Goal: Task Accomplishment & Management: Manage account settings

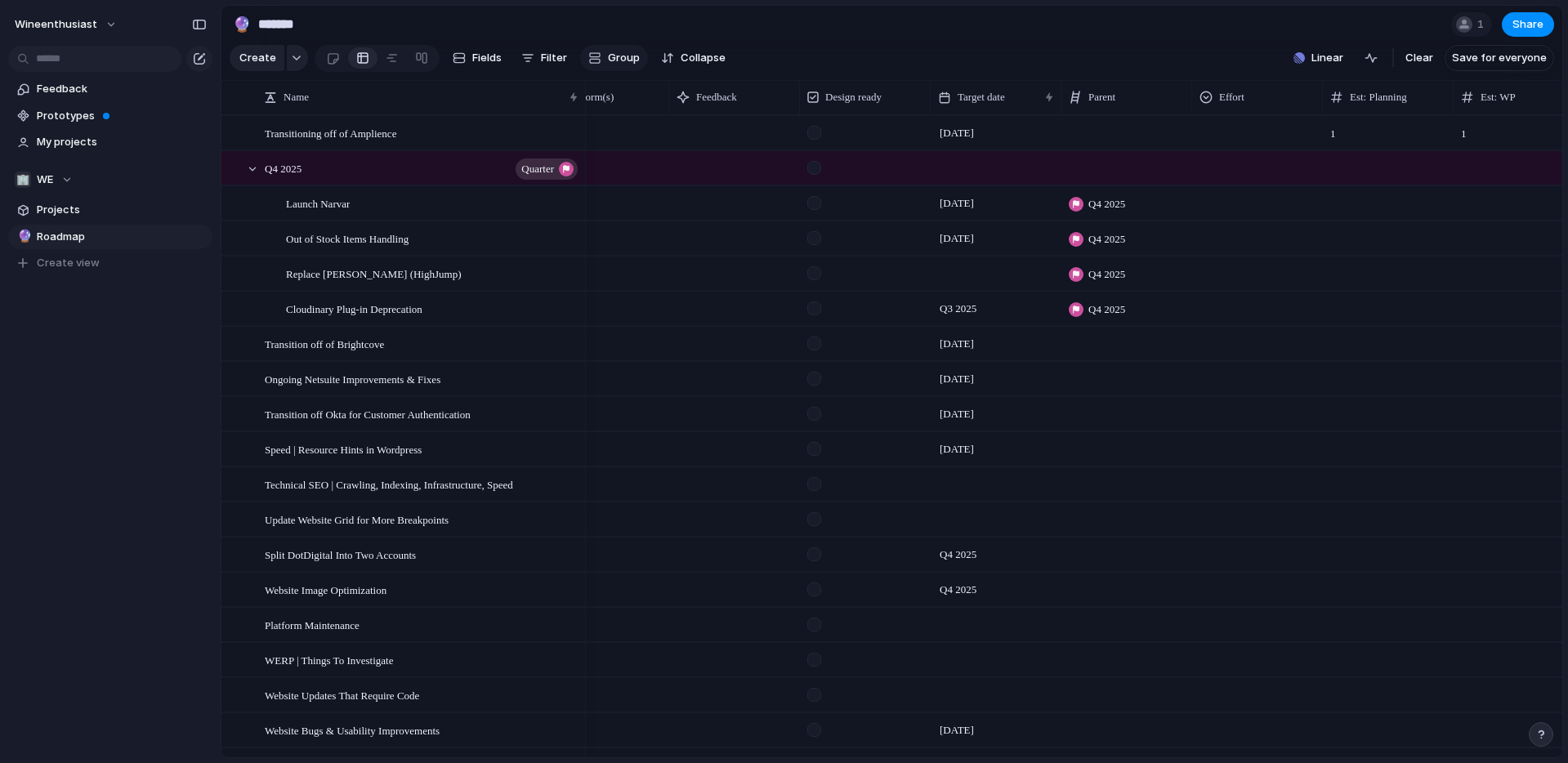
click at [613, 53] on span "Group" at bounding box center [624, 58] width 32 height 16
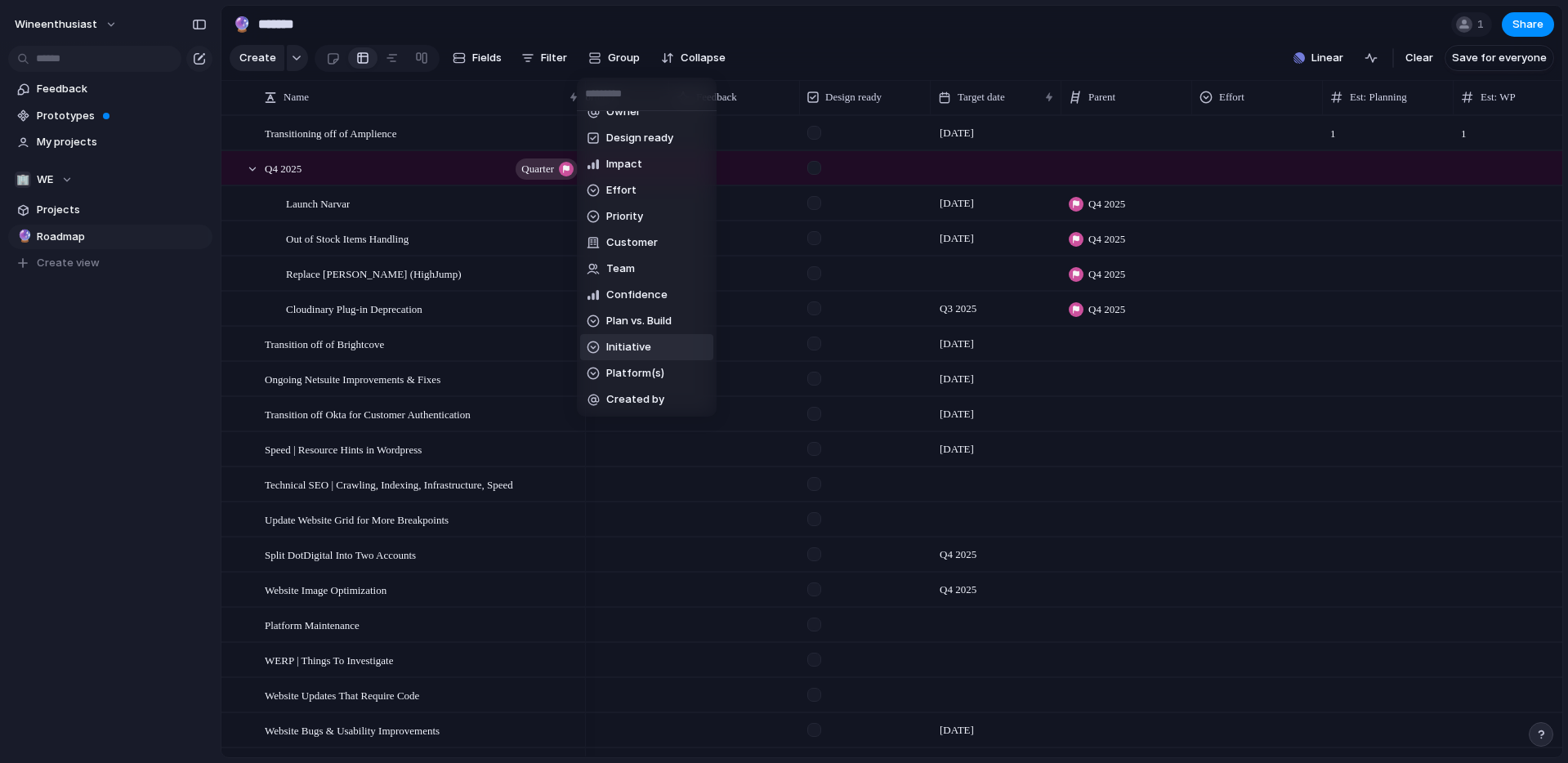
click at [614, 347] on span "Initiative" at bounding box center [629, 347] width 45 height 16
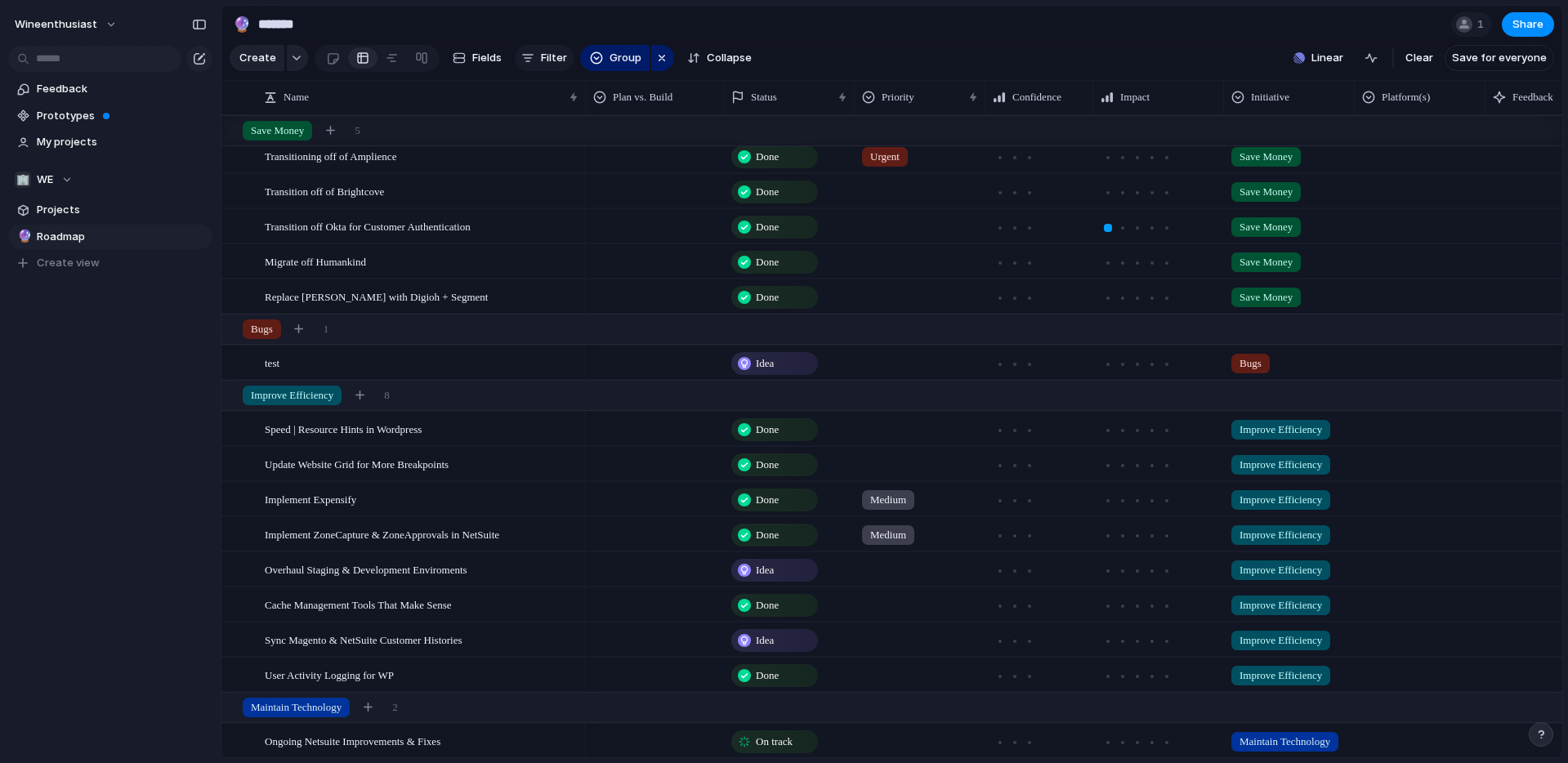
click at [541, 59] on span "Filter" at bounding box center [553, 58] width 26 height 16
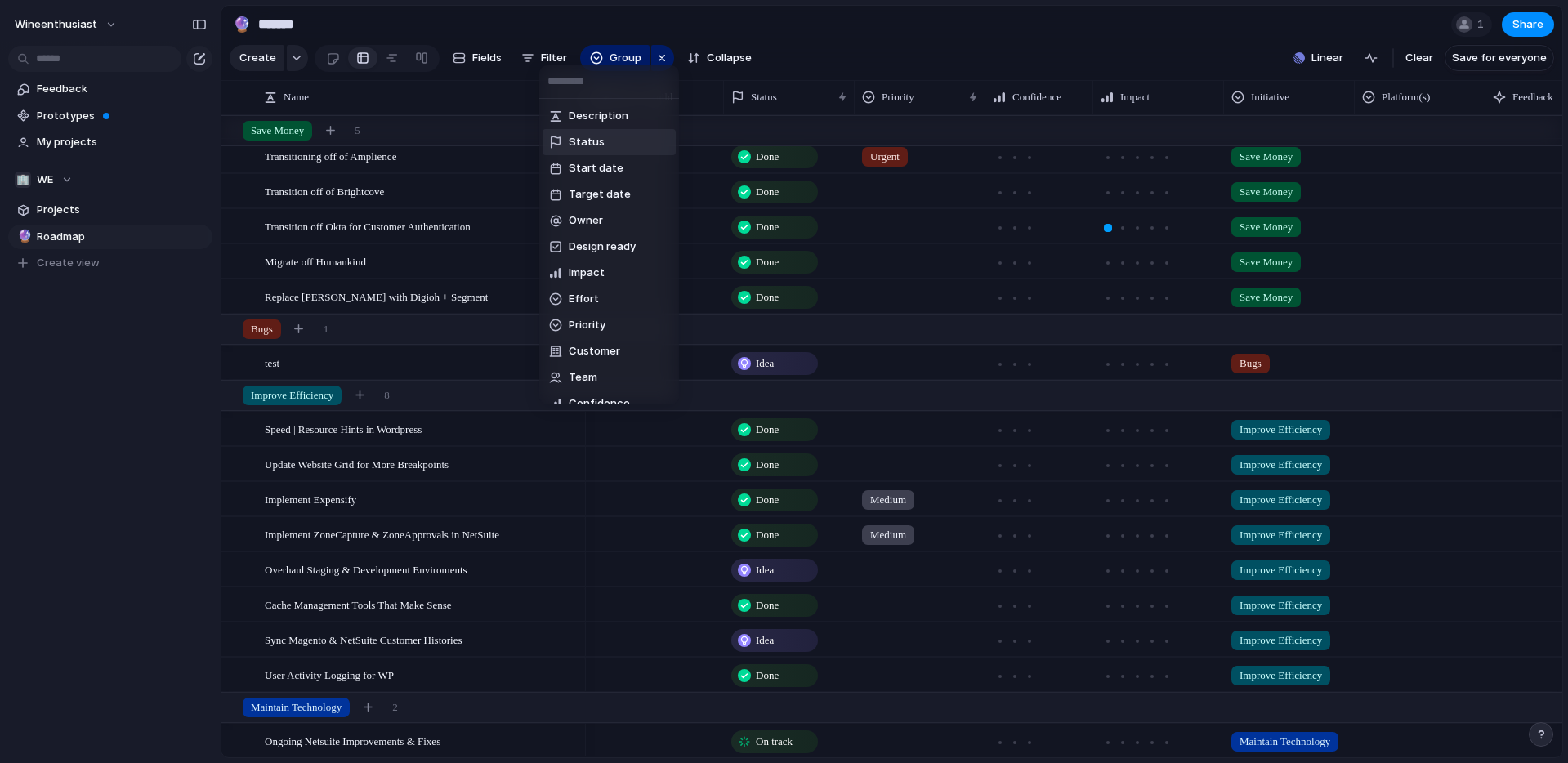
click at [569, 148] on span "Status" at bounding box center [587, 142] width 36 height 16
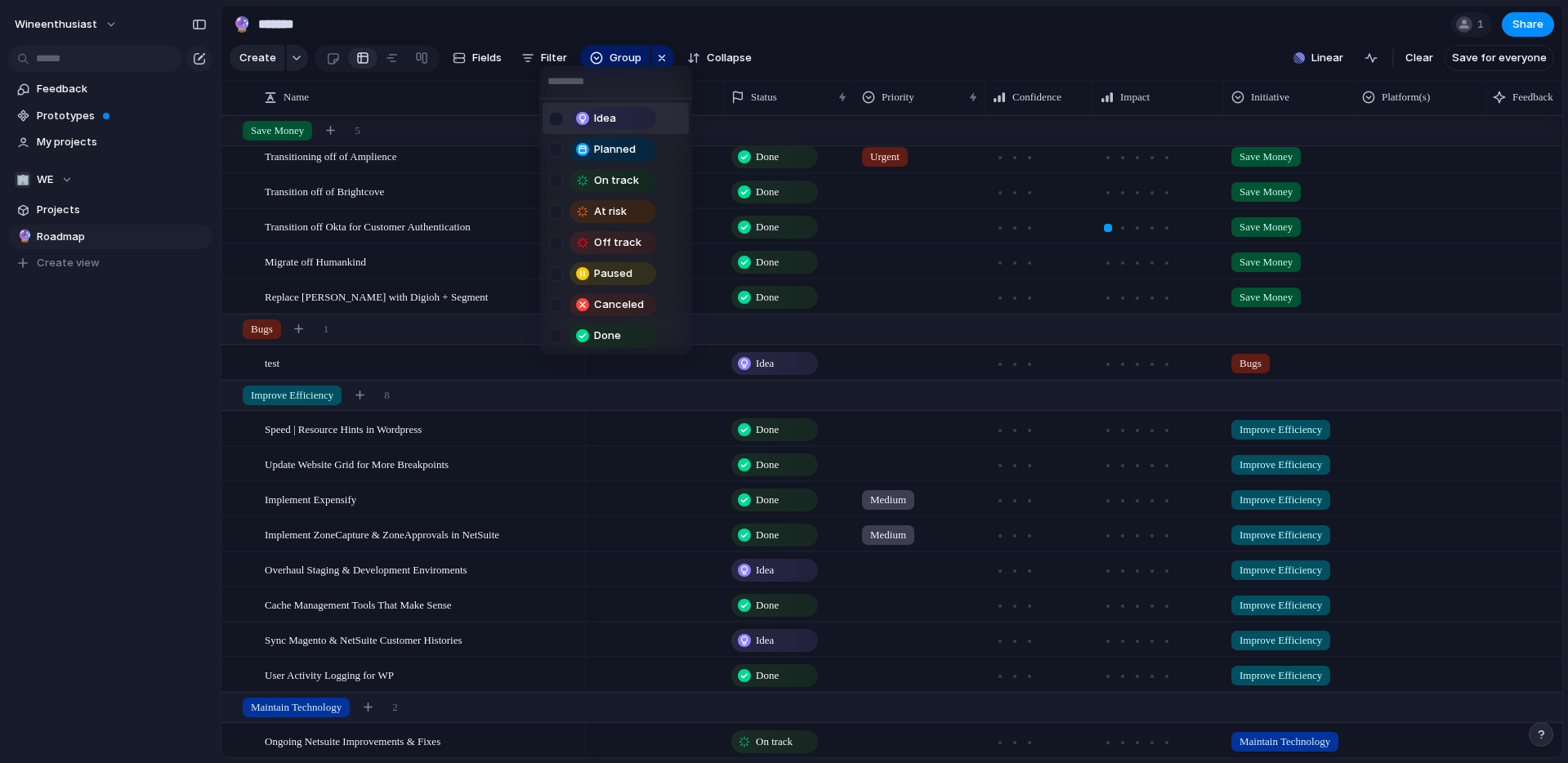
click at [559, 120] on div at bounding box center [556, 119] width 14 height 14
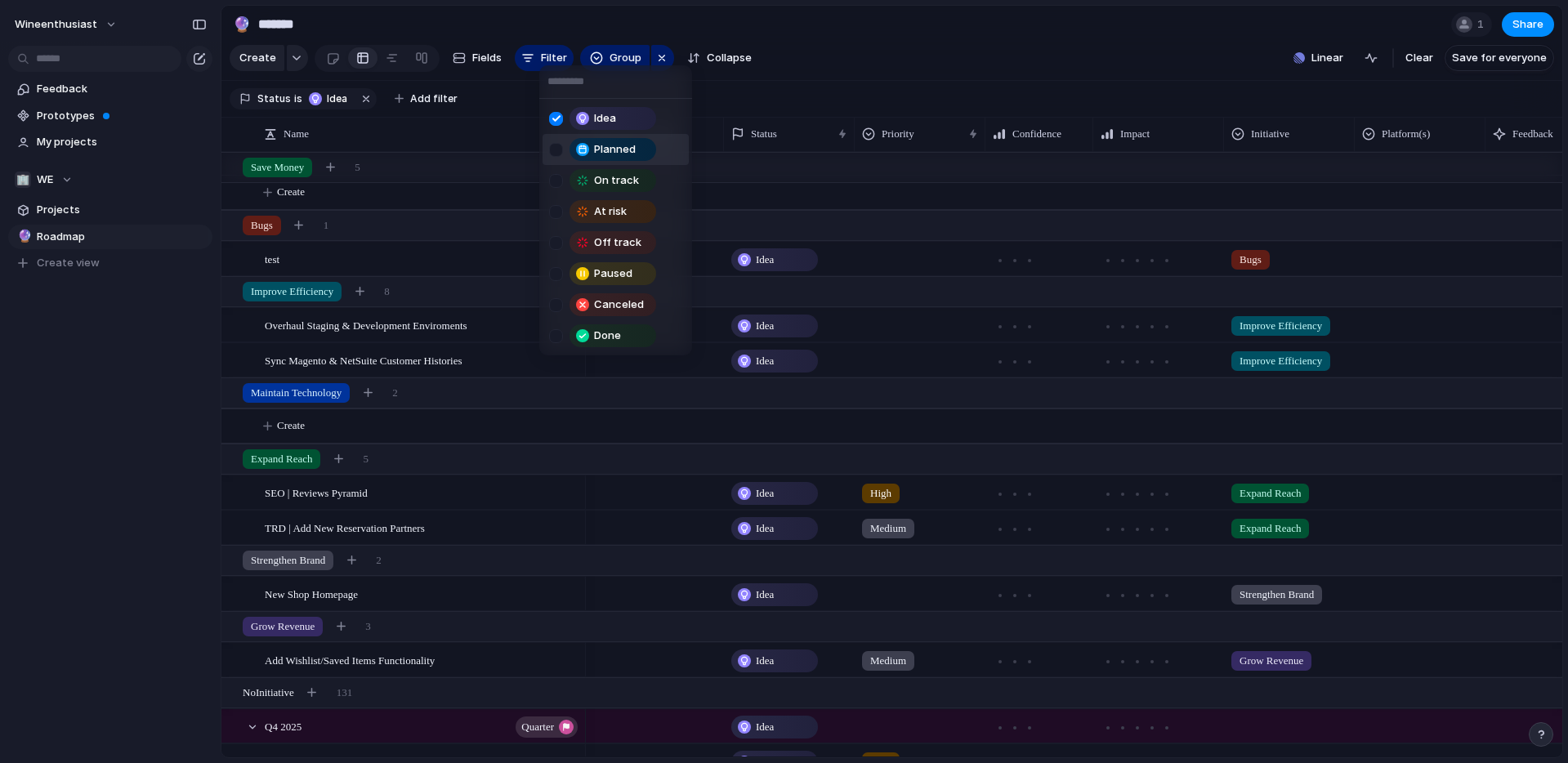
click at [557, 148] on div at bounding box center [556, 150] width 14 height 14
click at [556, 179] on div at bounding box center [556, 181] width 14 height 14
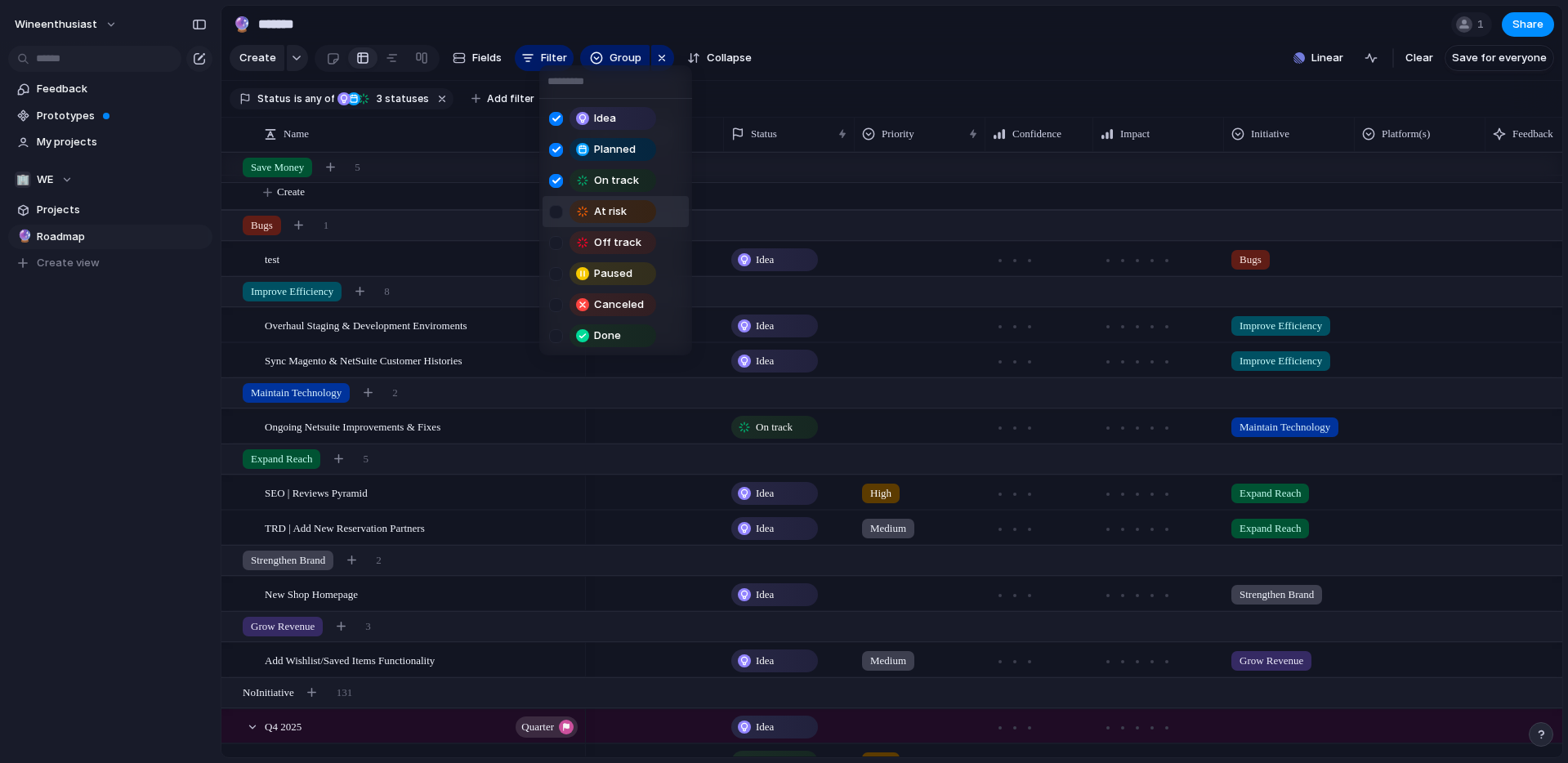
click at [556, 207] on div at bounding box center [556, 212] width 14 height 14
click at [553, 240] on div at bounding box center [556, 244] width 14 height 14
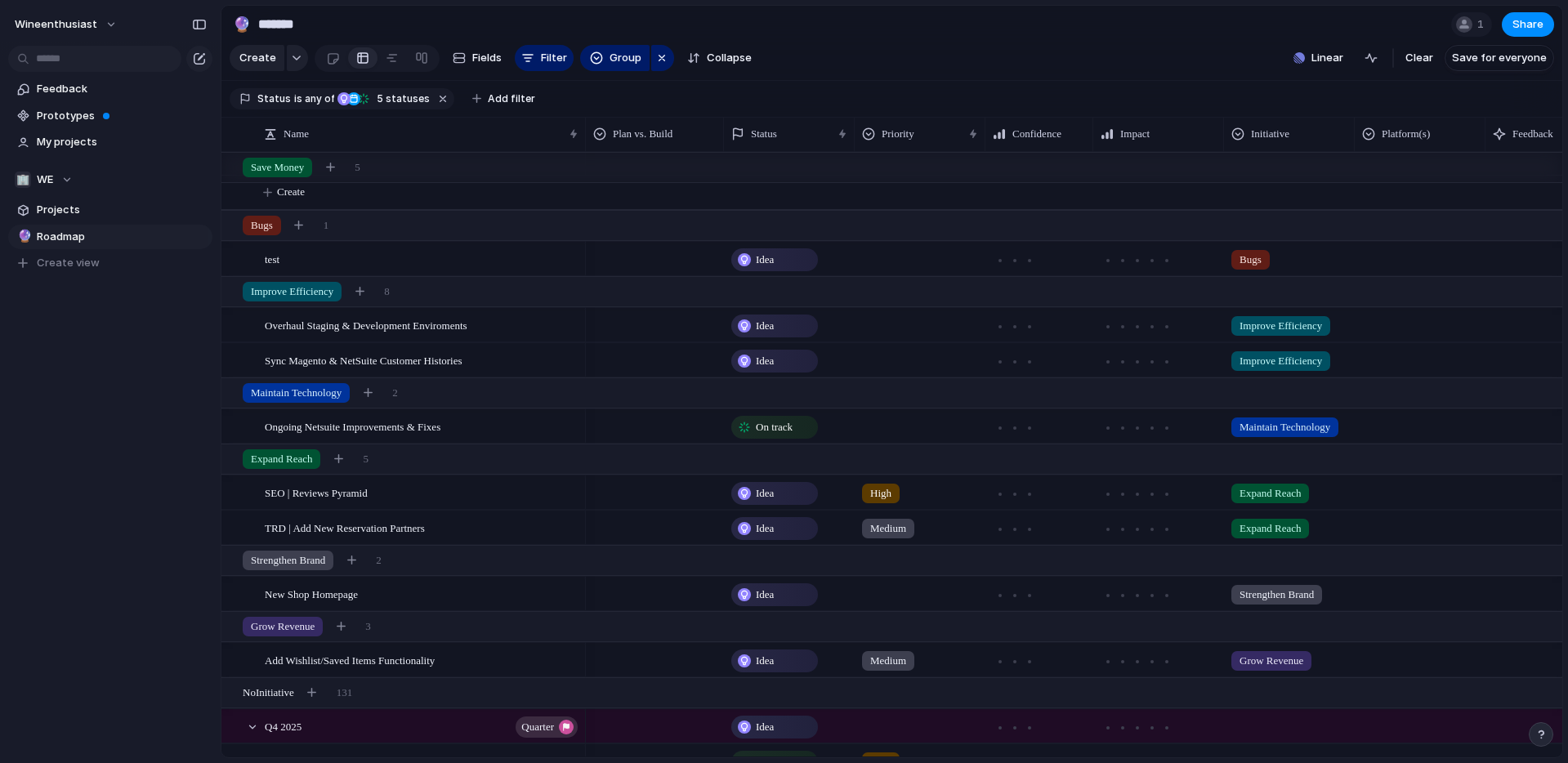
click at [940, 40] on div "Idea Planned On track At risk Off track Paused Canceled Done" at bounding box center [784, 382] width 1568 height 763
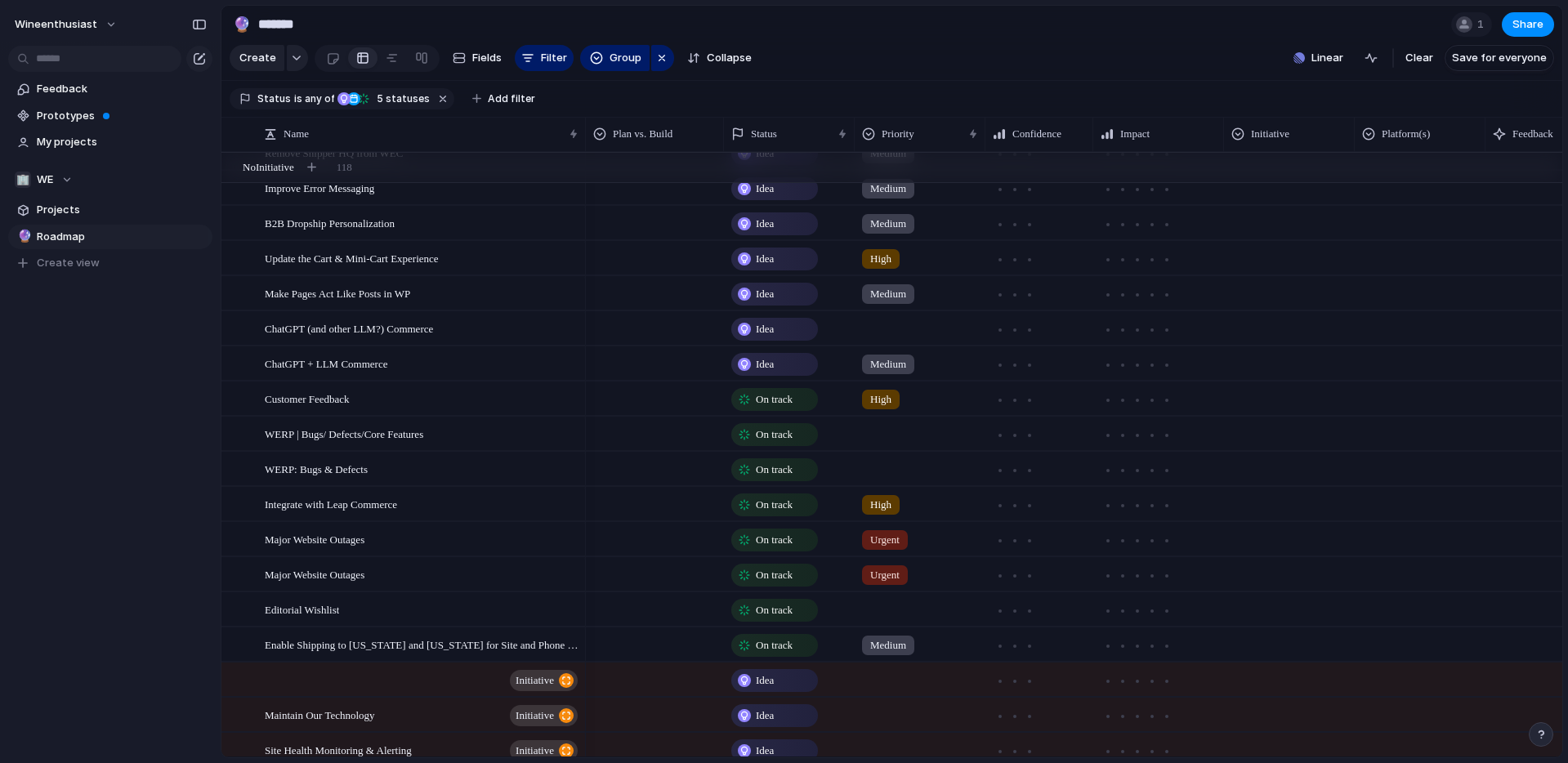
scroll to position [4163, 0]
click at [355, 573] on span "Major Website Outages" at bounding box center [314, 576] width 99 height 19
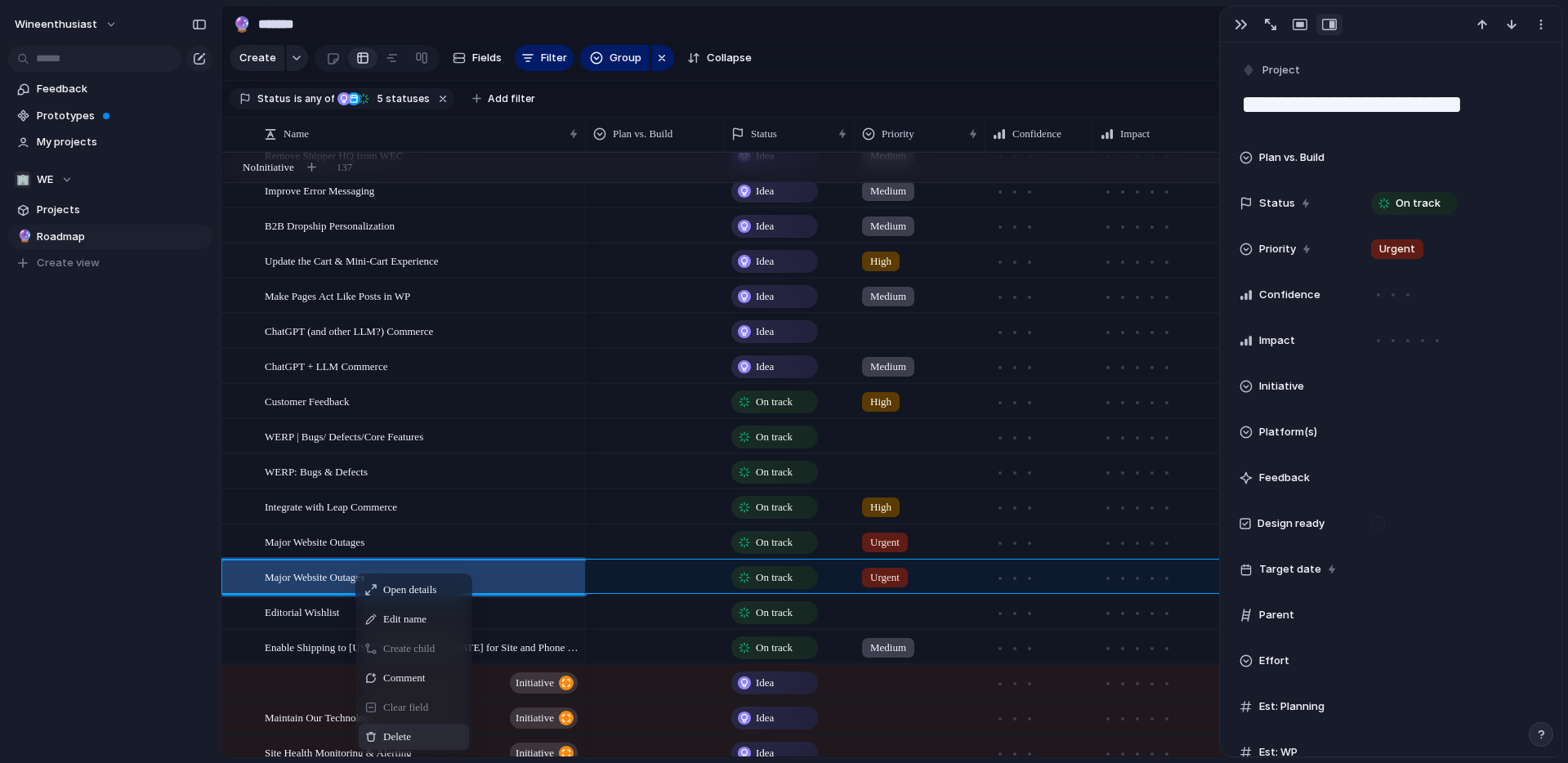
click at [398, 735] on span "Delete" at bounding box center [397, 737] width 28 height 16
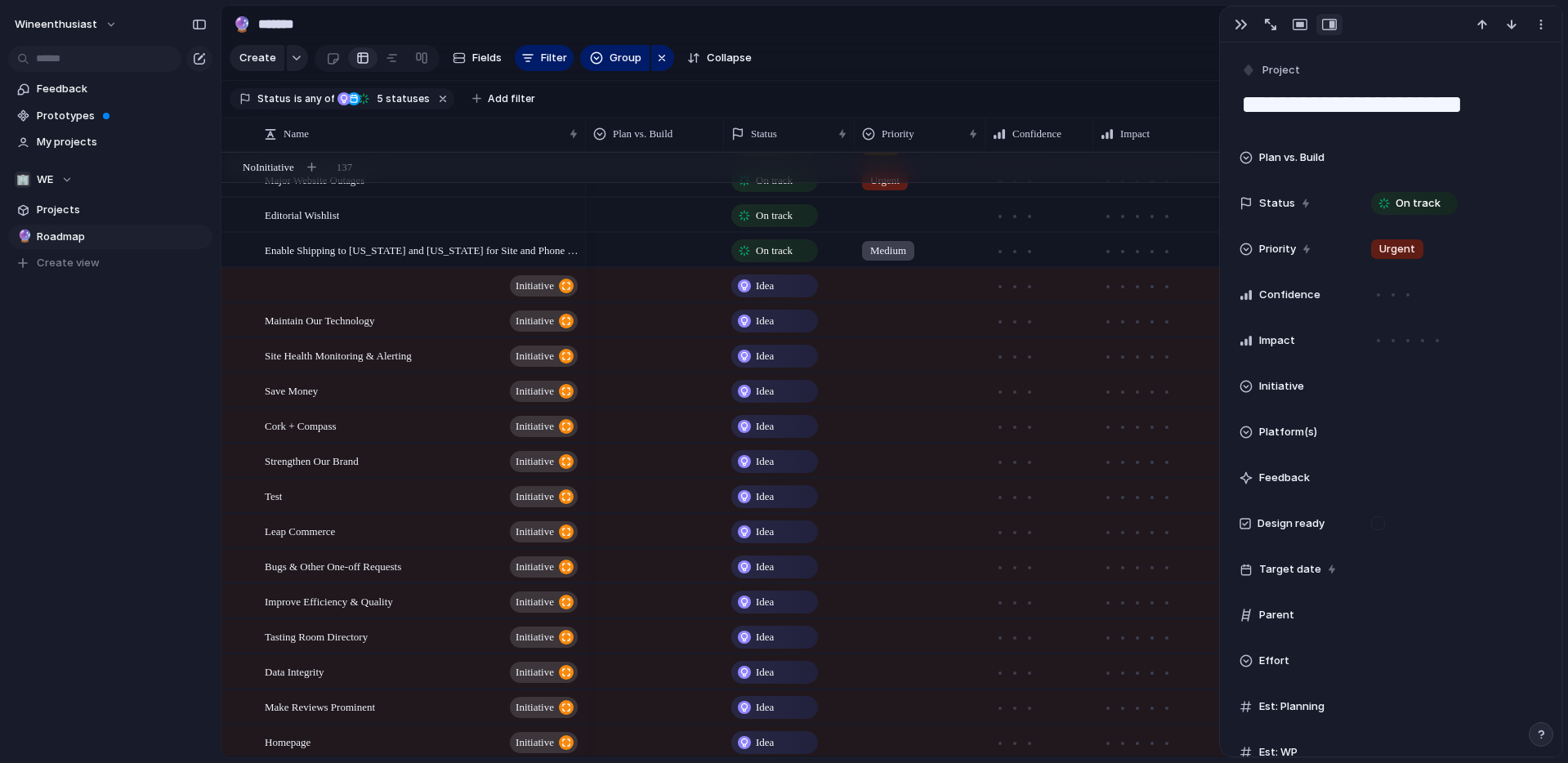
scroll to position [4608, 0]
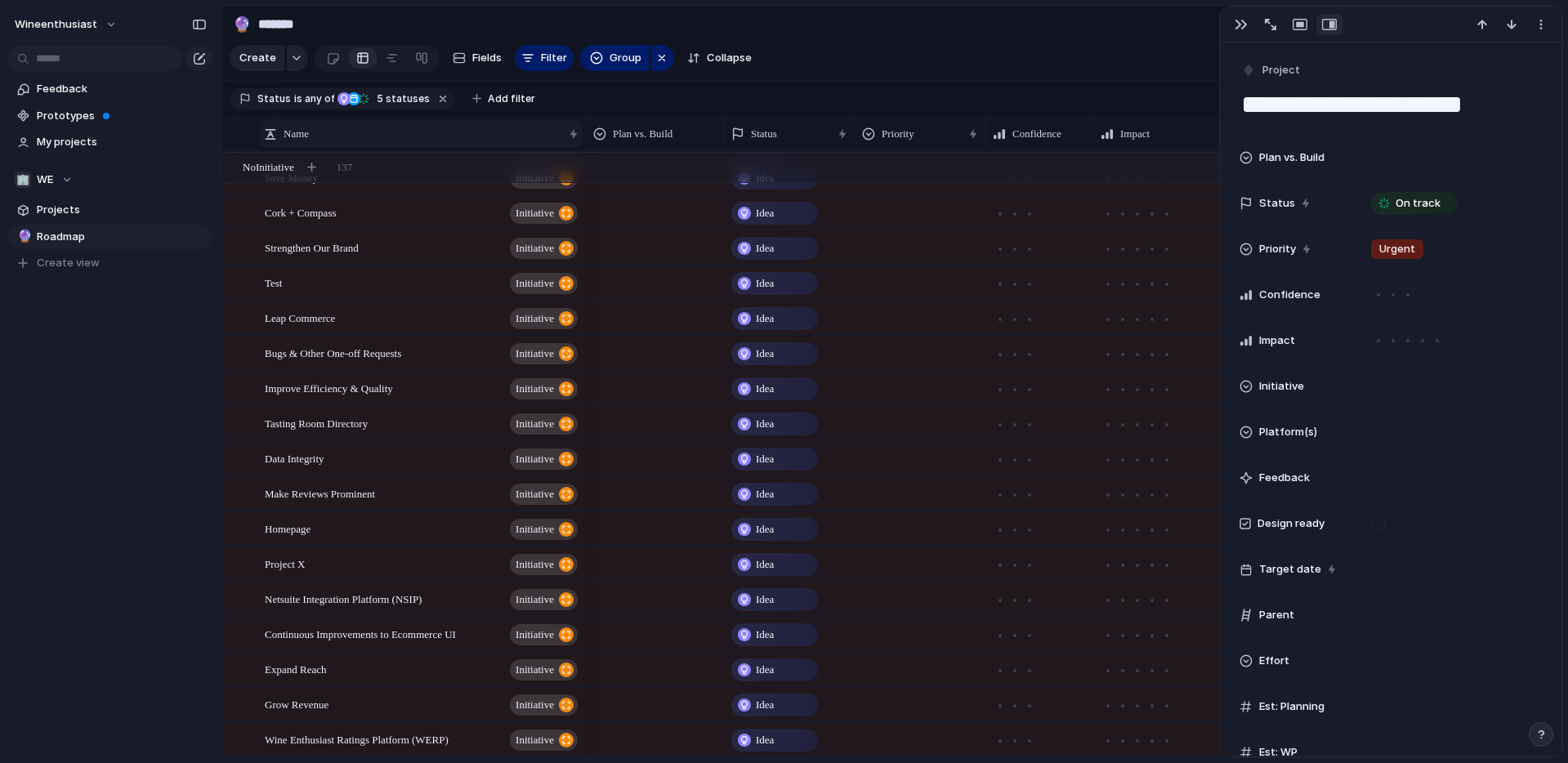
click at [297, 130] on span "Name" at bounding box center [296, 134] width 25 height 16
click at [303, 167] on span "Sort ascending" at bounding box center [330, 170] width 80 height 16
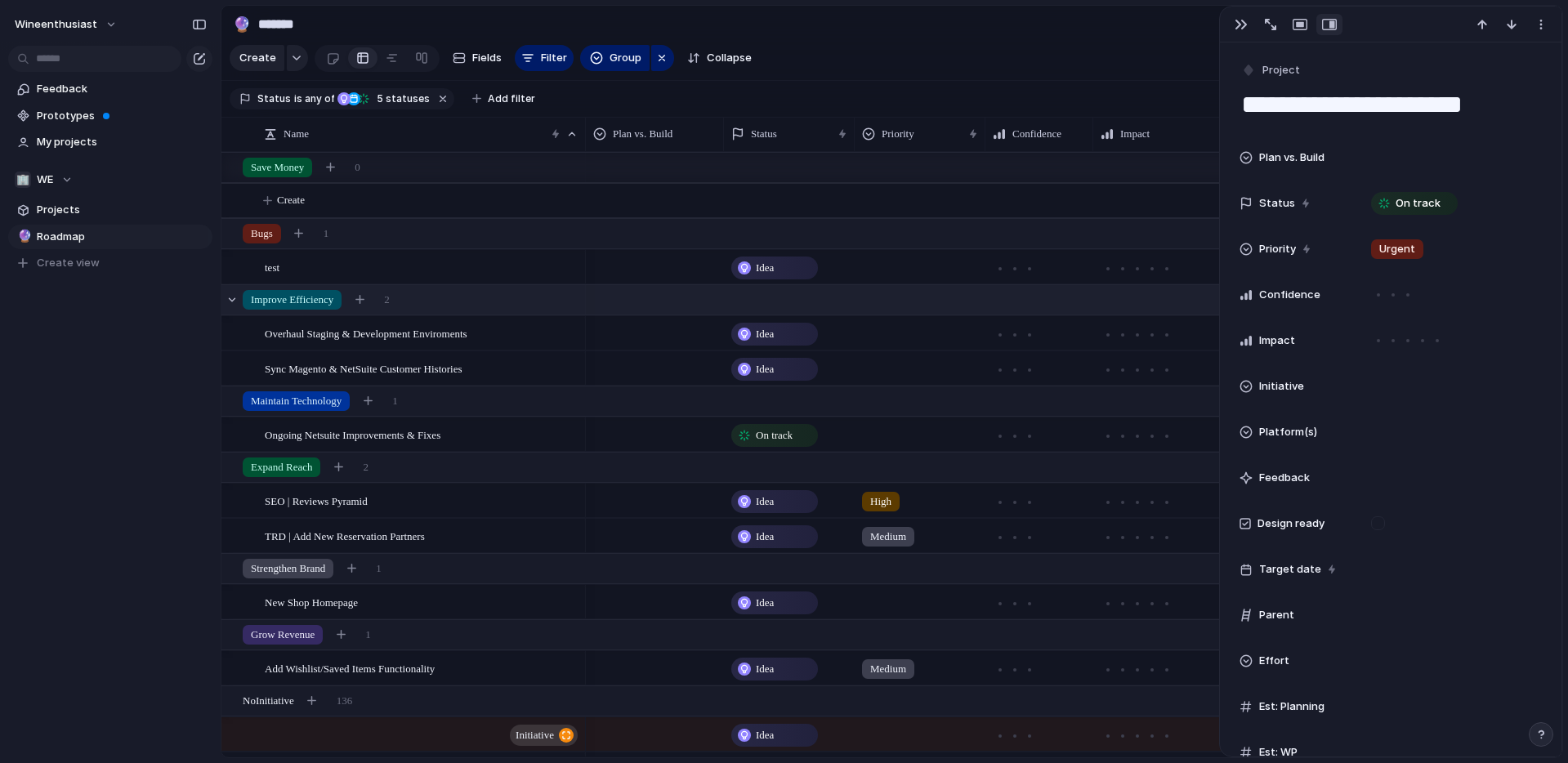
scroll to position [13, 0]
click at [658, 54] on div "button" at bounding box center [662, 58] width 13 height 20
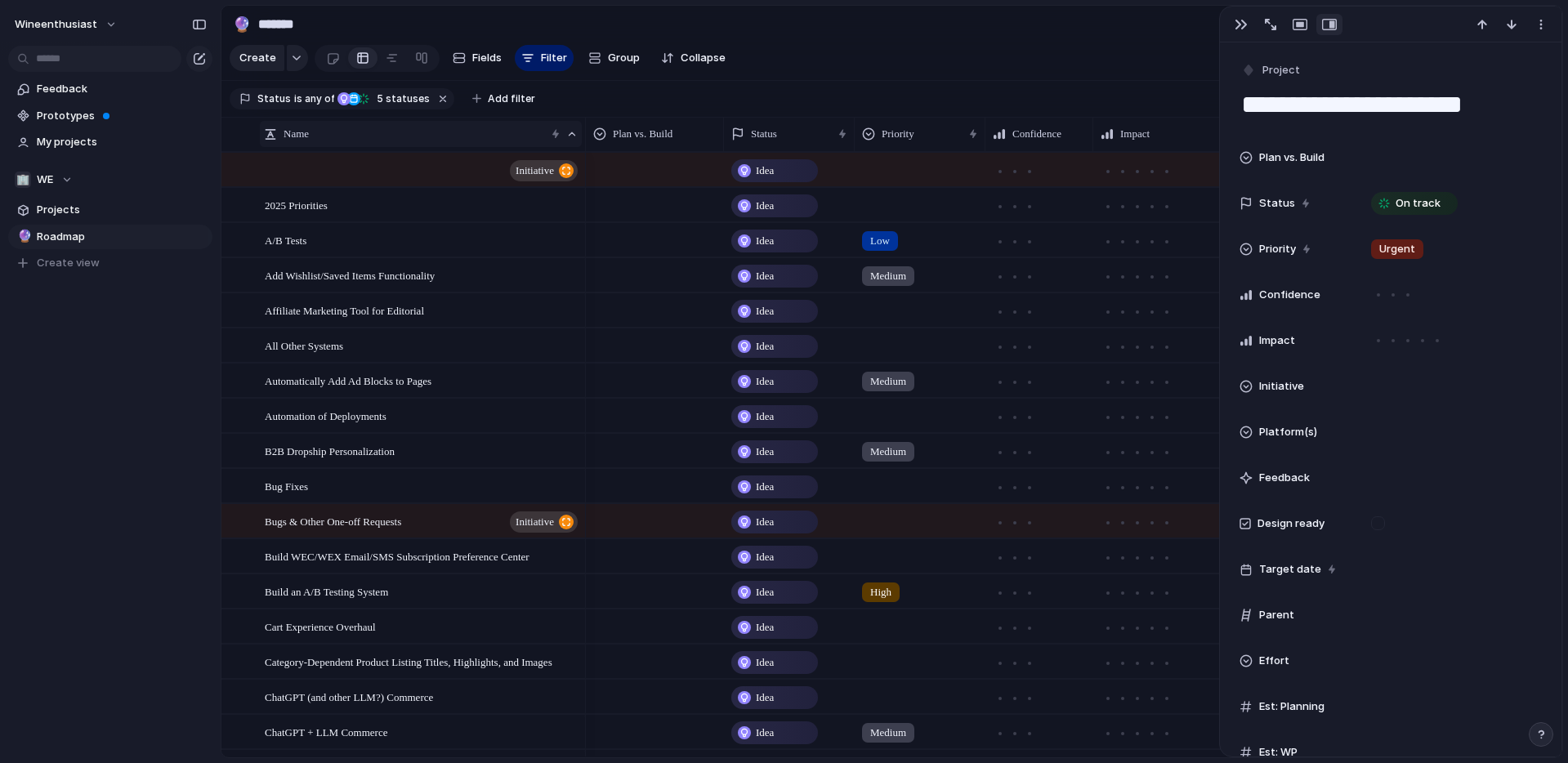
click at [313, 140] on div "Name" at bounding box center [405, 134] width 281 height 16
click at [220, 372] on div "Clear sort Sort descending" at bounding box center [784, 382] width 1568 height 763
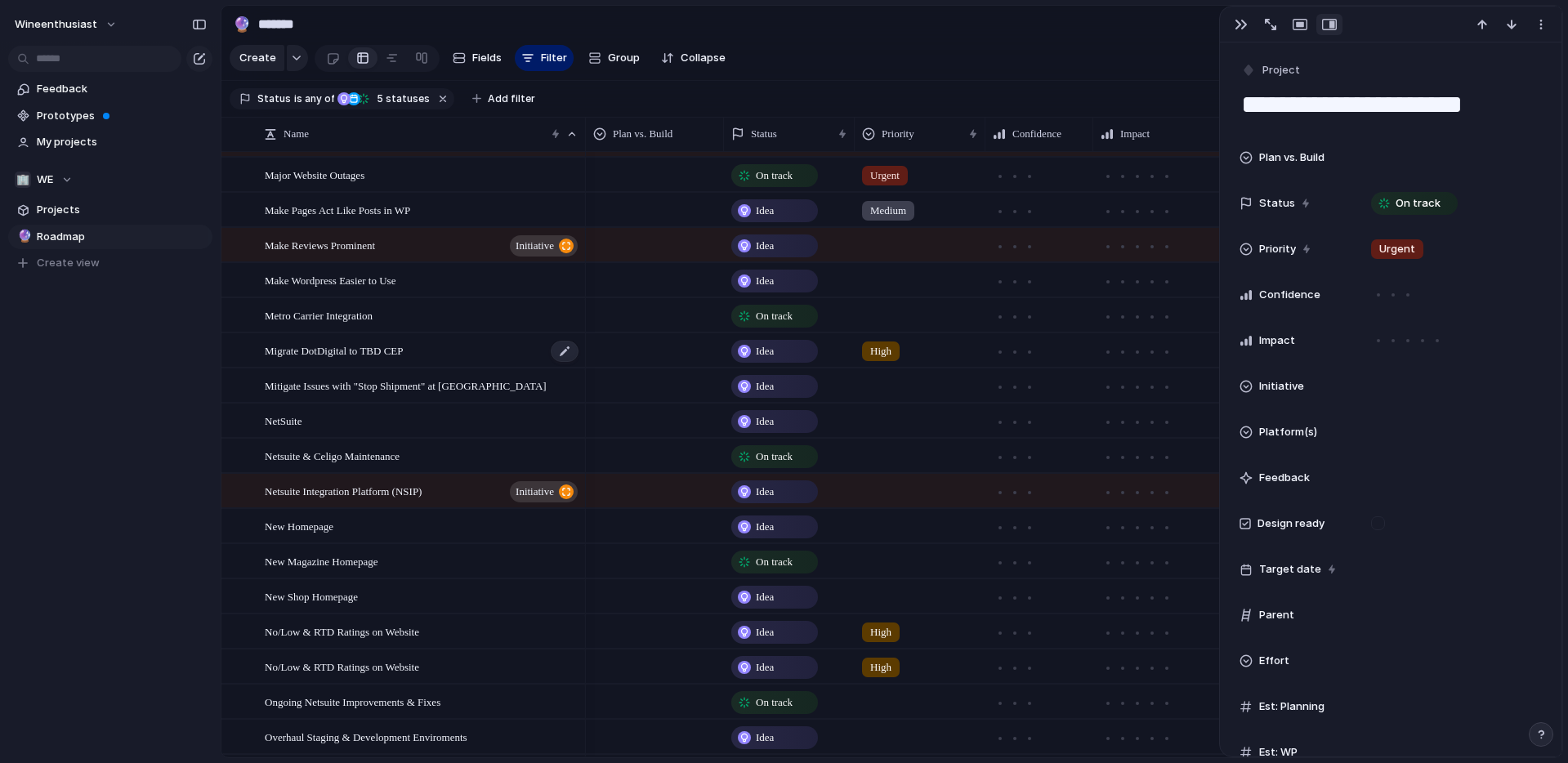
click at [393, 350] on span "Migrate DotDigital to TBD CEP" at bounding box center [334, 350] width 138 height 19
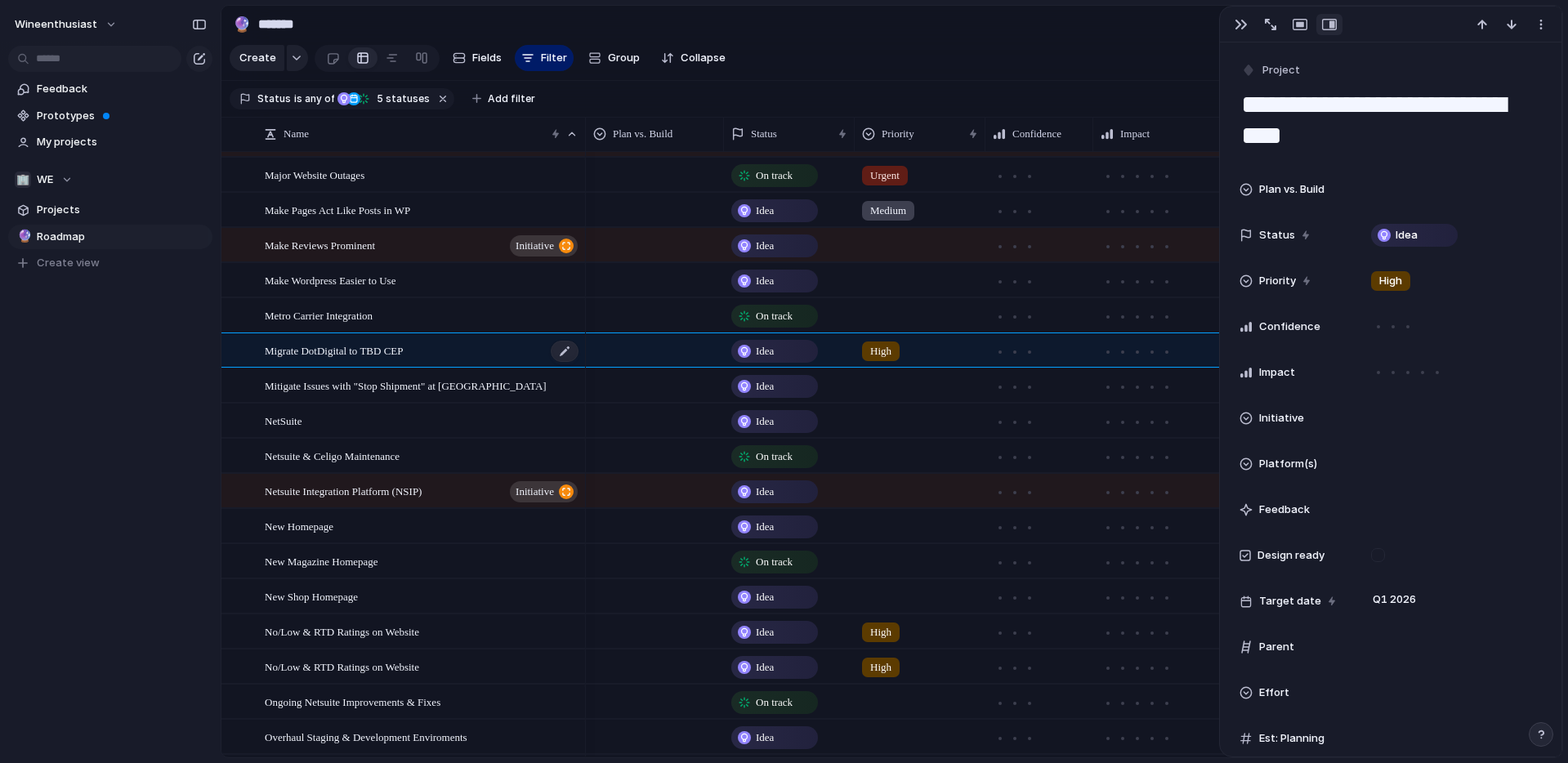
click at [393, 350] on span "Migrate DotDigital to TBD CEP" at bounding box center [334, 350] width 138 height 19
drag, startPoint x: 373, startPoint y: 348, endPoint x: 557, endPoint y: 356, distance: 184.2
click at [552, 351] on textarea "**********" at bounding box center [419, 352] width 309 height 19
type textarea "**********"
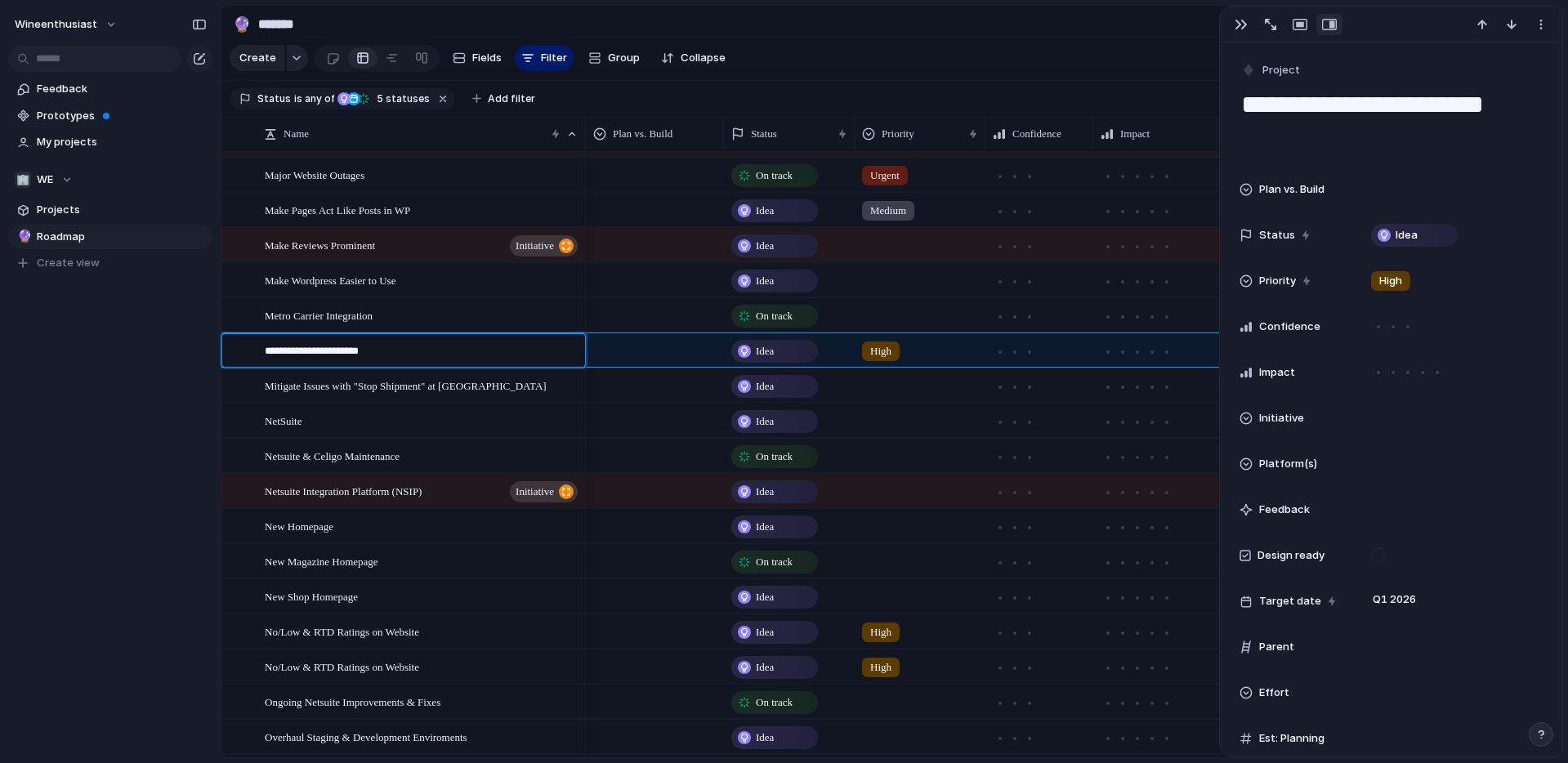
type textarea "**********"
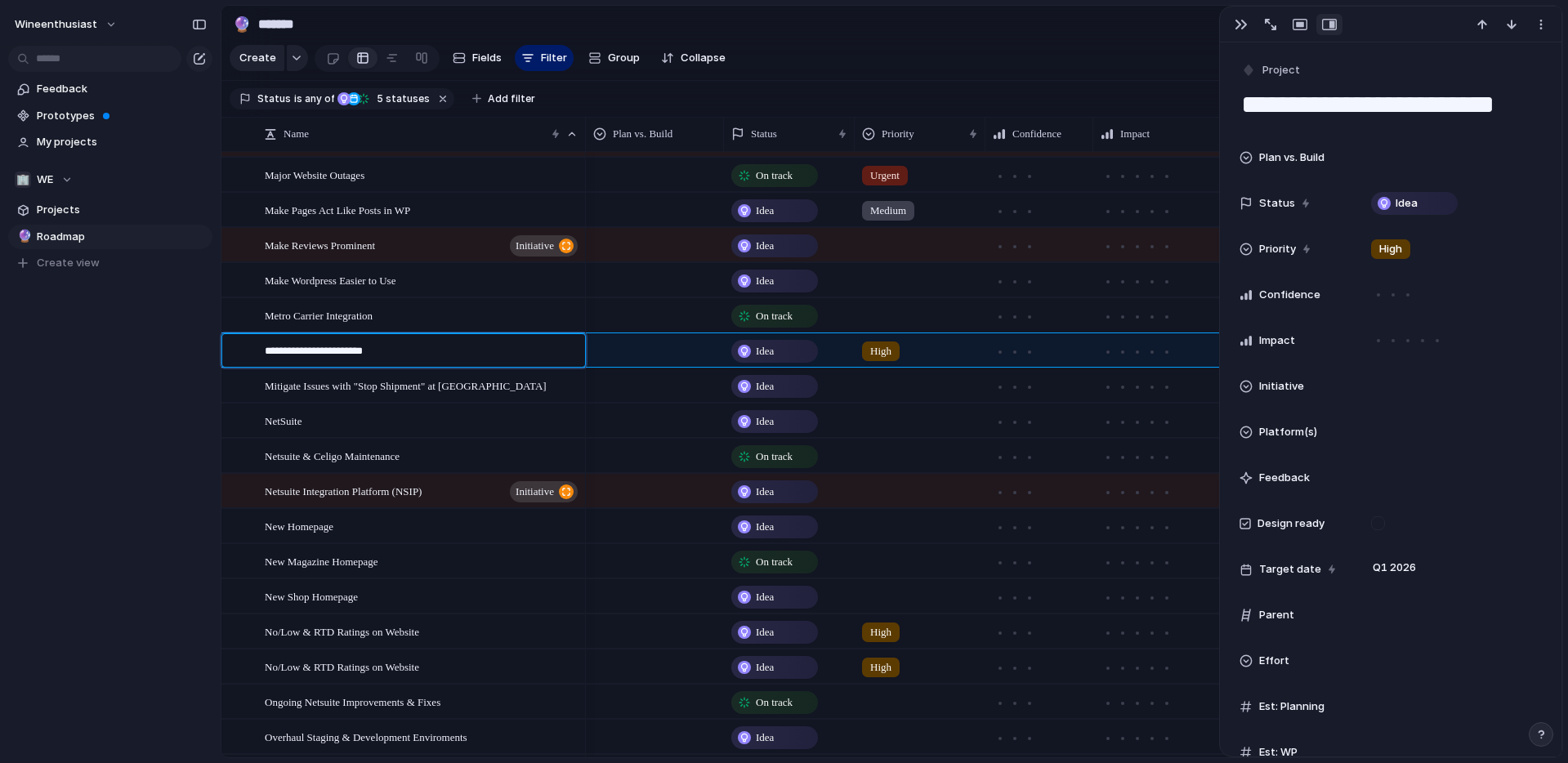
type textarea "**********"
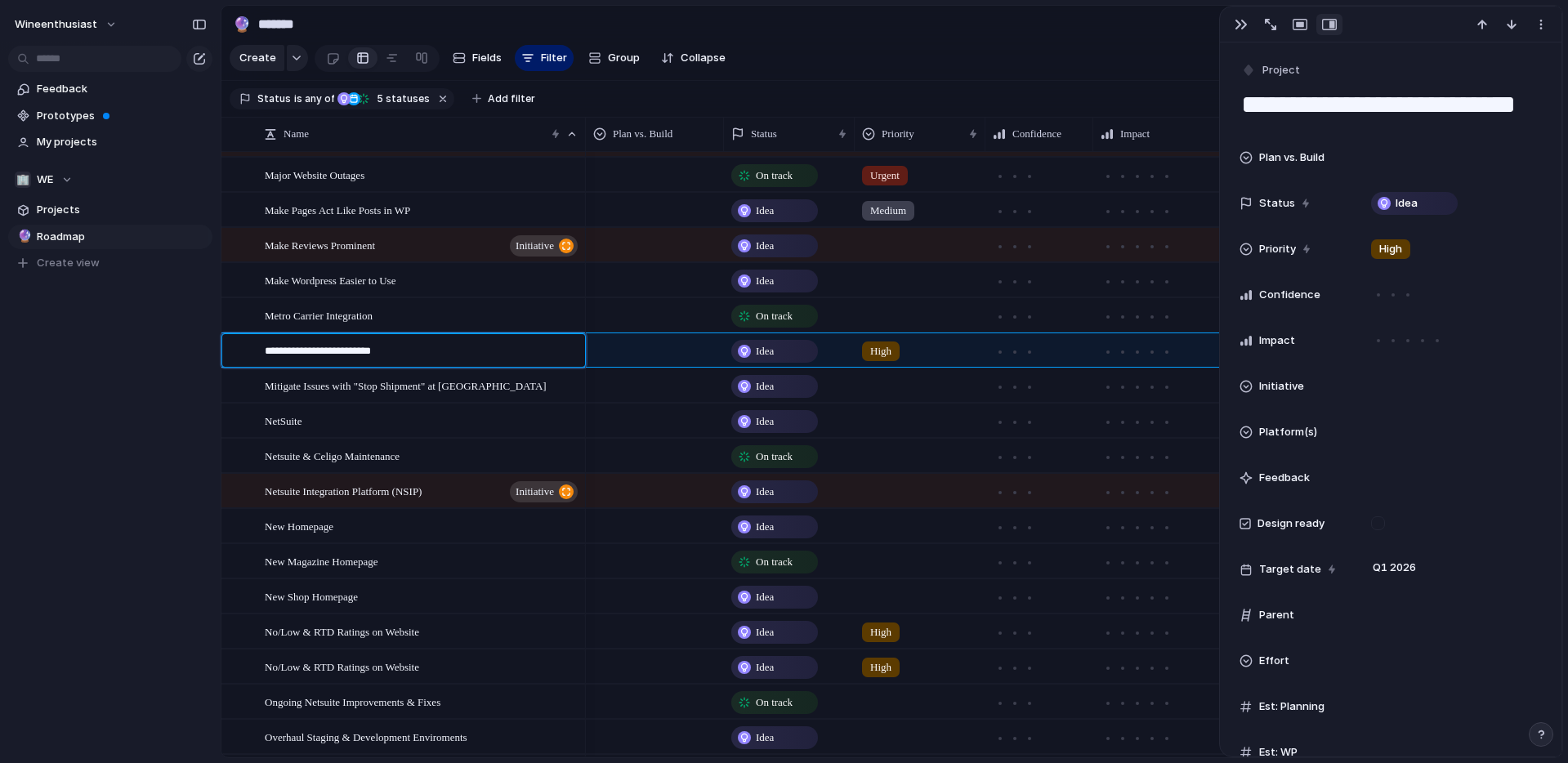
type textarea "**********"
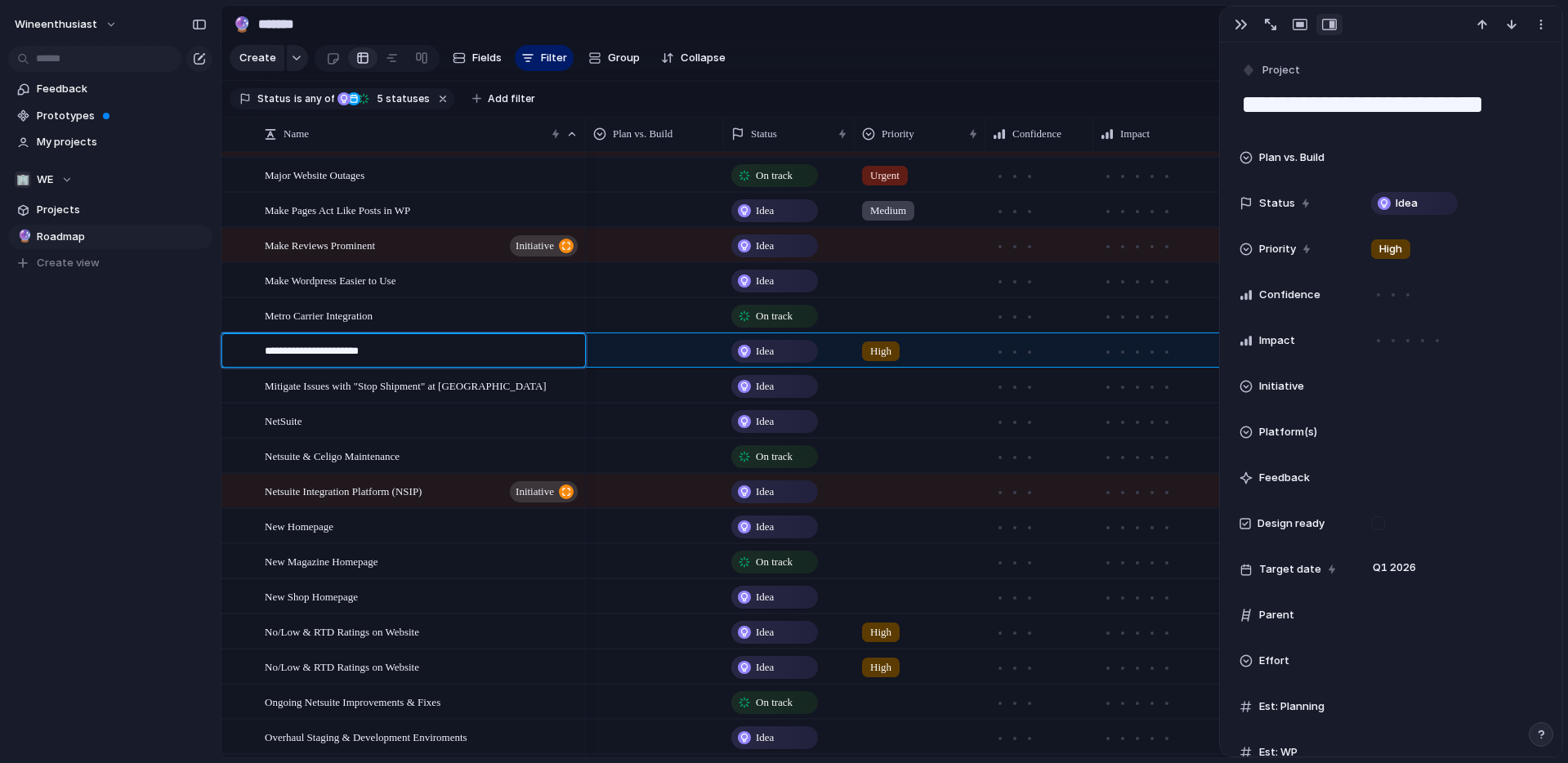
type textarea "**********"
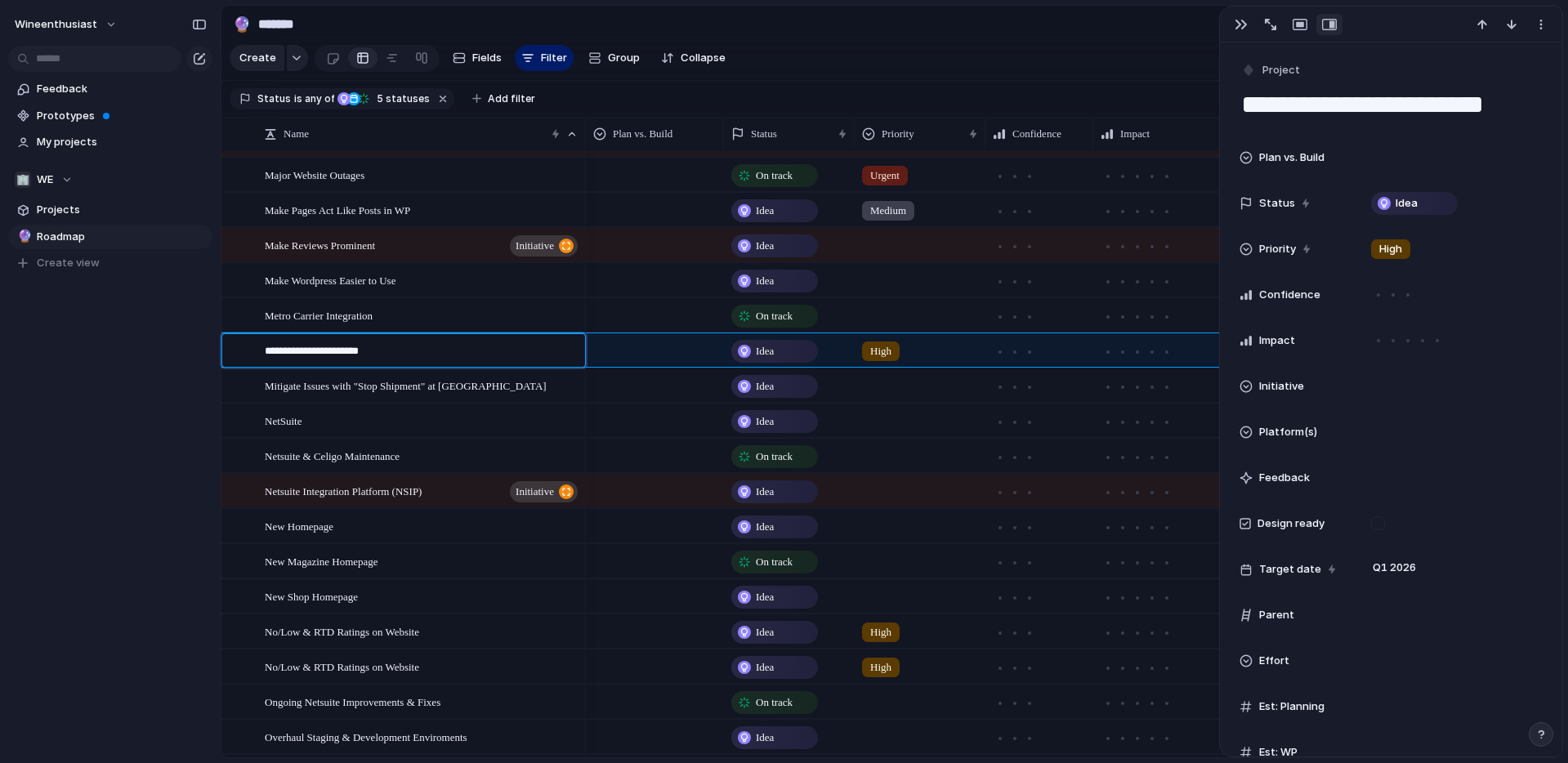
type textarea "**********"
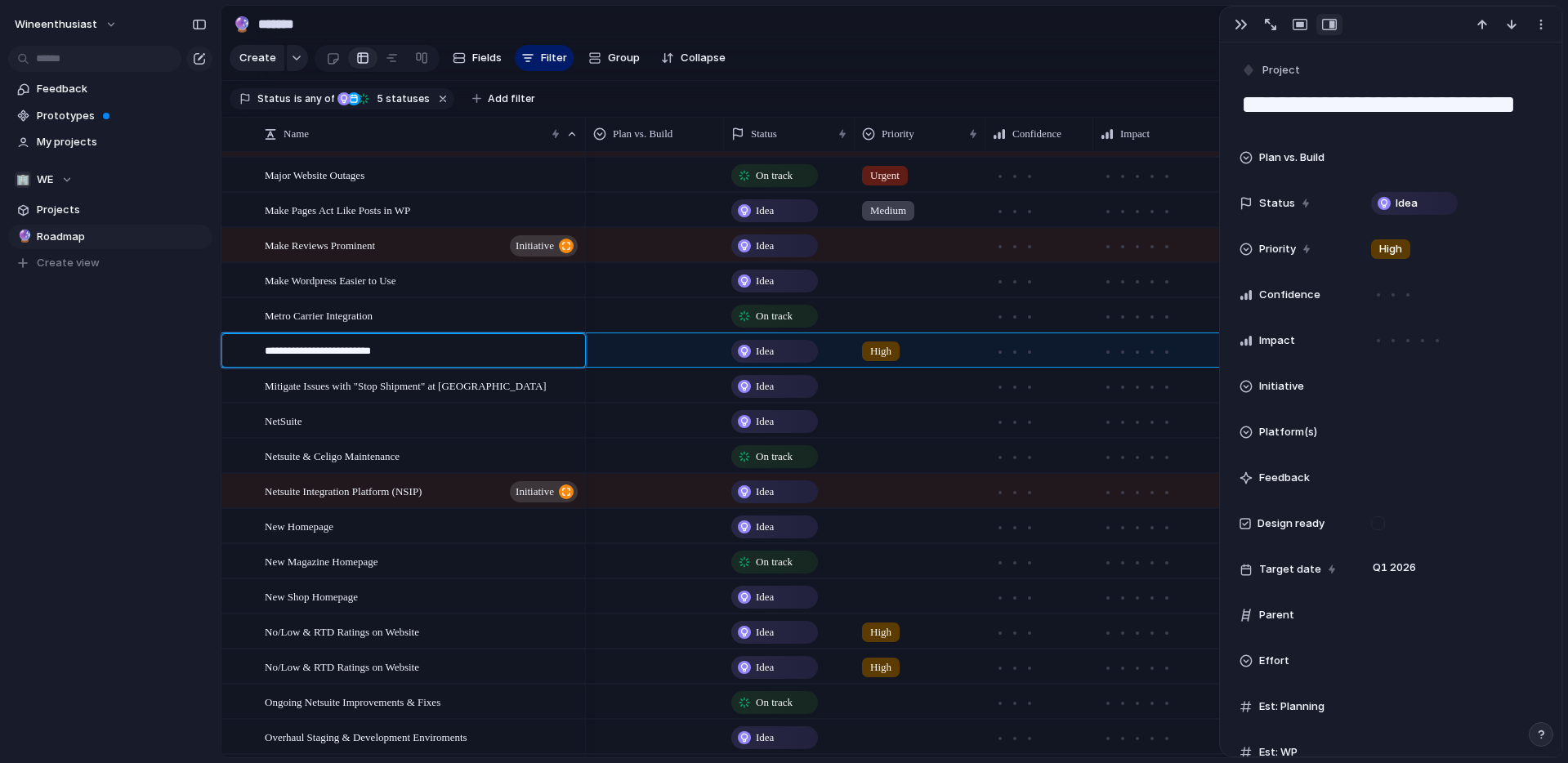
type textarea "**********"
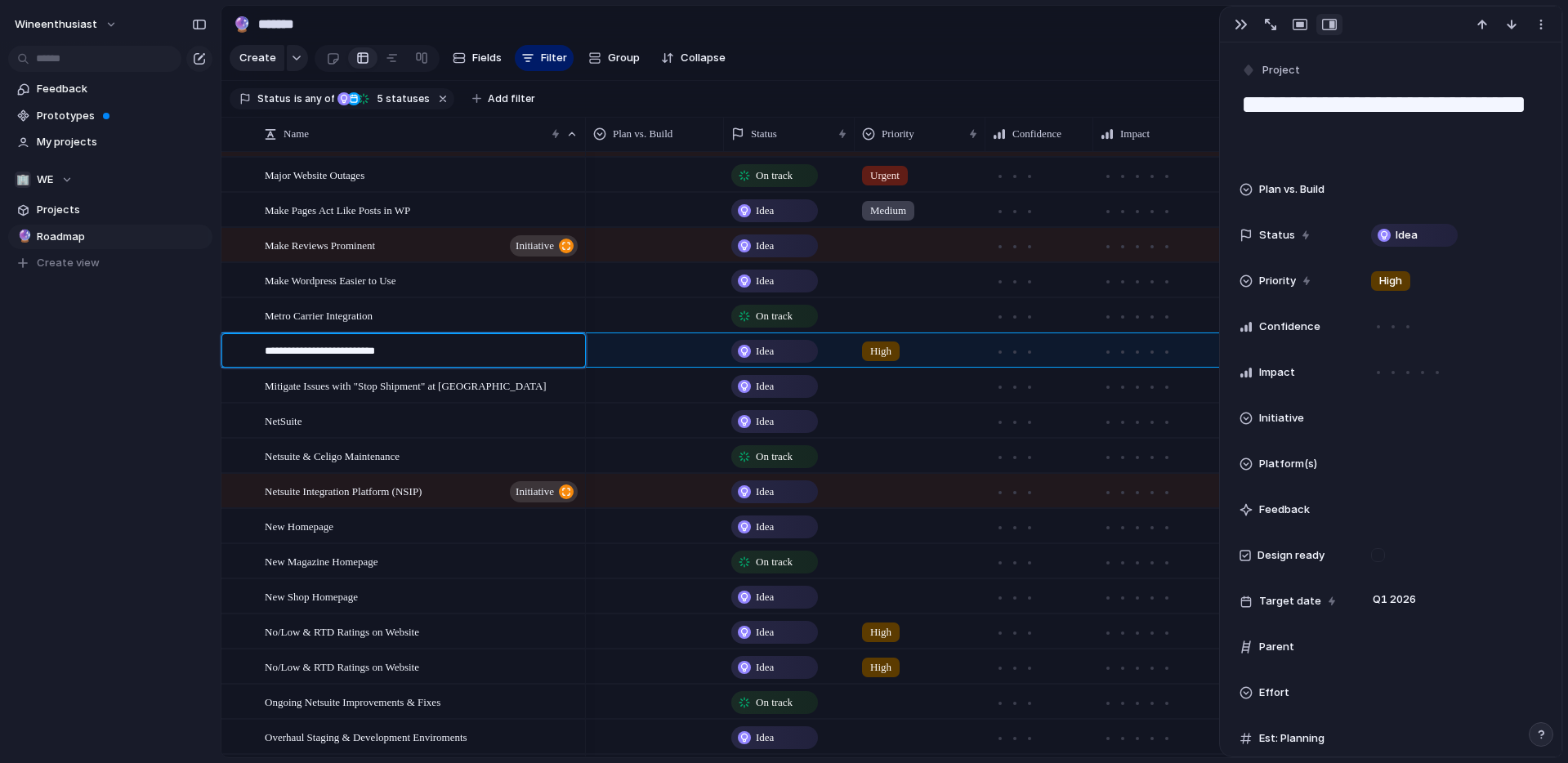
type textarea "**********"
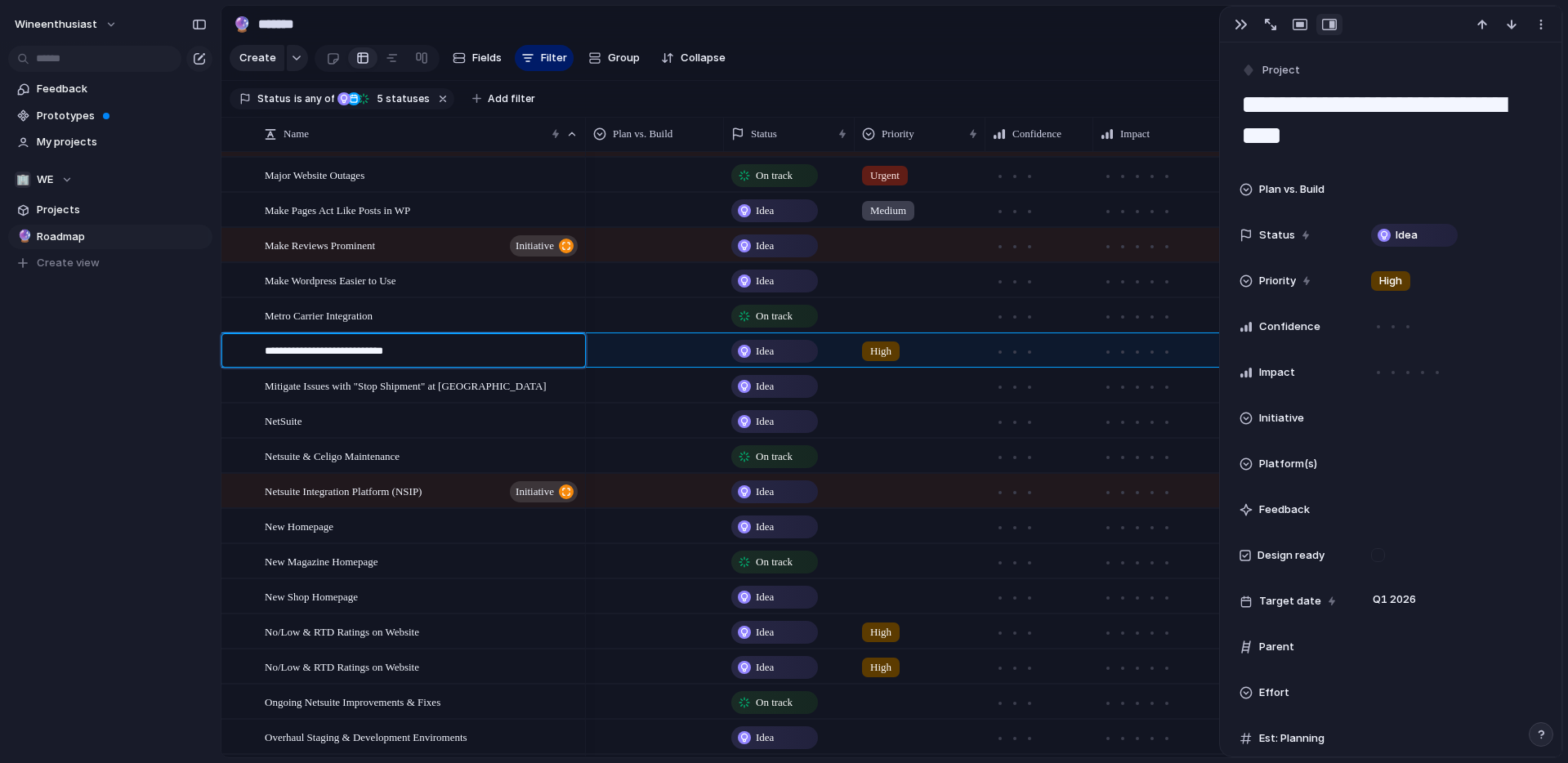
type textarea "**********"
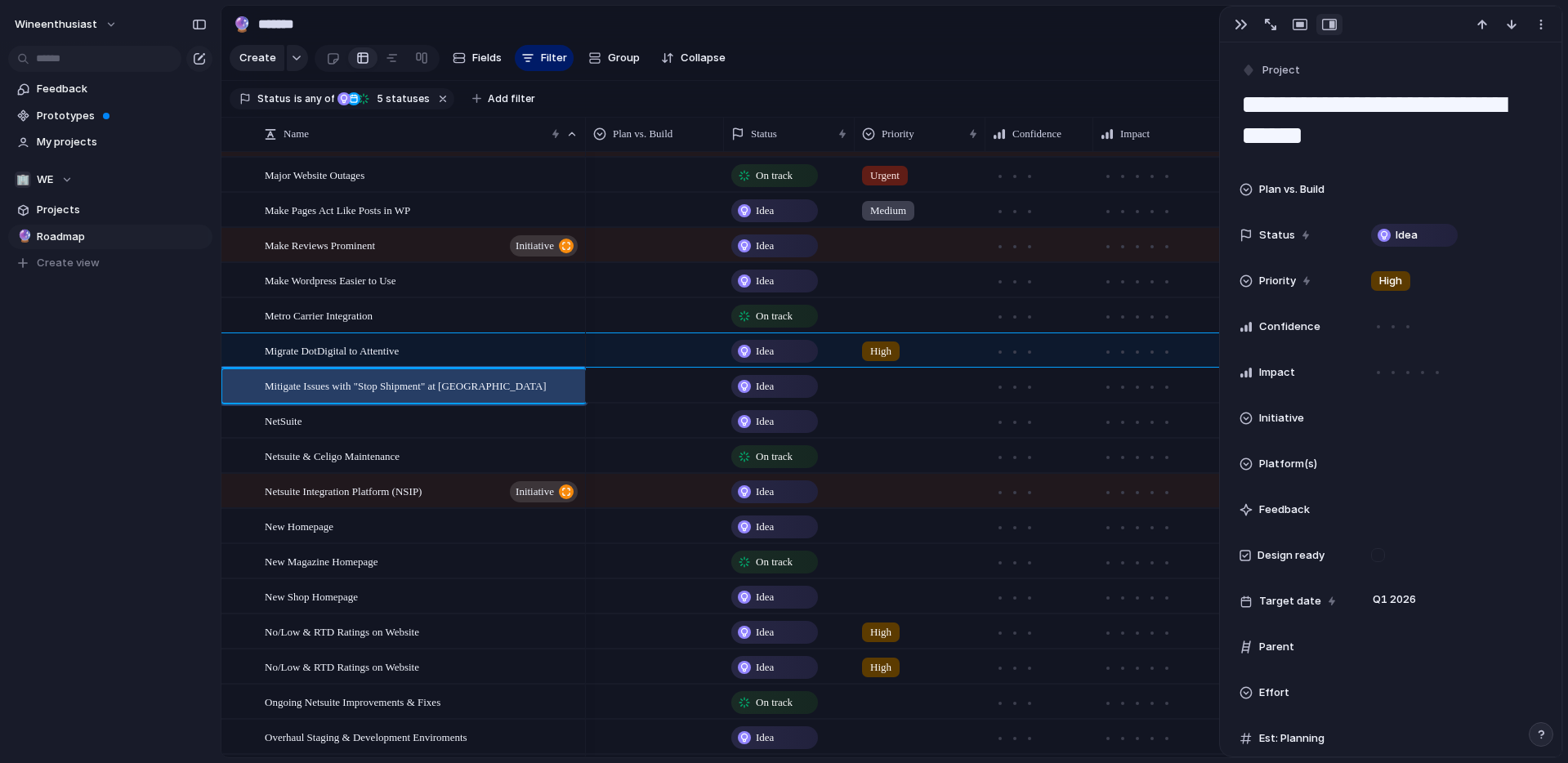
click at [707, 351] on div at bounding box center [655, 347] width 136 height 27
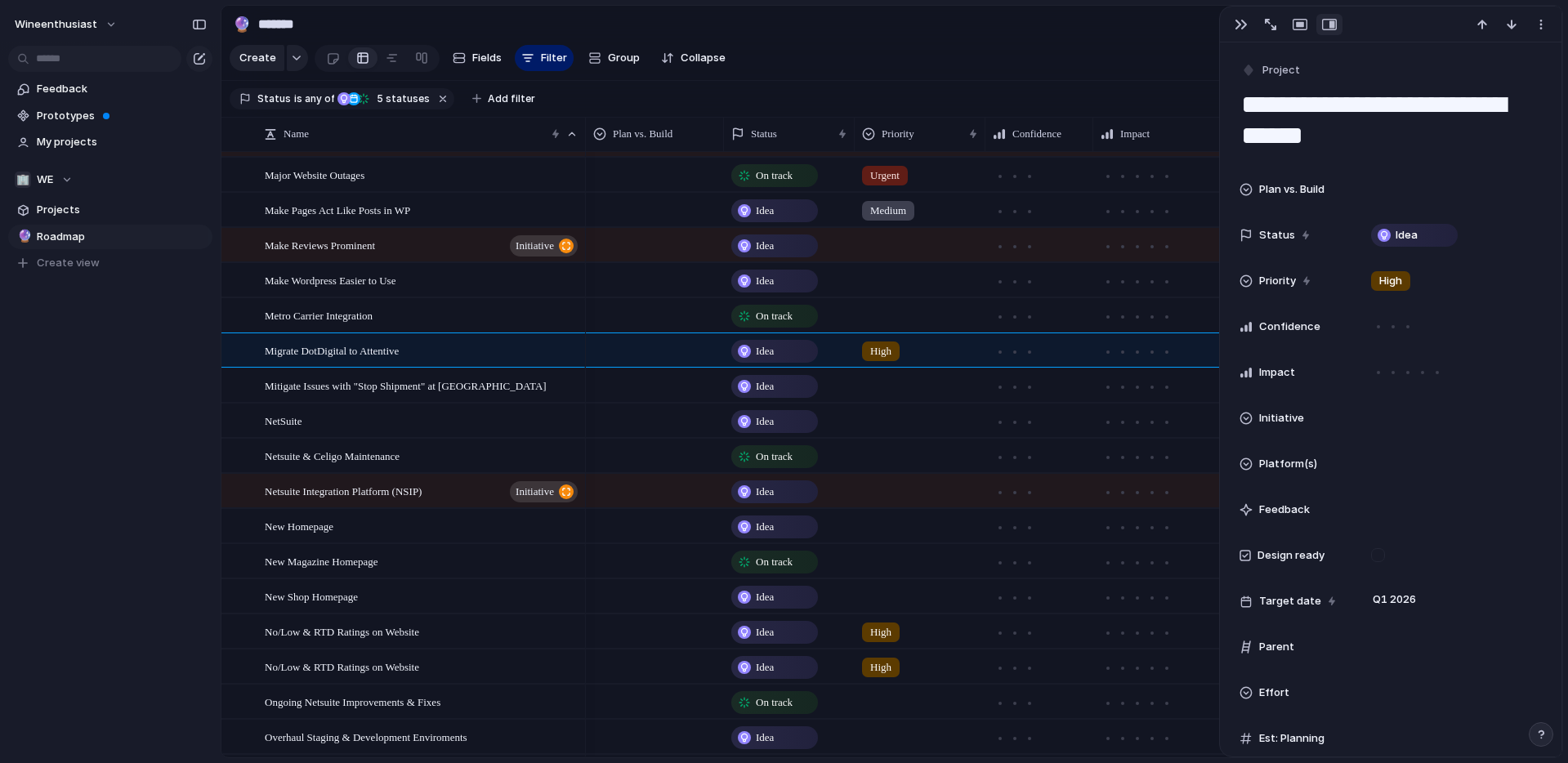
click at [223, 359] on div "Plan Only Plan & Build Build" at bounding box center [784, 382] width 1568 height 763
click at [223, 350] on div at bounding box center [236, 356] width 30 height 44
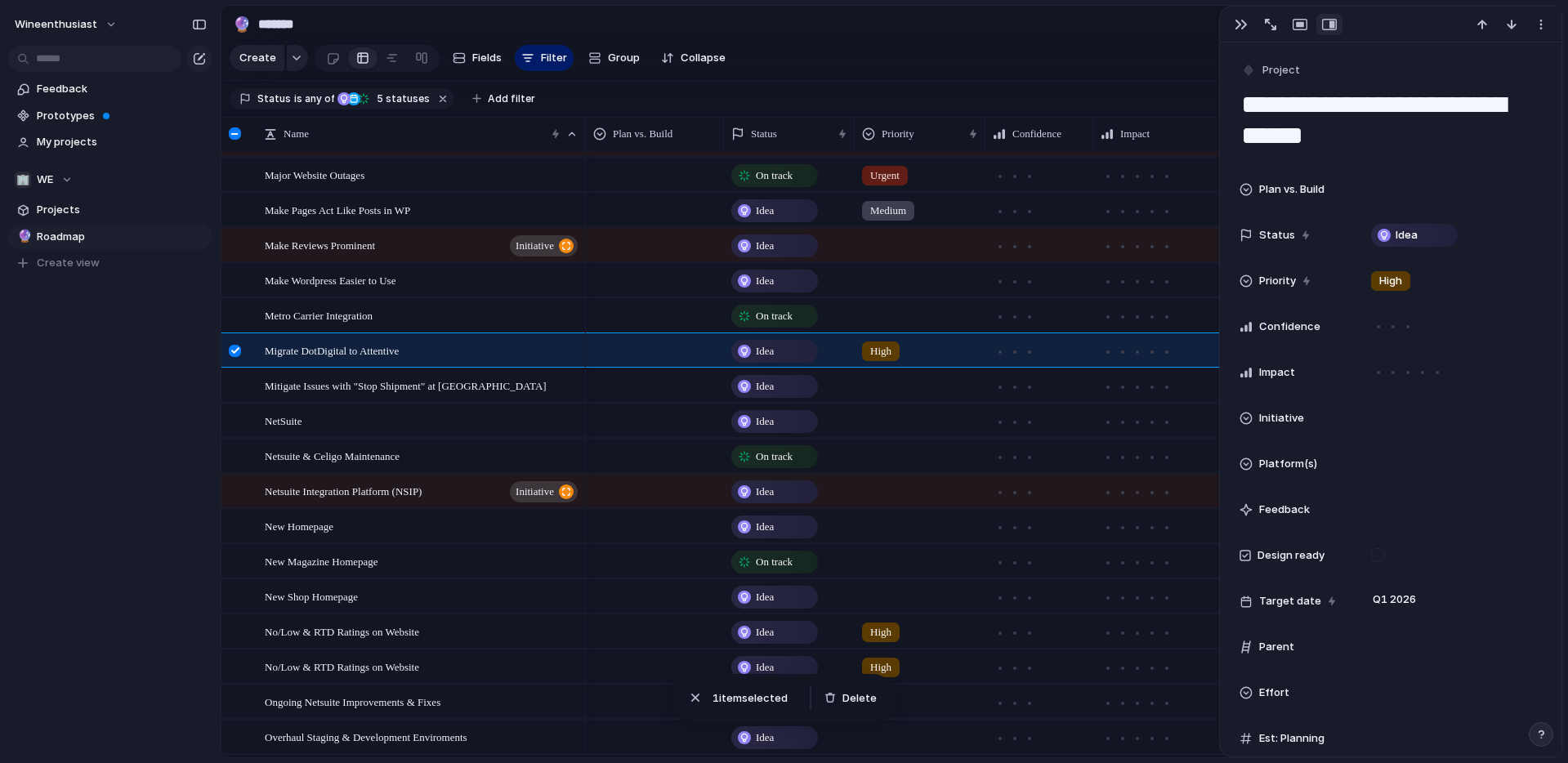
click at [243, 350] on div at bounding box center [236, 356] width 30 height 44
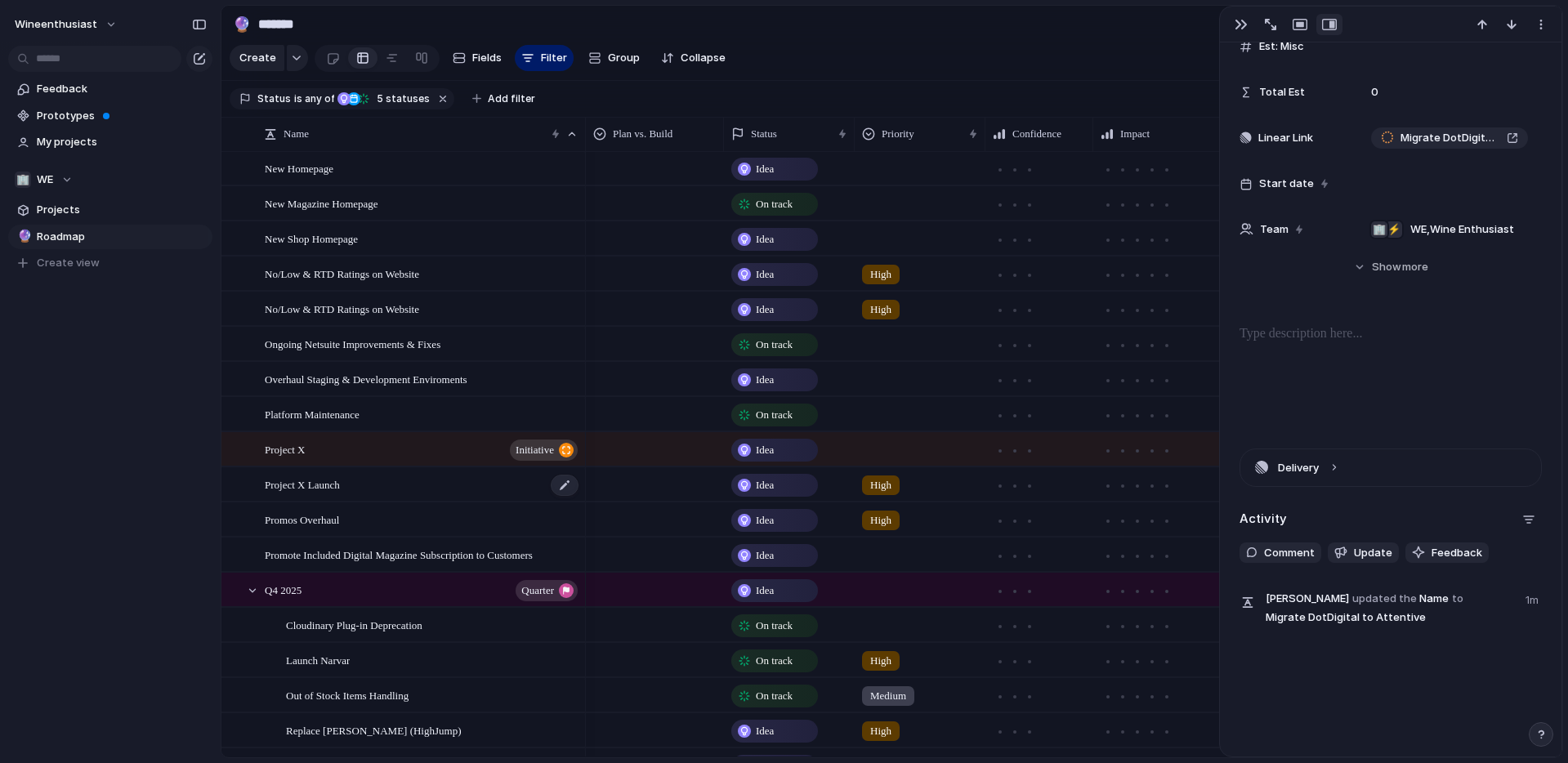
click at [394, 485] on div "Project X Launch" at bounding box center [423, 484] width 315 height 33
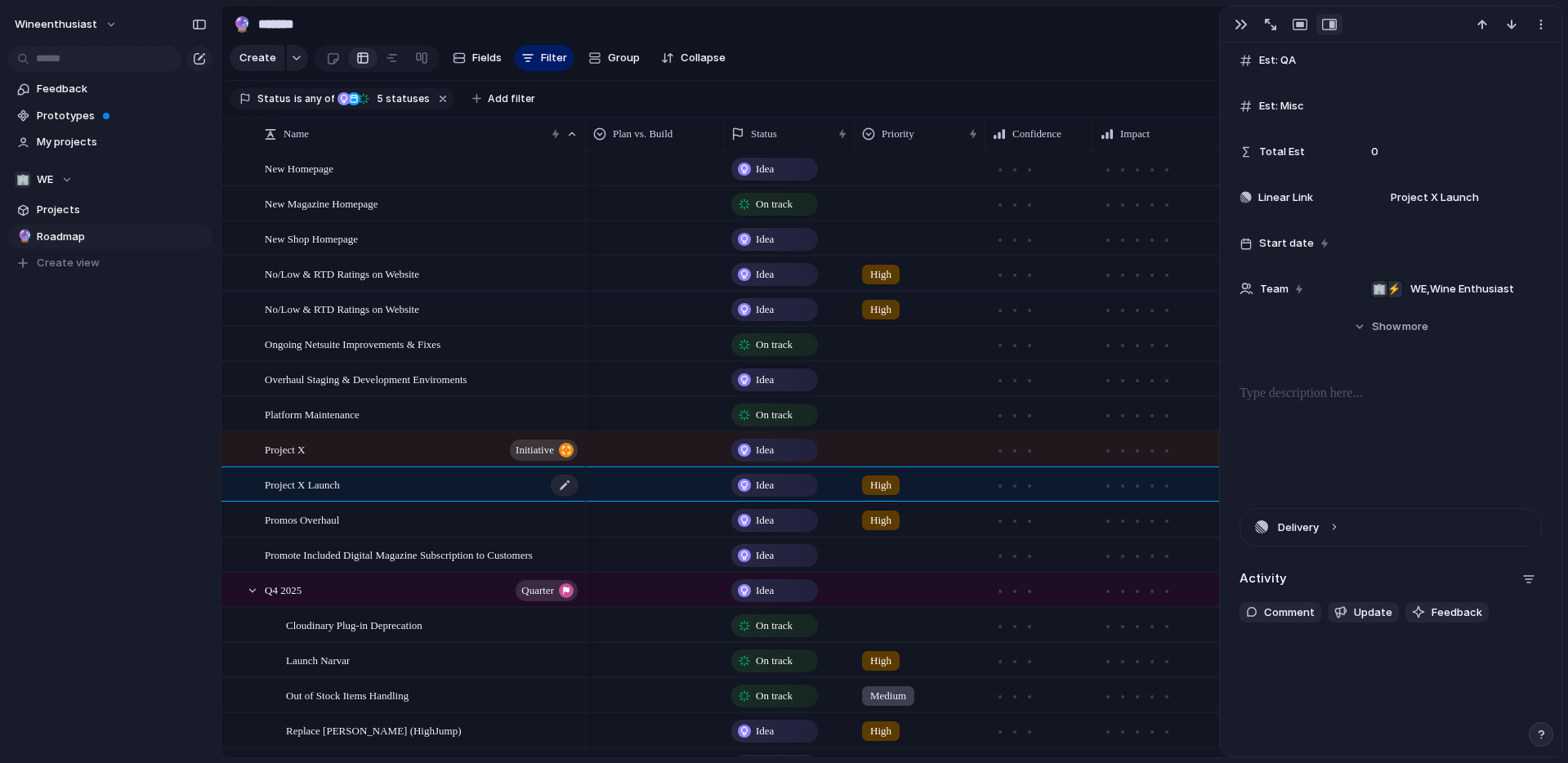
scroll to position [829, 0]
click at [395, 468] on div "Project X Launch" at bounding box center [423, 484] width 315 height 33
click at [389, 445] on div "Project X initiative" at bounding box center [423, 450] width 315 height 33
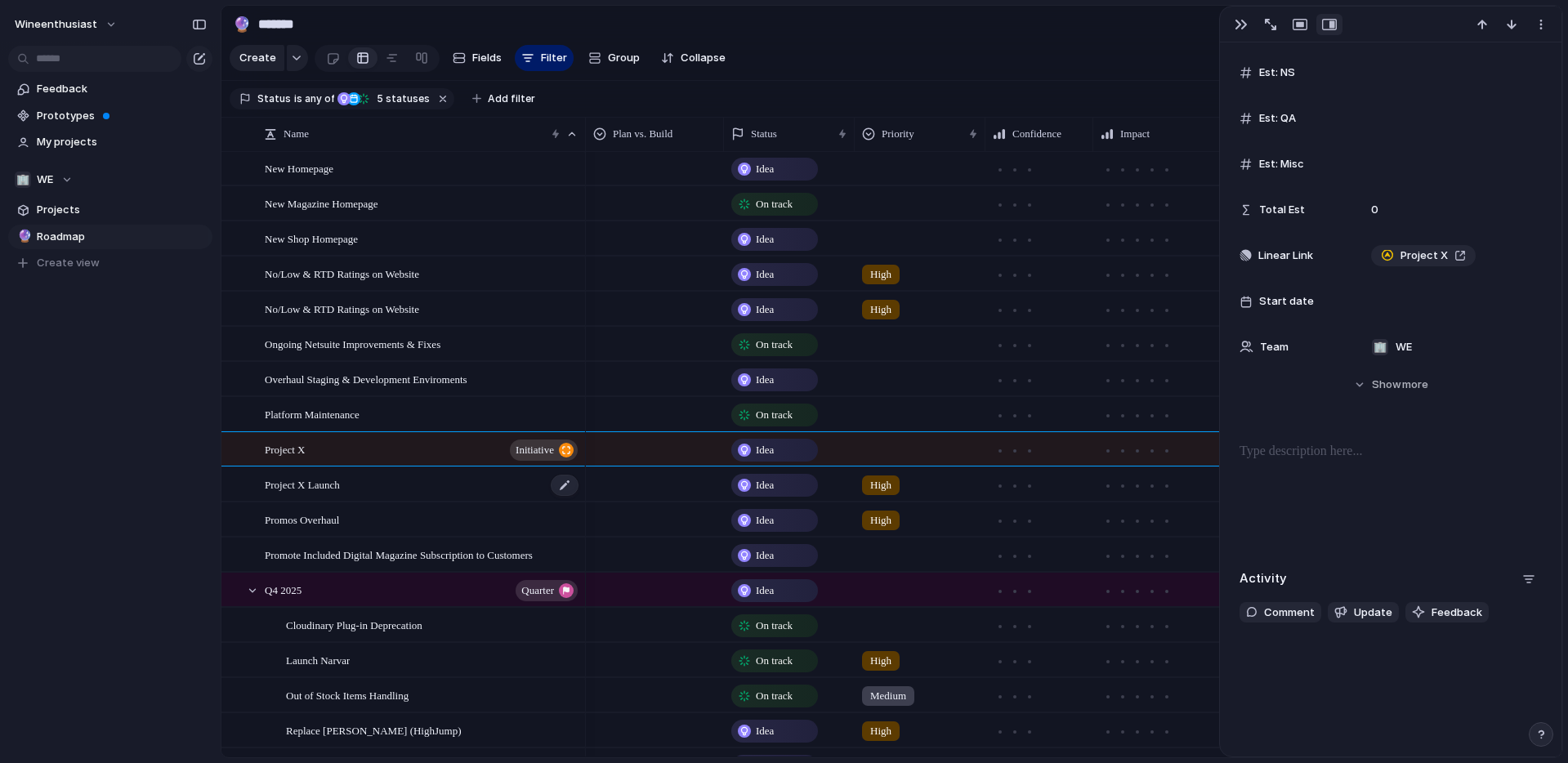
click at [384, 486] on div "Project X Launch" at bounding box center [423, 484] width 315 height 33
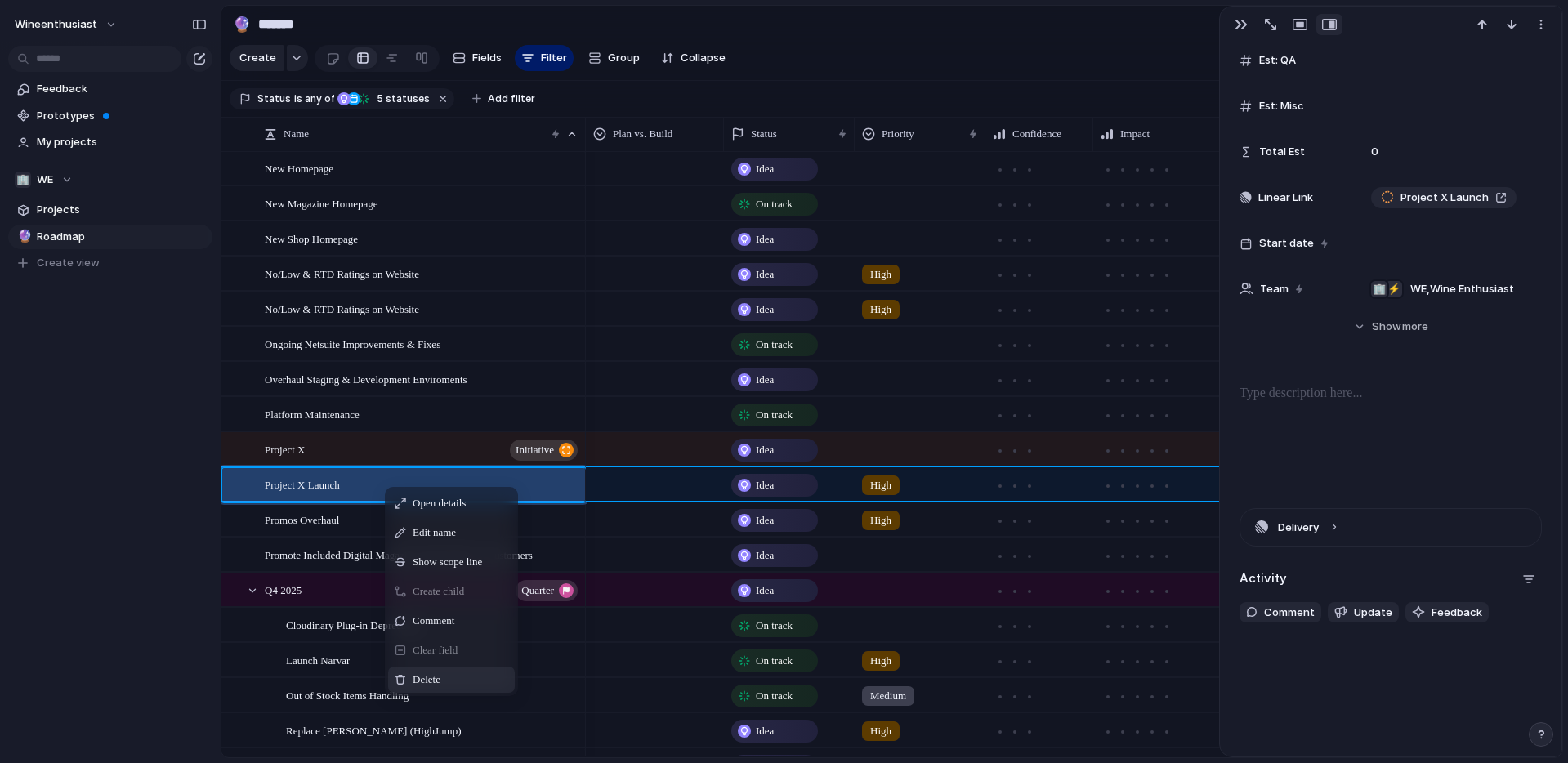
click at [447, 672] on div "Delete" at bounding box center [450, 680] width 126 height 26
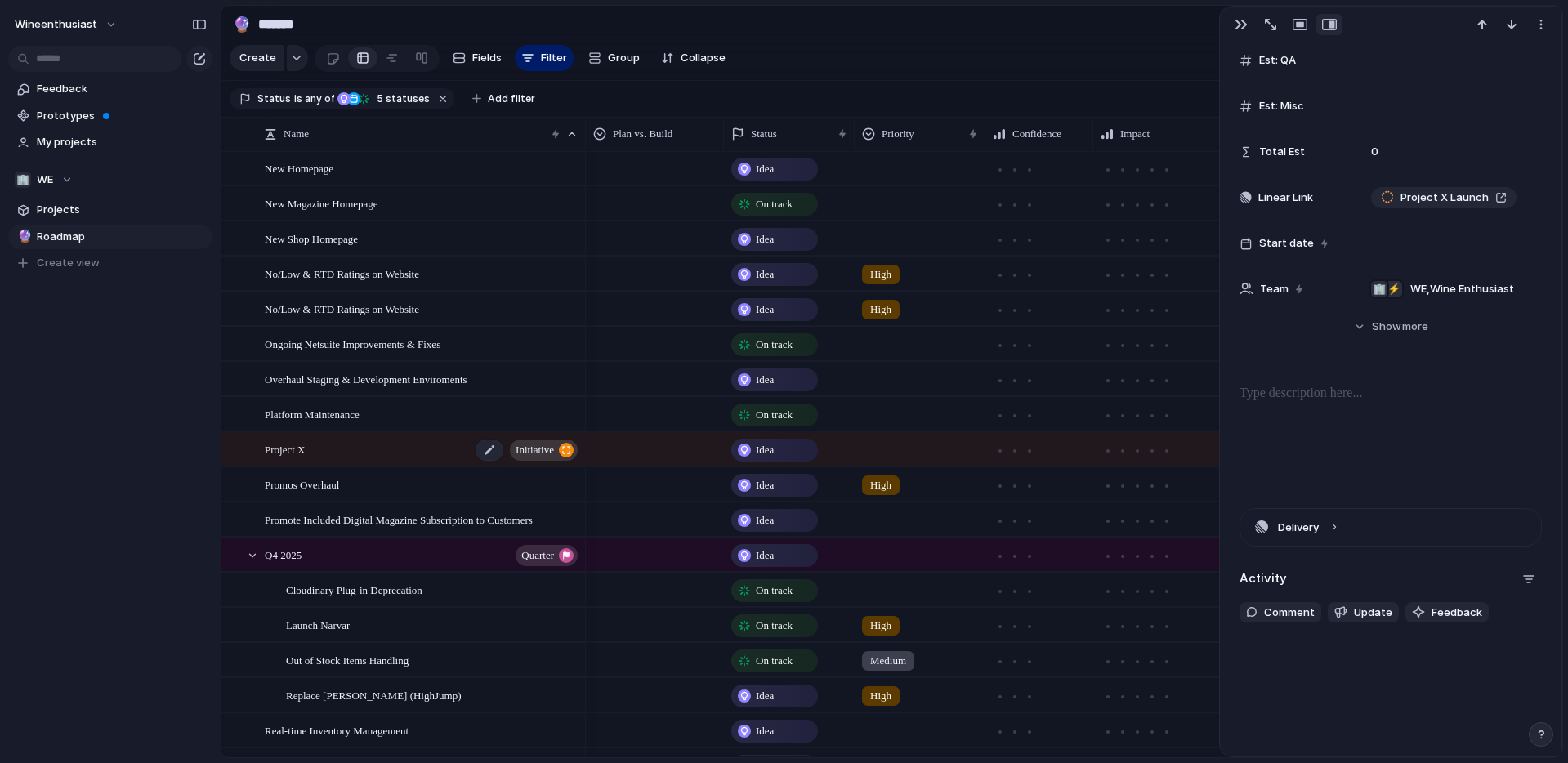
click at [323, 451] on div "Project X initiative" at bounding box center [423, 450] width 315 height 33
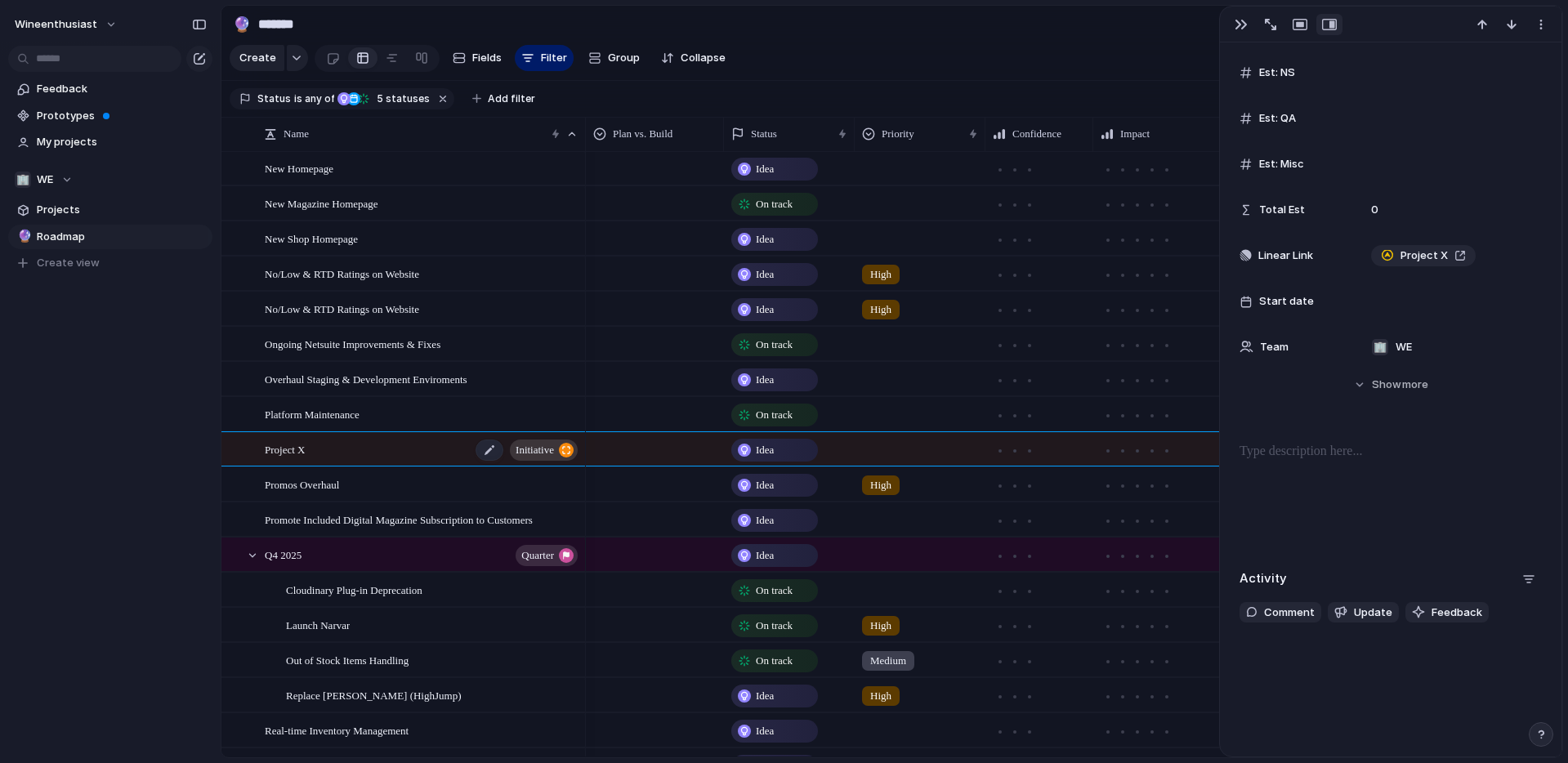
click at [323, 451] on div "Project X initiative" at bounding box center [423, 450] width 315 height 33
type textarea "*********"
type textarea "**********"
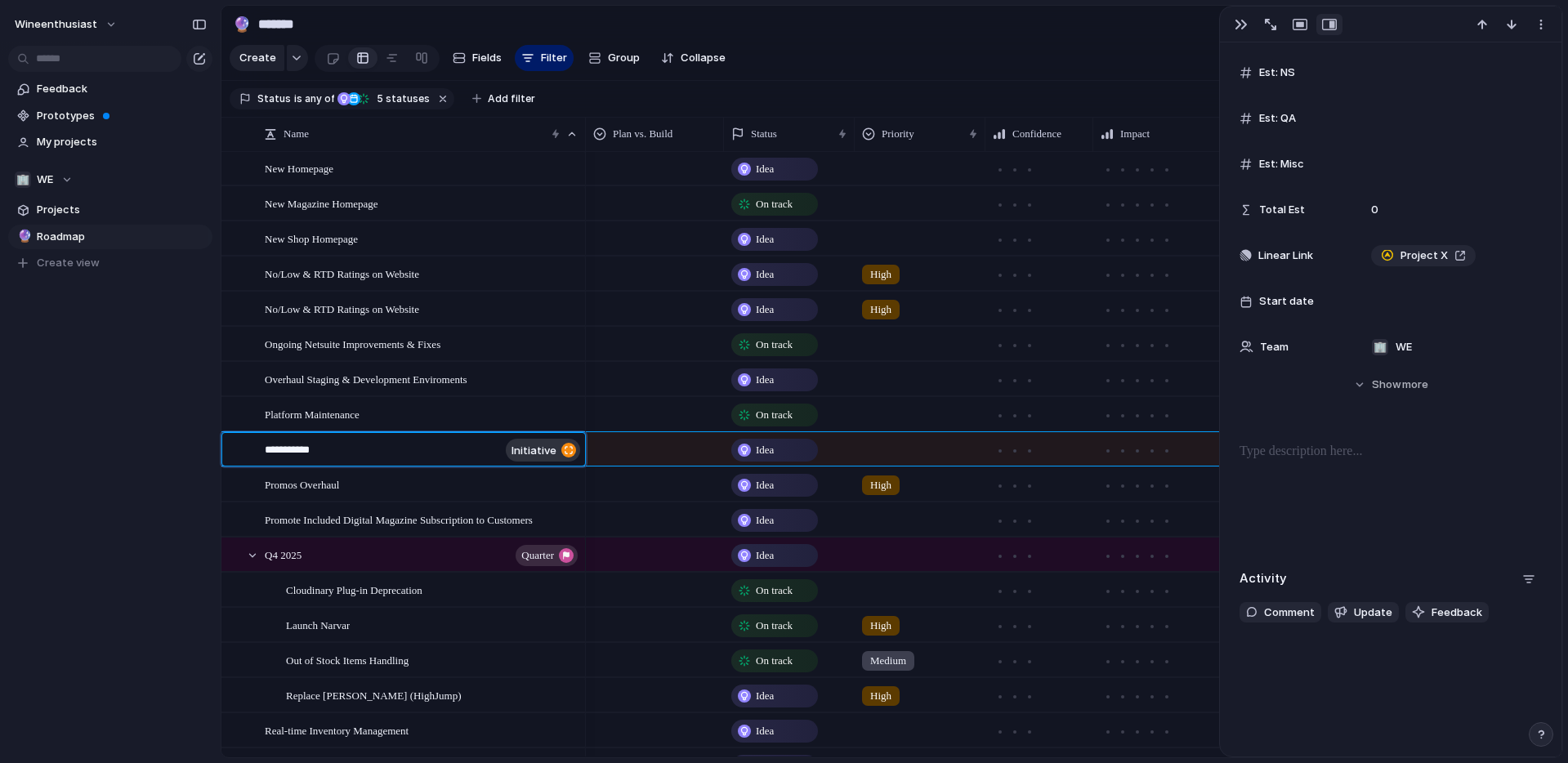
type textarea "**********"
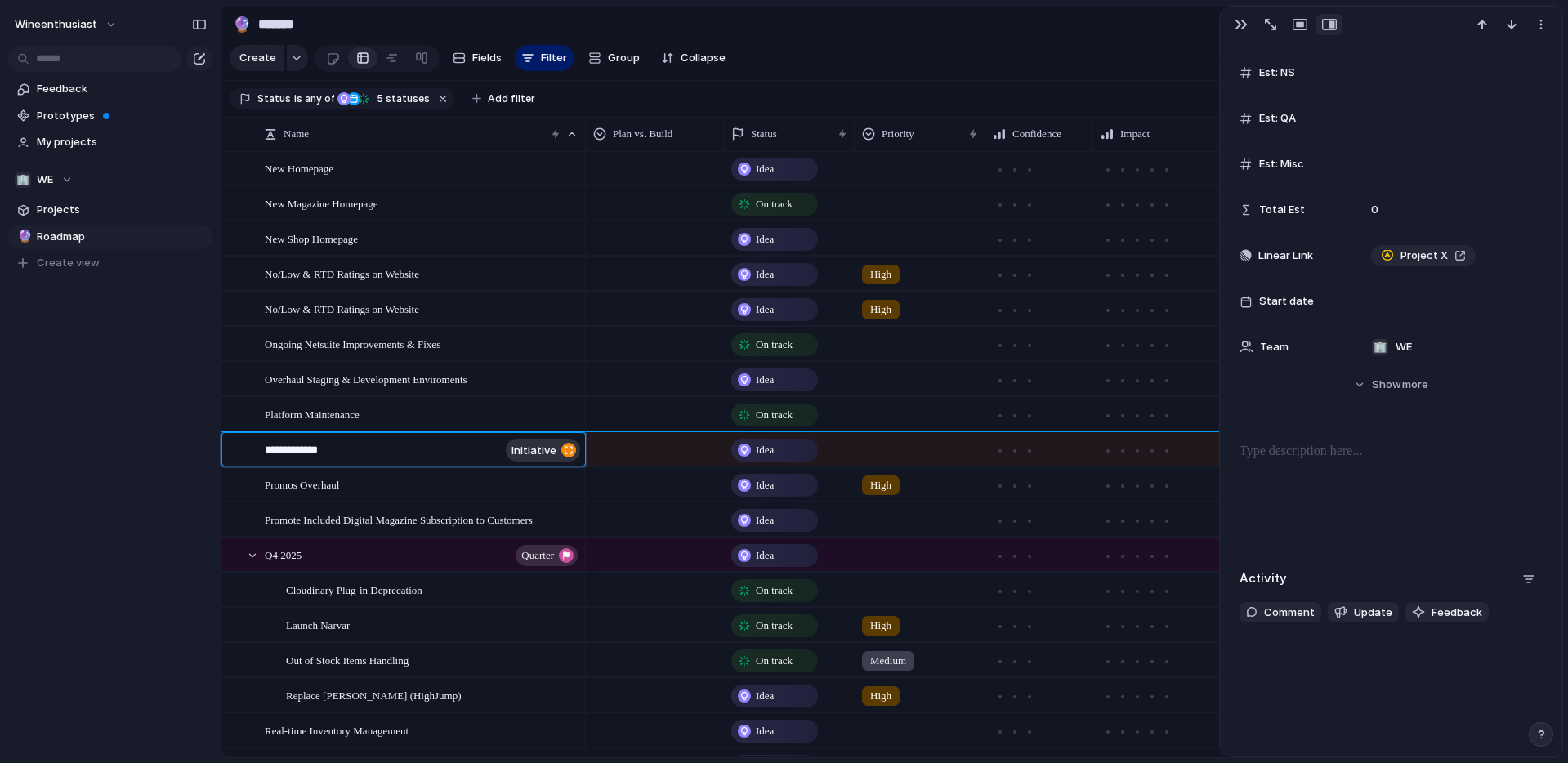
type textarea "**********"
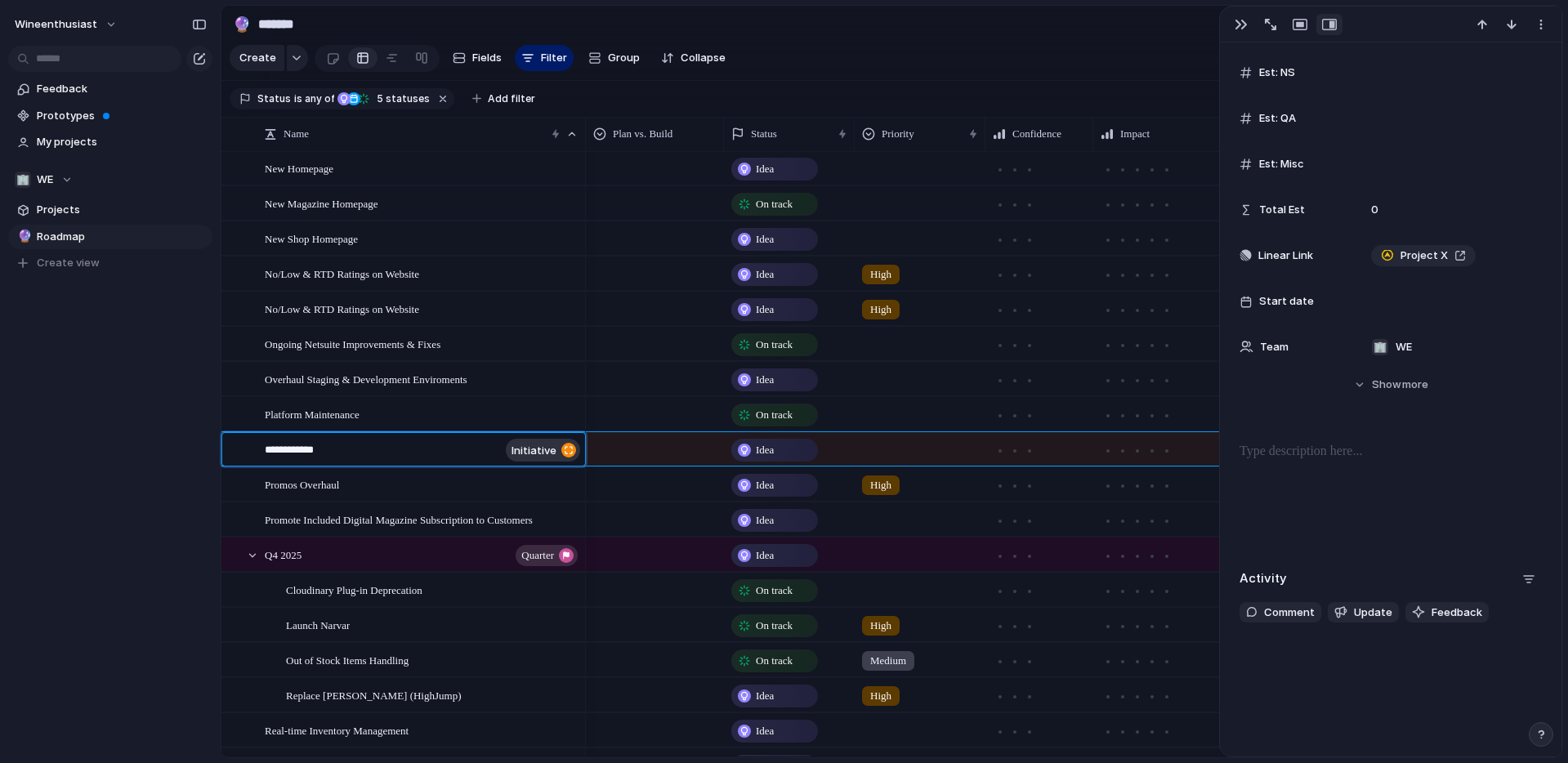
type textarea "**********"
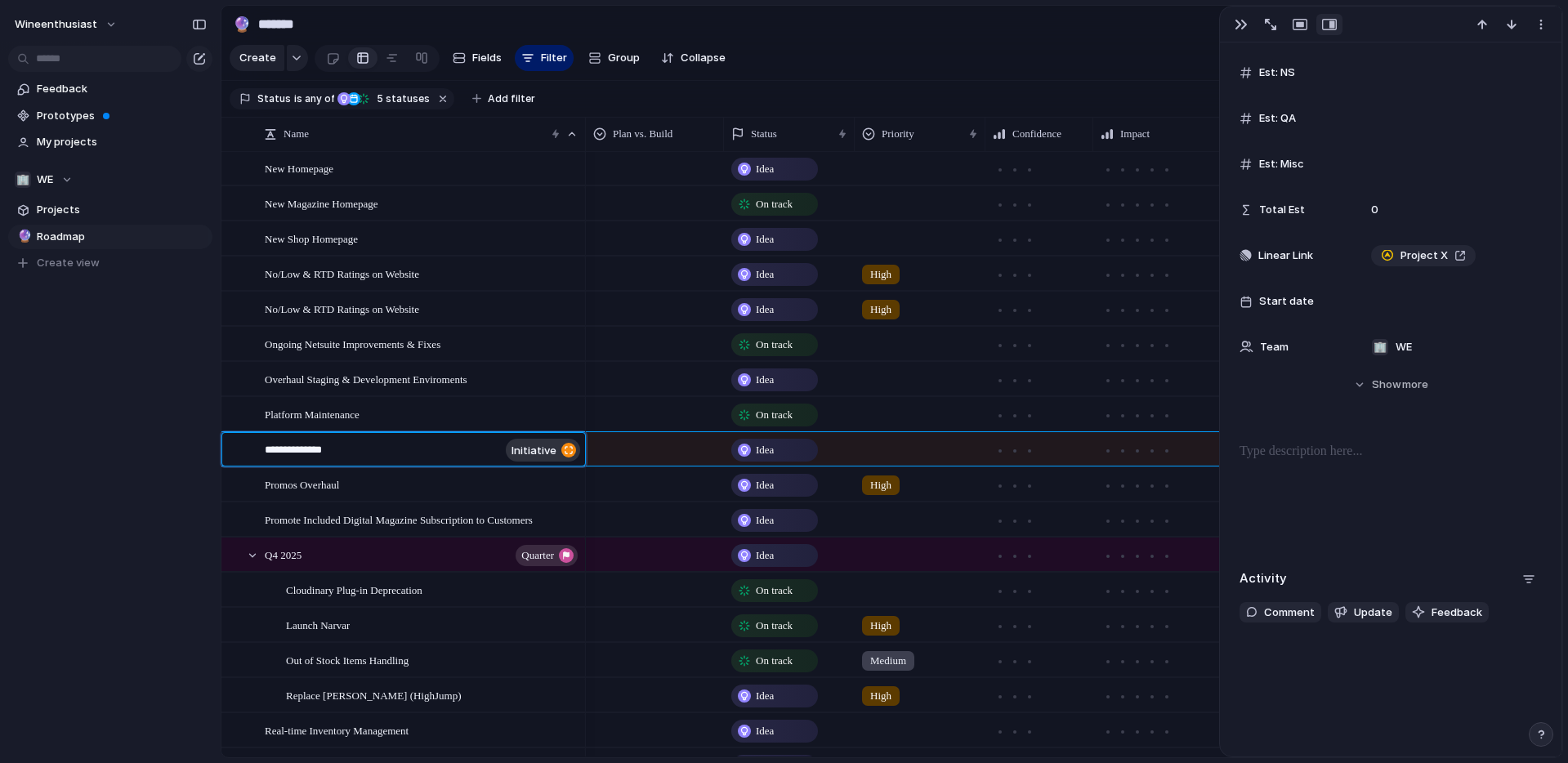
type textarea "**********"
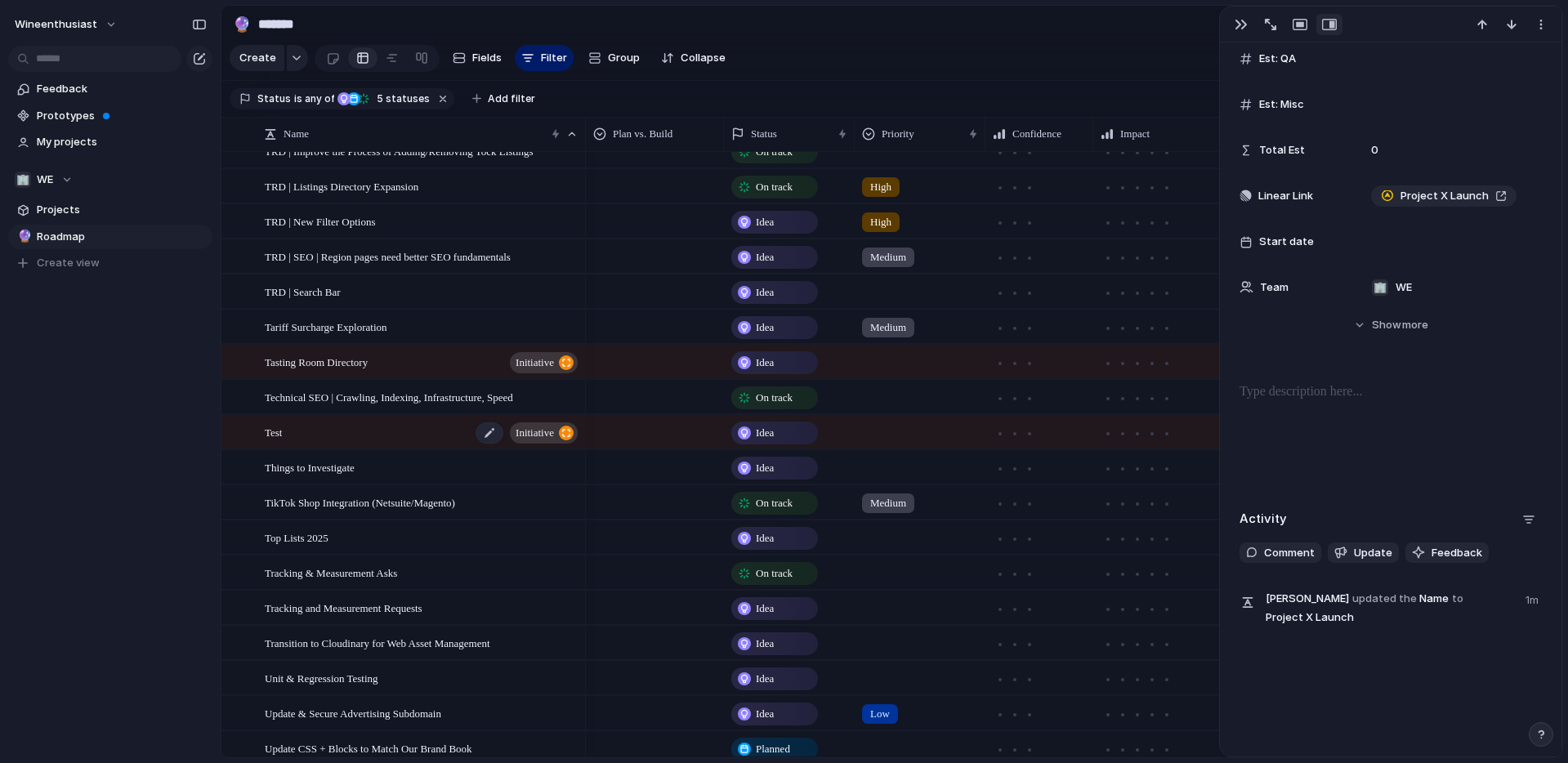
click at [344, 428] on div "Test initiative" at bounding box center [423, 432] width 315 height 33
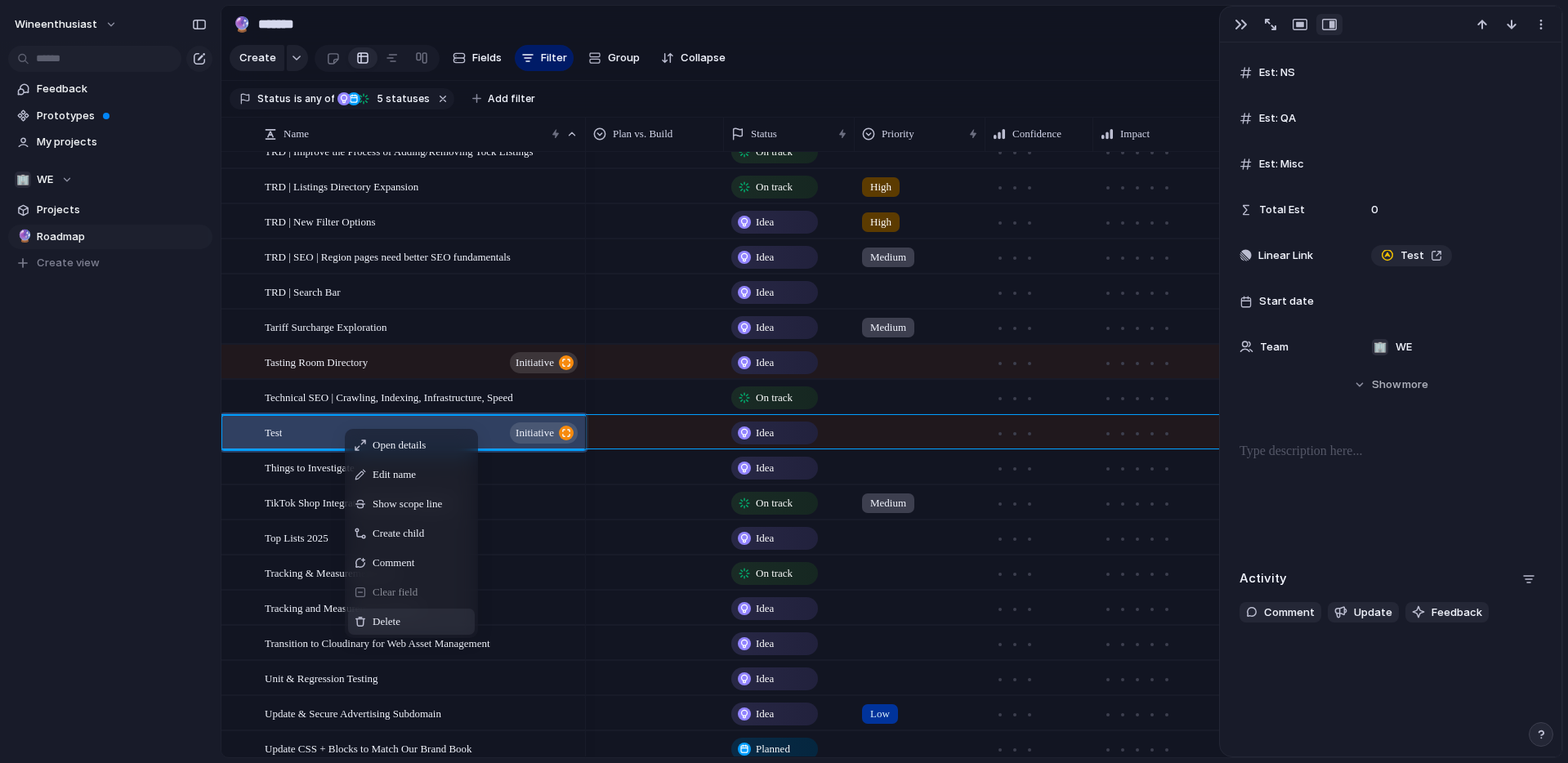
click at [414, 622] on span "Context Menu" at bounding box center [409, 622] width 6 height 16
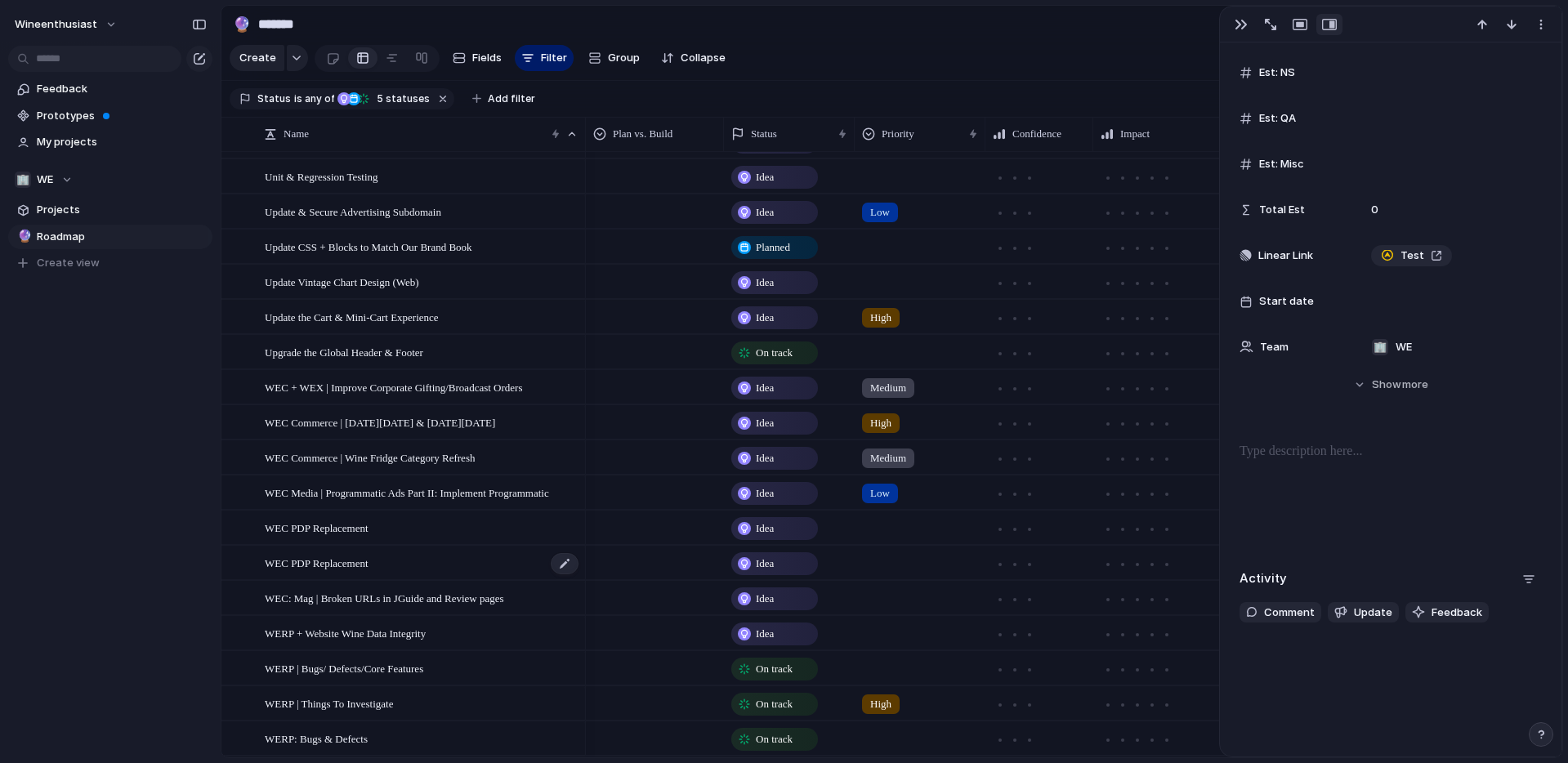
click at [407, 572] on div "WEC PDP Replacement" at bounding box center [423, 562] width 315 height 33
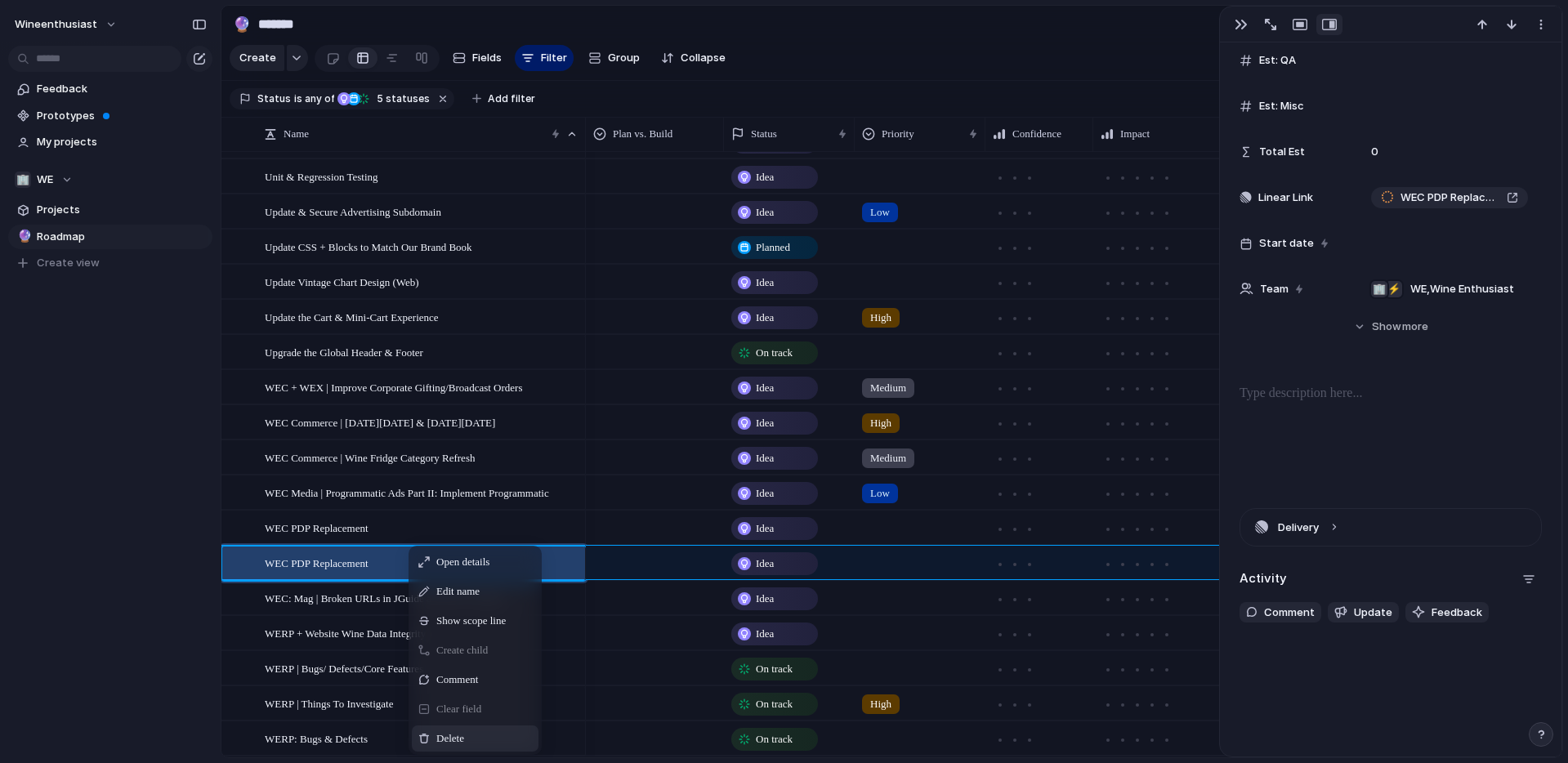
click at [469, 730] on div "Delete" at bounding box center [475, 738] width 126 height 26
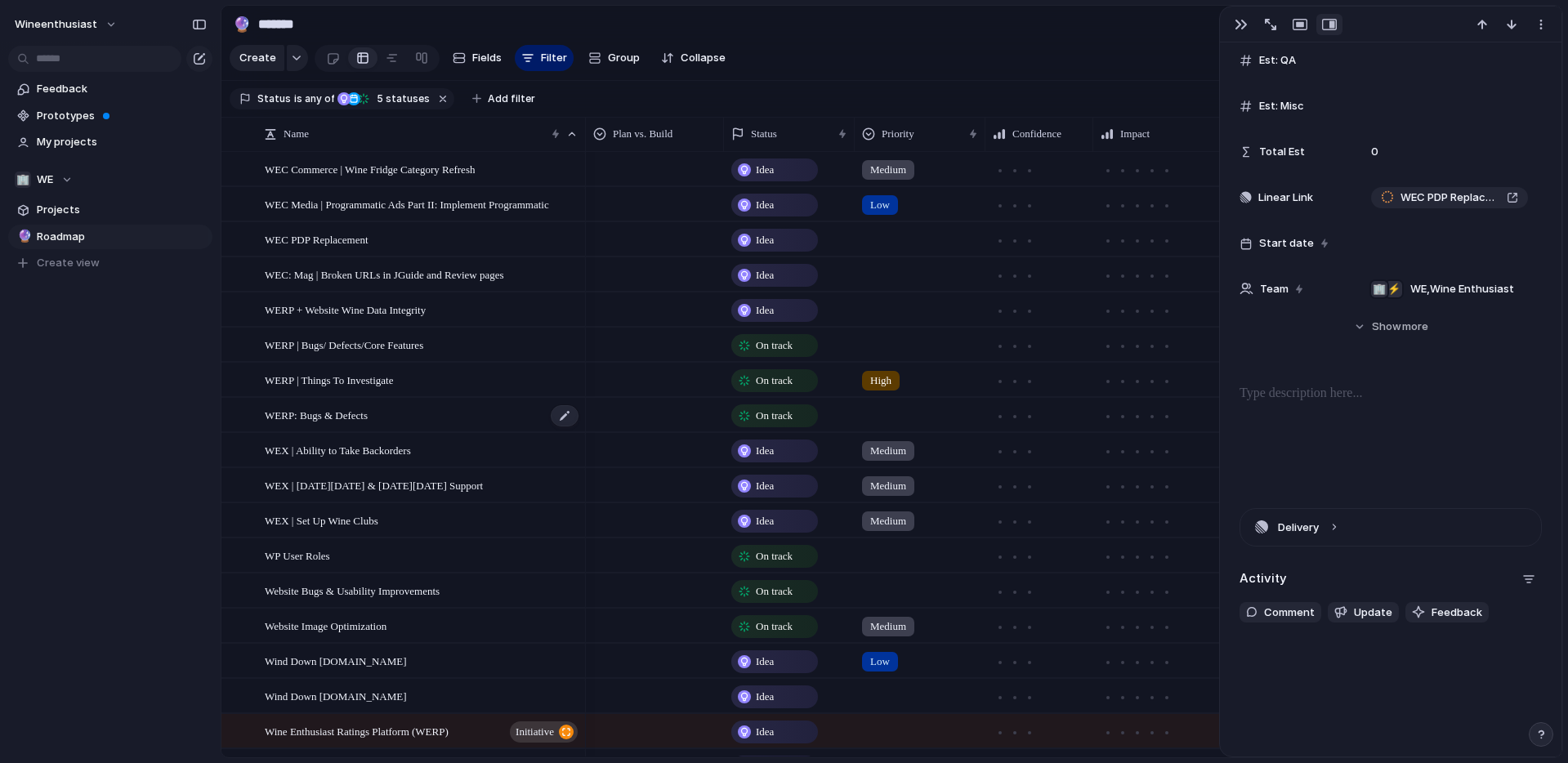
click at [341, 417] on span "WERP: Bugs & Defects" at bounding box center [316, 415] width 103 height 19
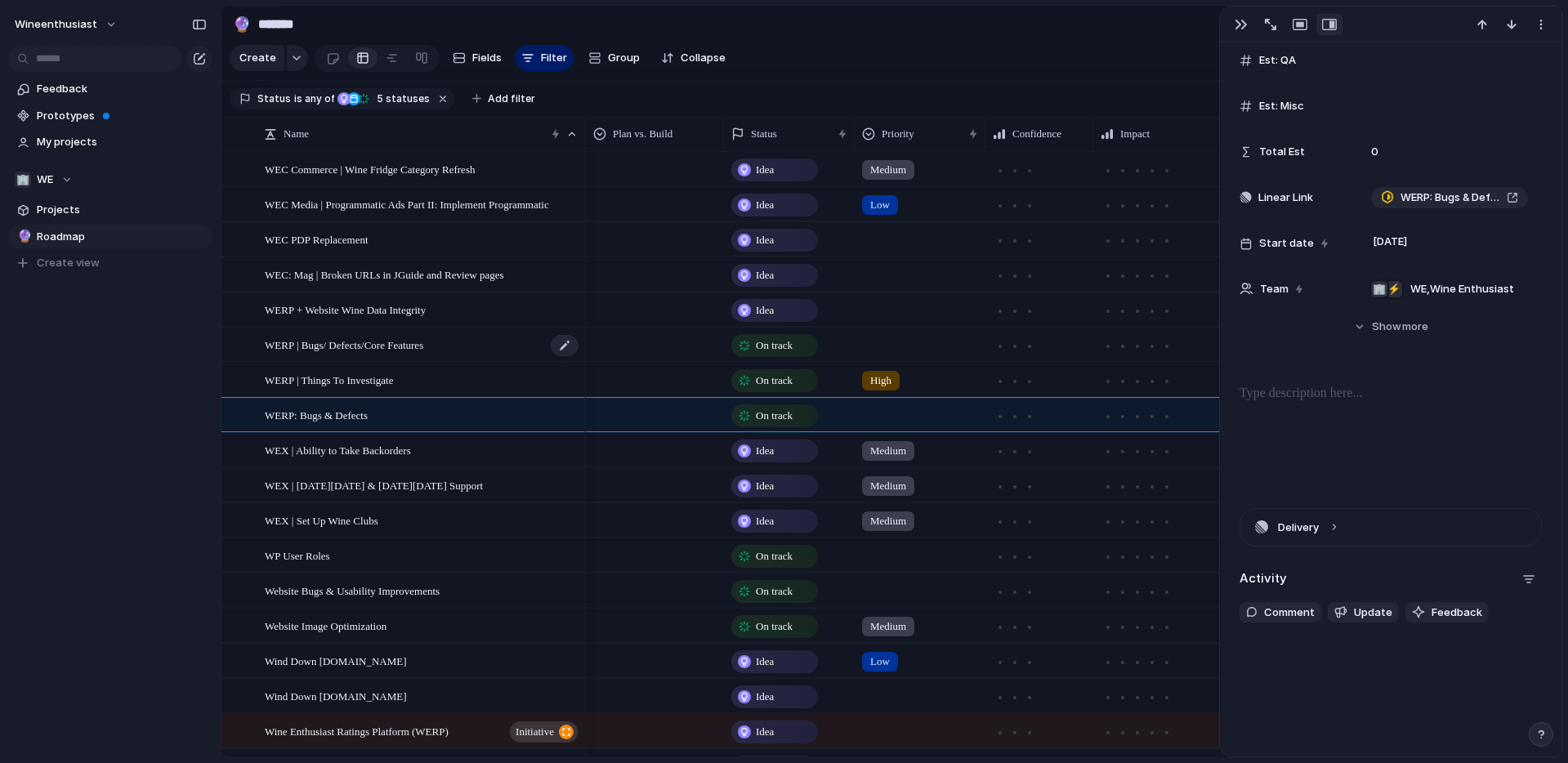
click at [331, 349] on span "WERP | Bugs/ Defects/Core Features" at bounding box center [344, 344] width 159 height 19
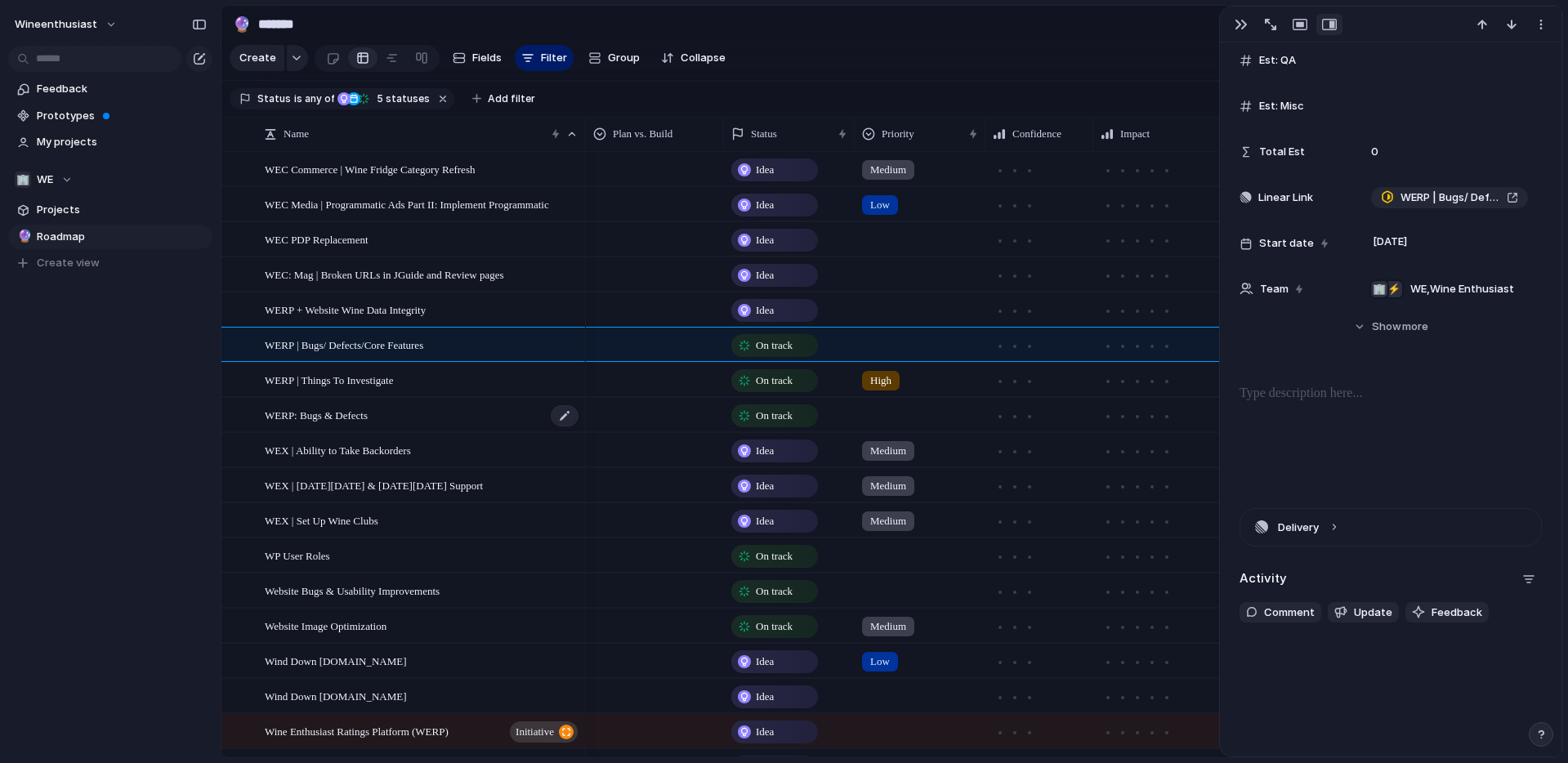
click at [300, 417] on span "WERP: Bugs & Defects" at bounding box center [316, 415] width 103 height 19
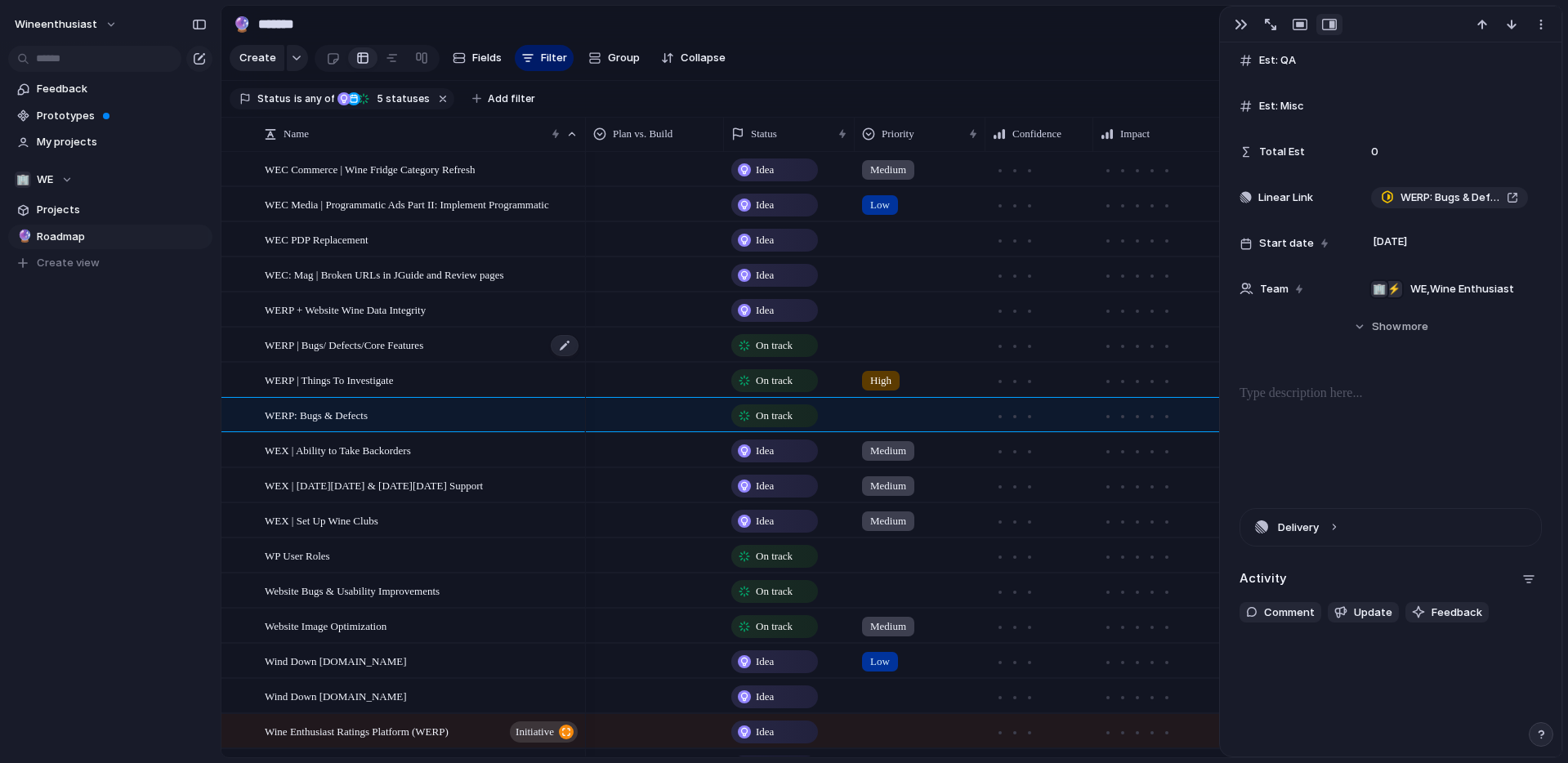
click at [327, 348] on span "WERP | Bugs/ Defects/Core Features" at bounding box center [344, 344] width 159 height 19
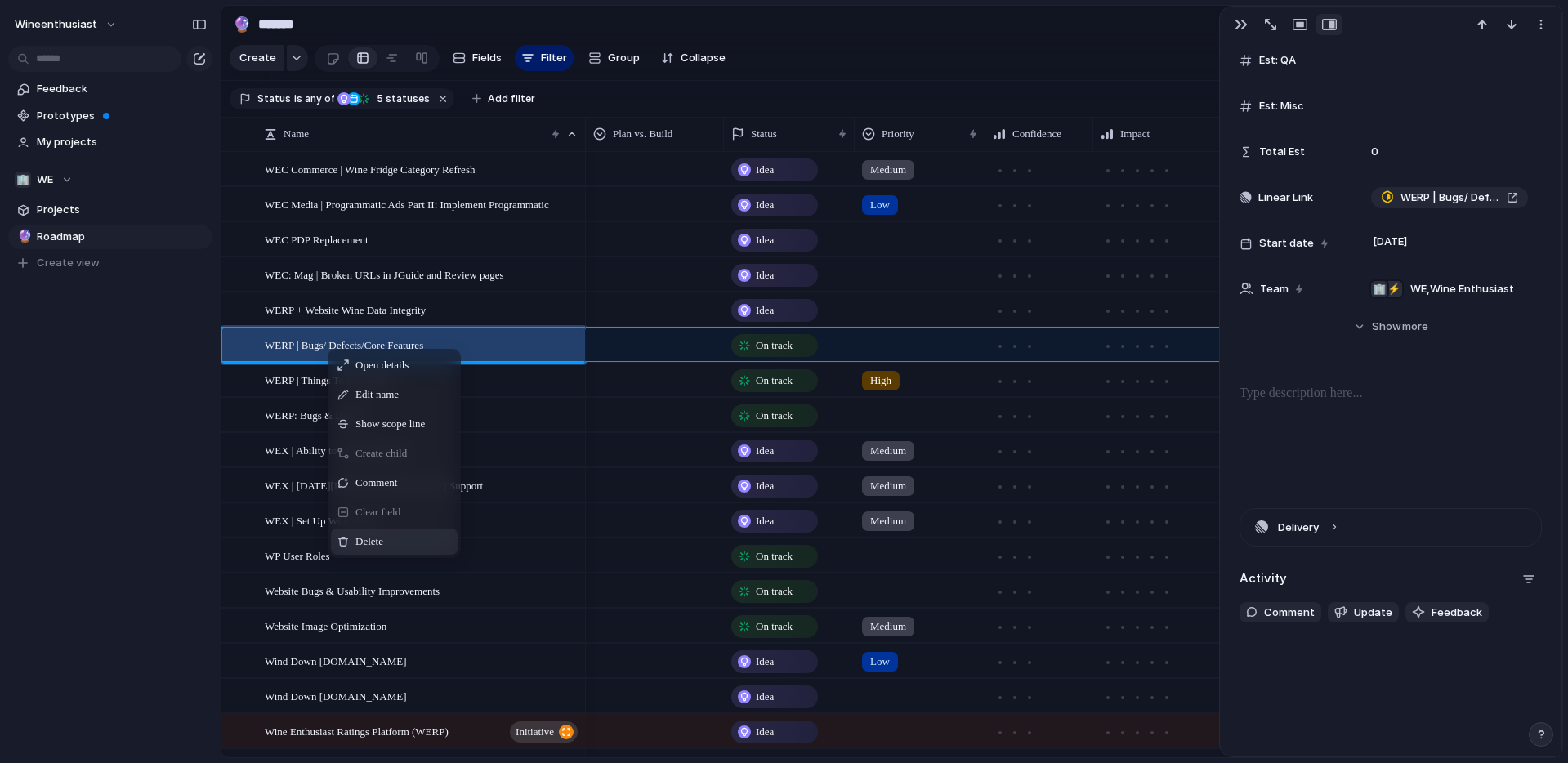
click at [392, 544] on div "Delete" at bounding box center [394, 541] width 126 height 26
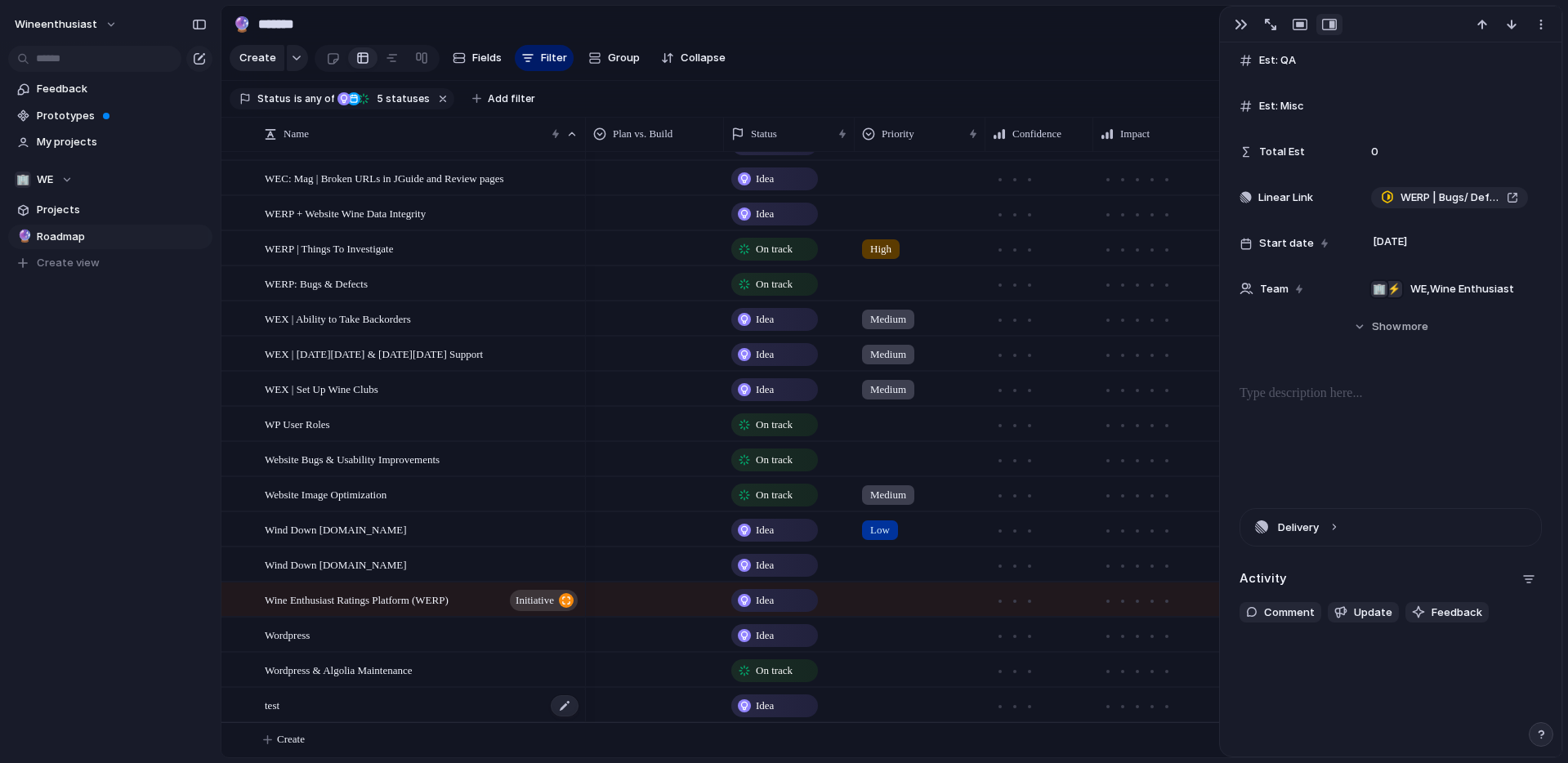
click at [368, 707] on div "test" at bounding box center [423, 705] width 315 height 33
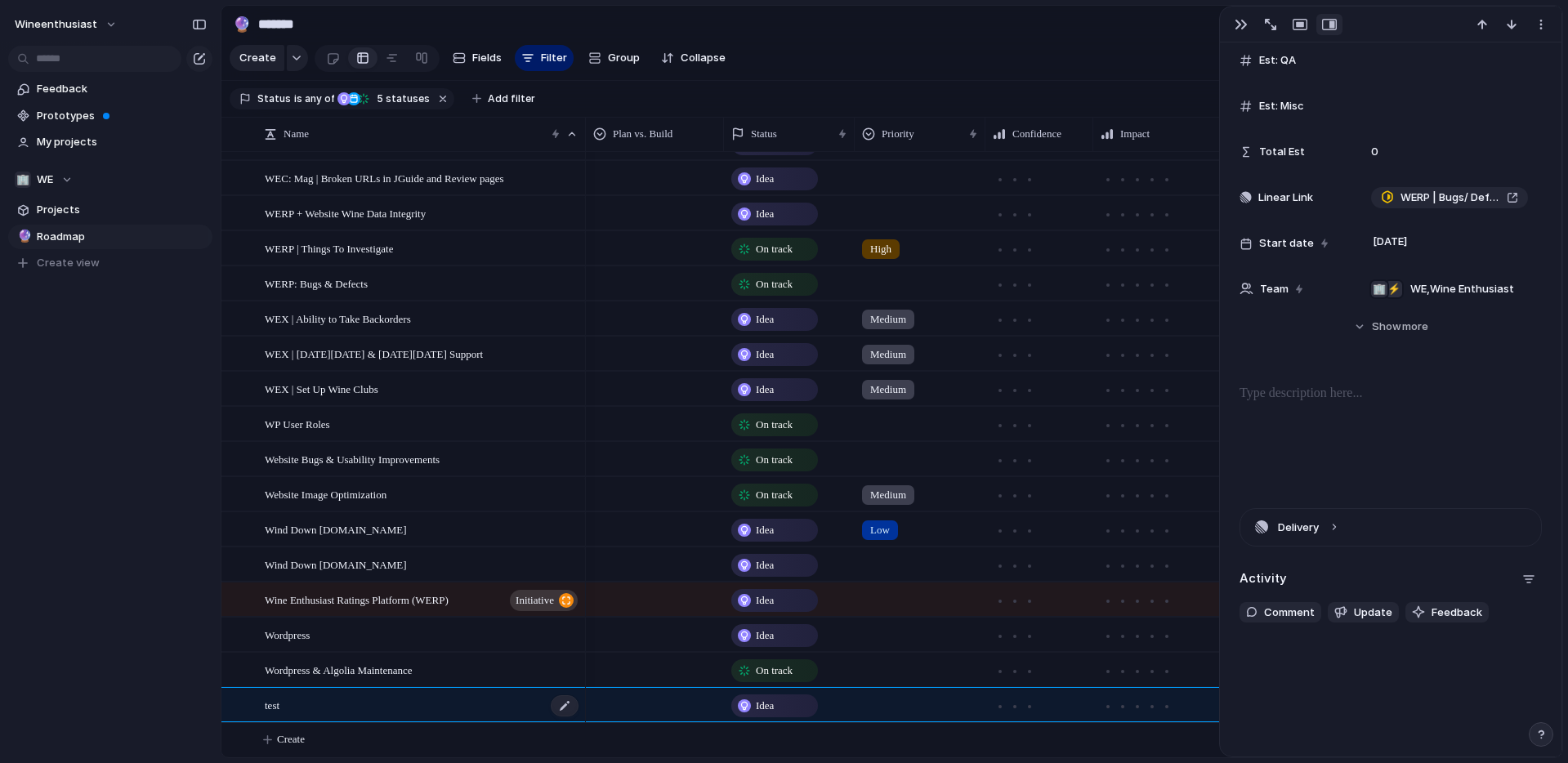
type textarea "****"
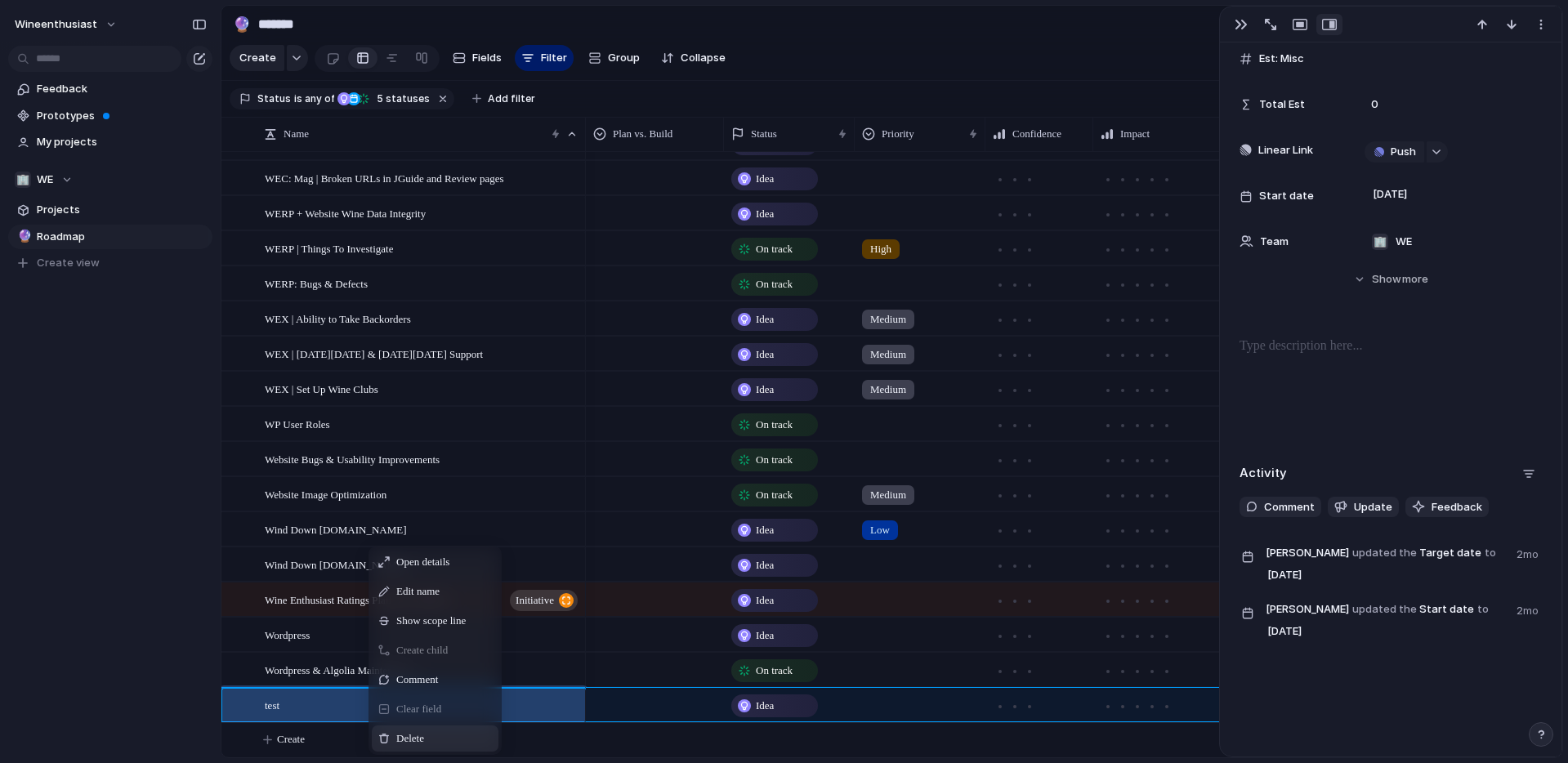
click at [444, 739] on div "Delete" at bounding box center [434, 738] width 126 height 26
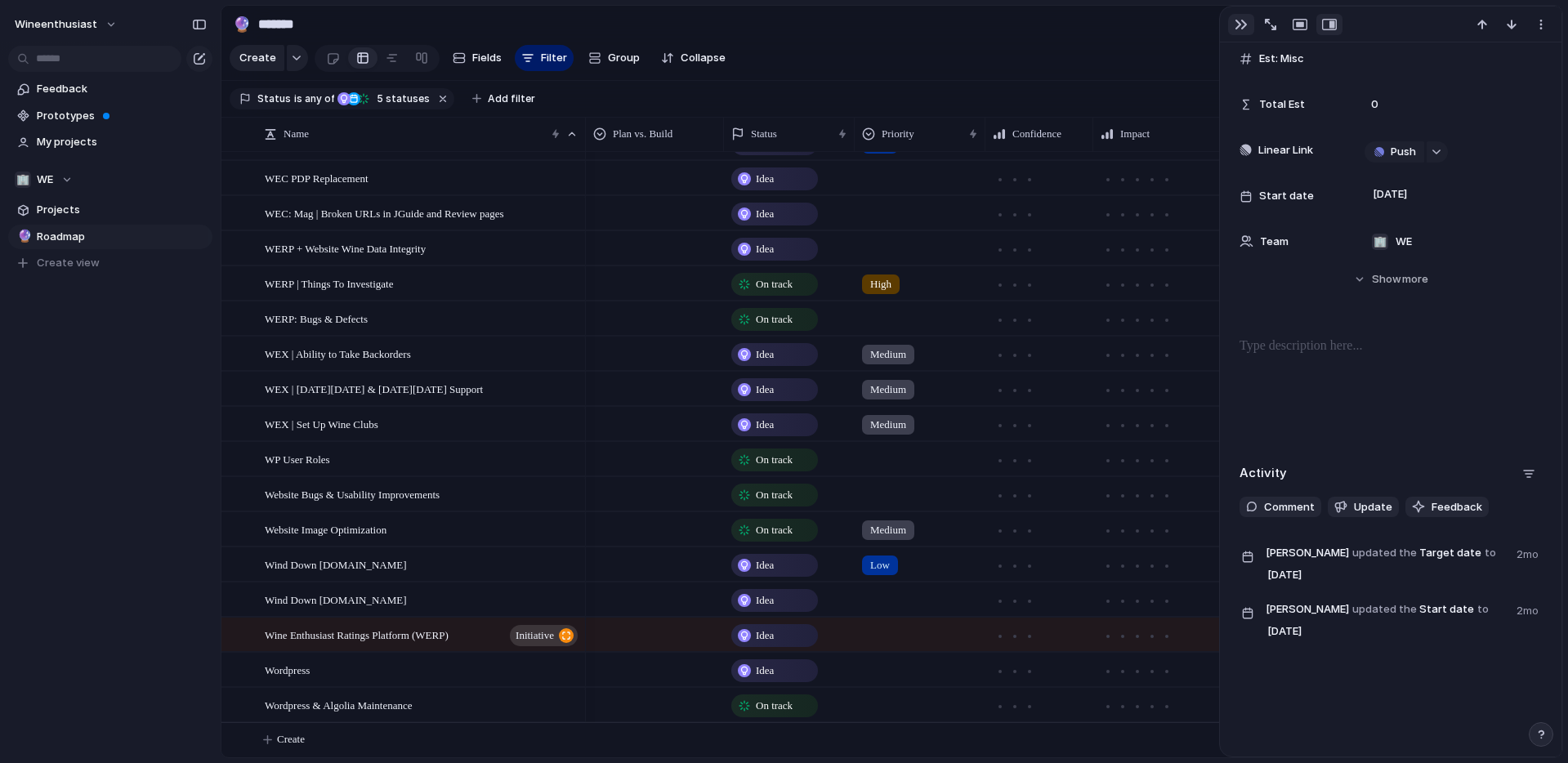
click at [1244, 21] on div "button" at bounding box center [1241, 24] width 13 height 13
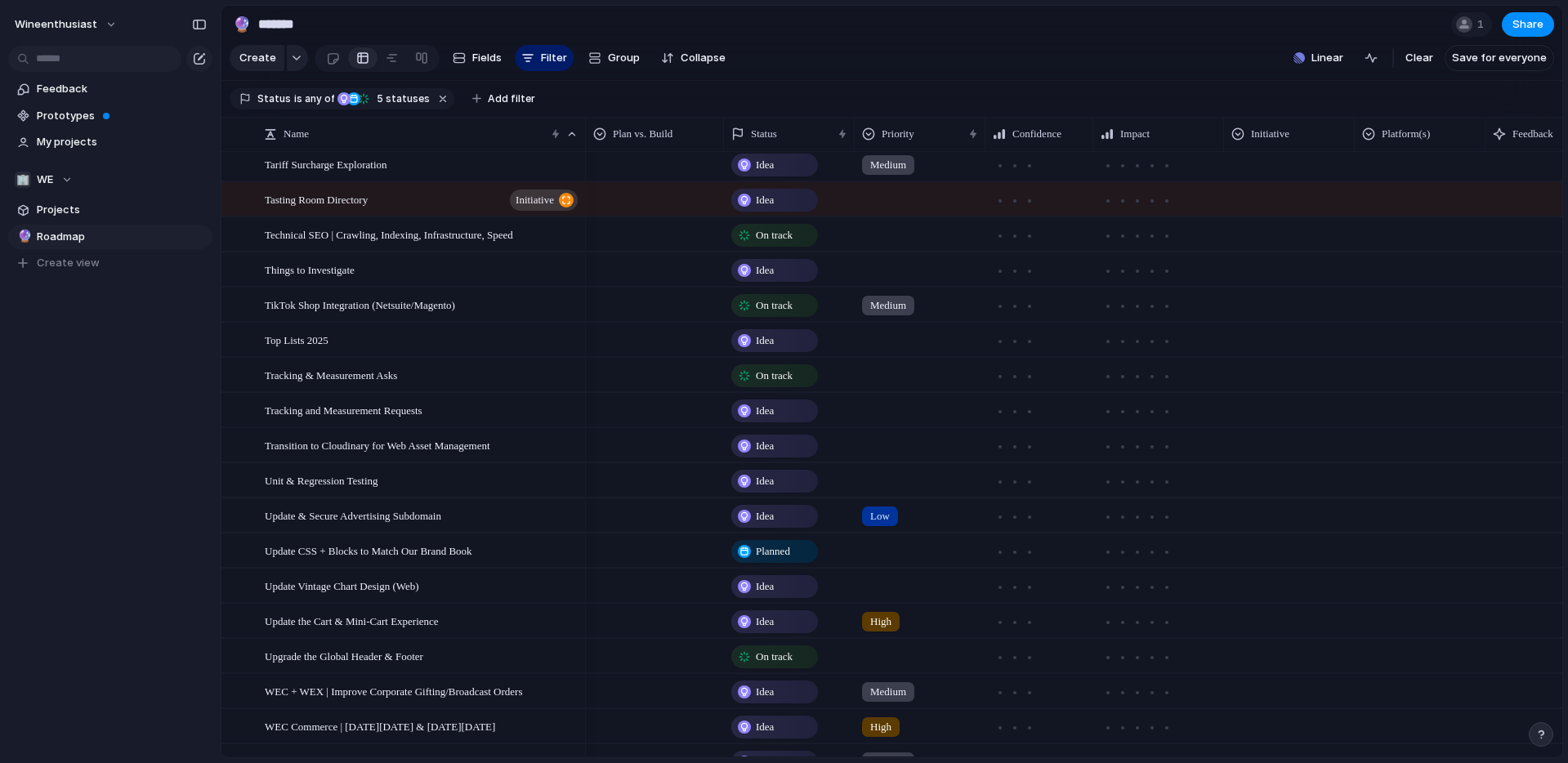
scroll to position [3615, 0]
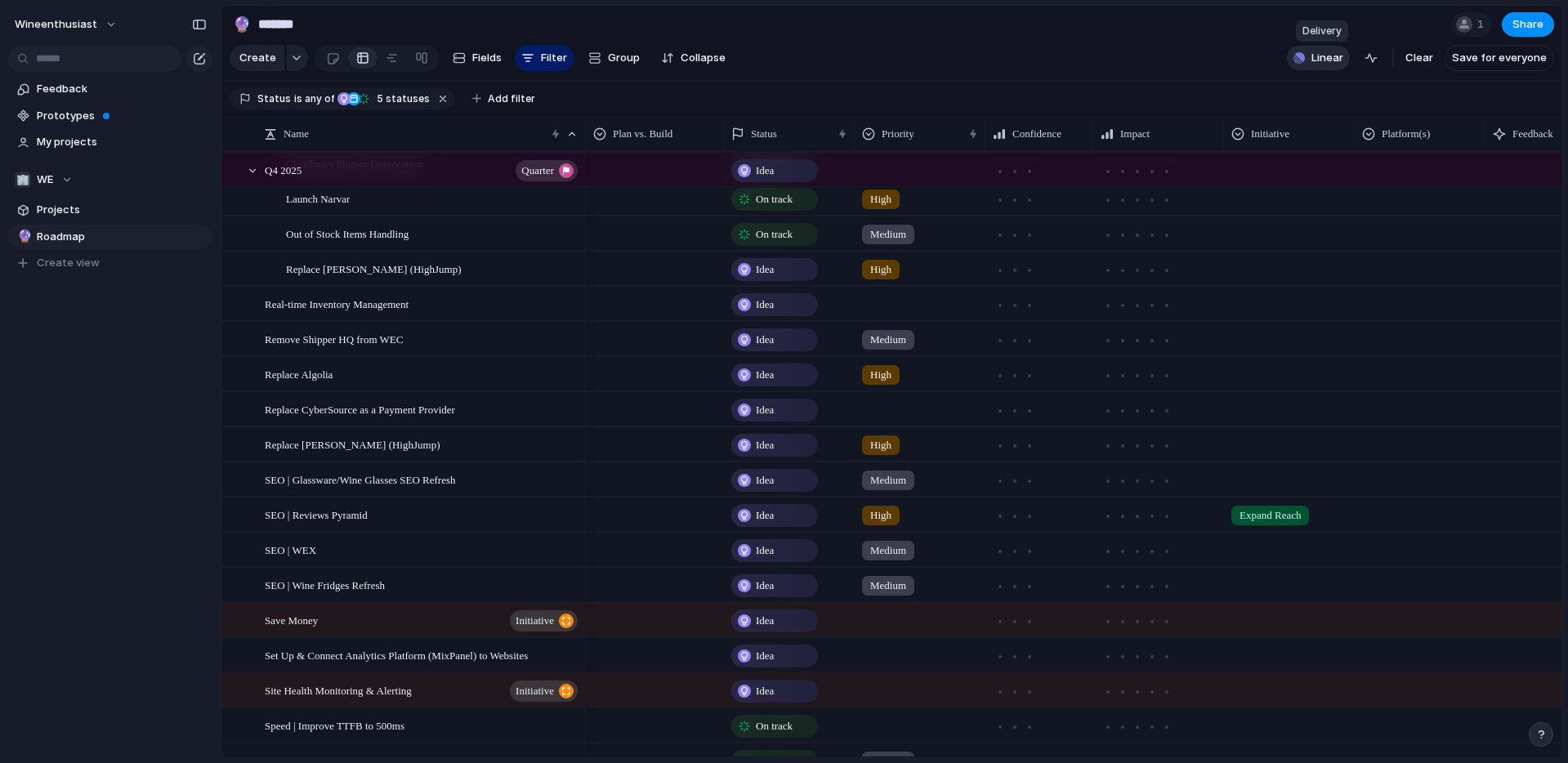
click at [1341, 63] on span "Linear" at bounding box center [1328, 58] width 32 height 16
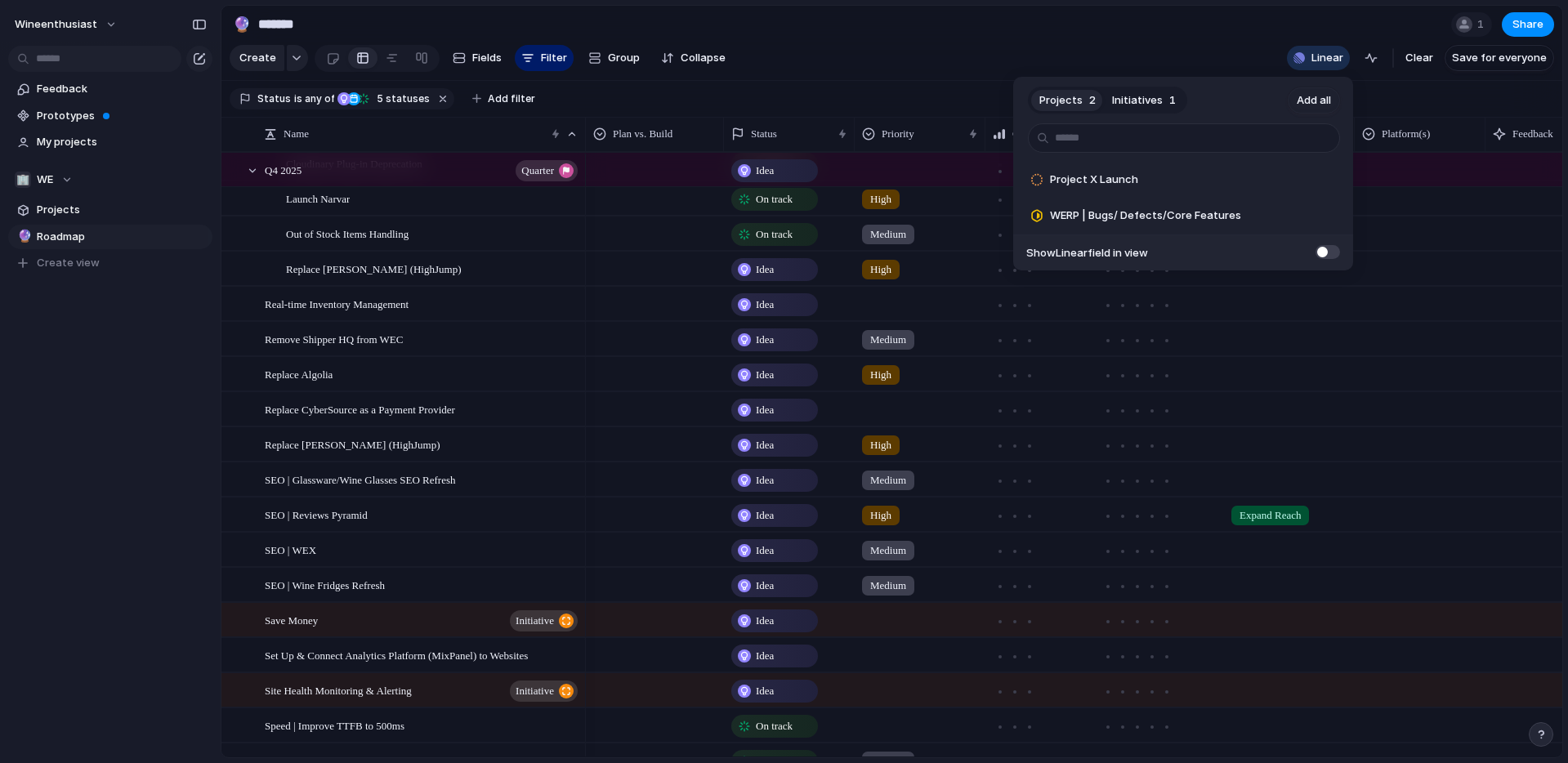
click at [1129, 103] on span "Initiatives" at bounding box center [1137, 100] width 51 height 16
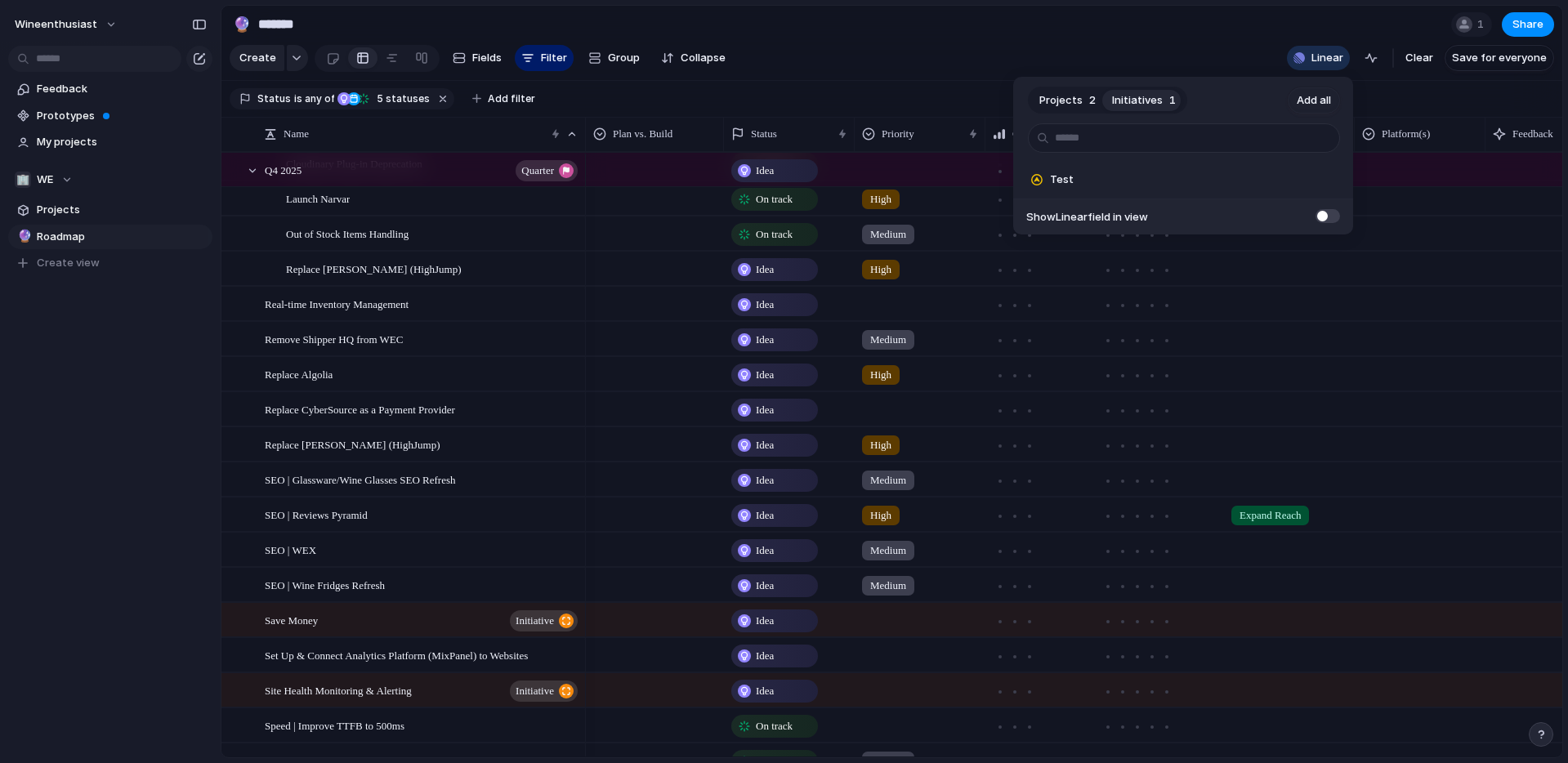
click at [1073, 105] on span "Projects" at bounding box center [1061, 100] width 43 height 16
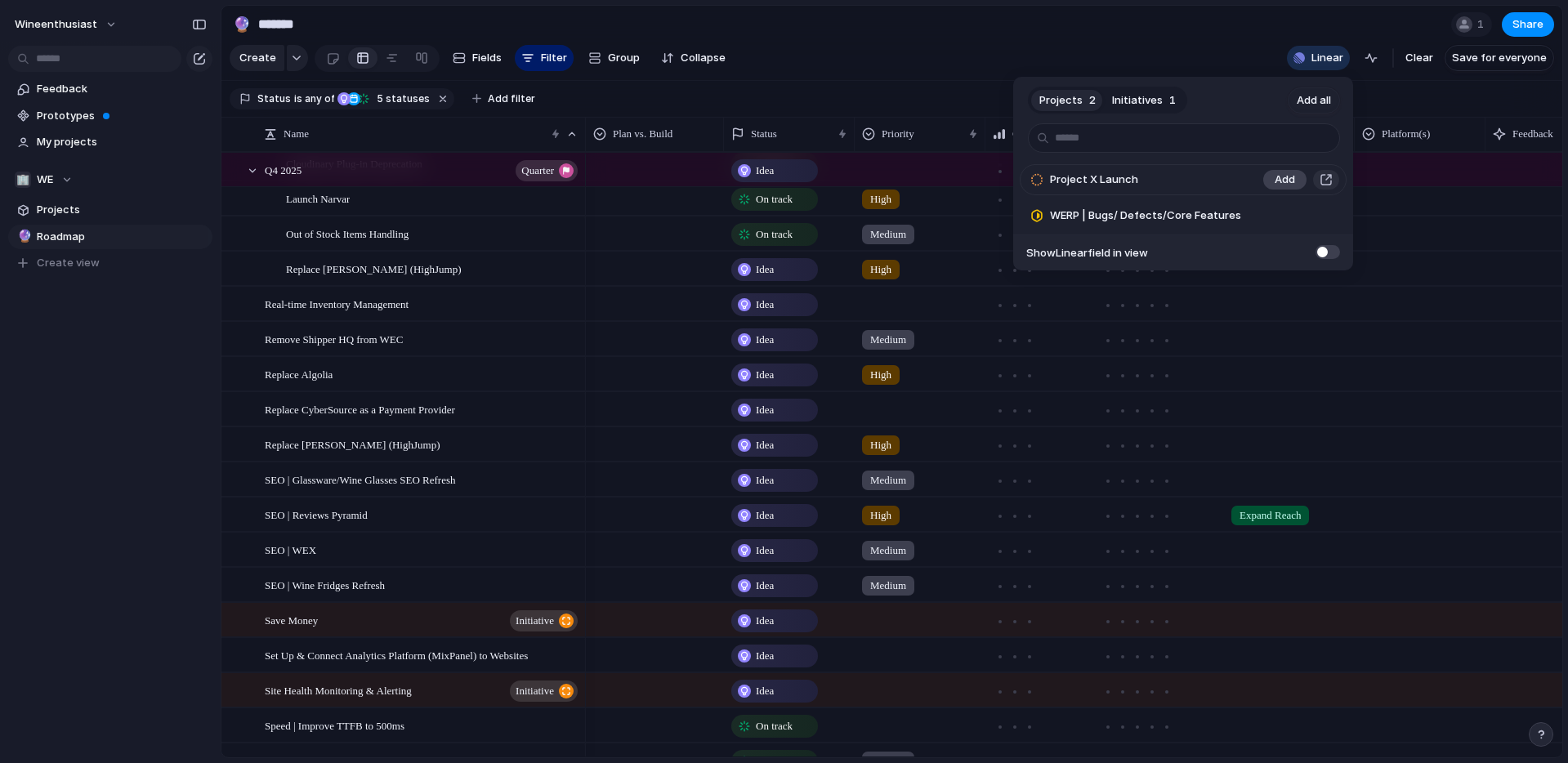
click at [1287, 175] on span "Add" at bounding box center [1284, 180] width 21 height 16
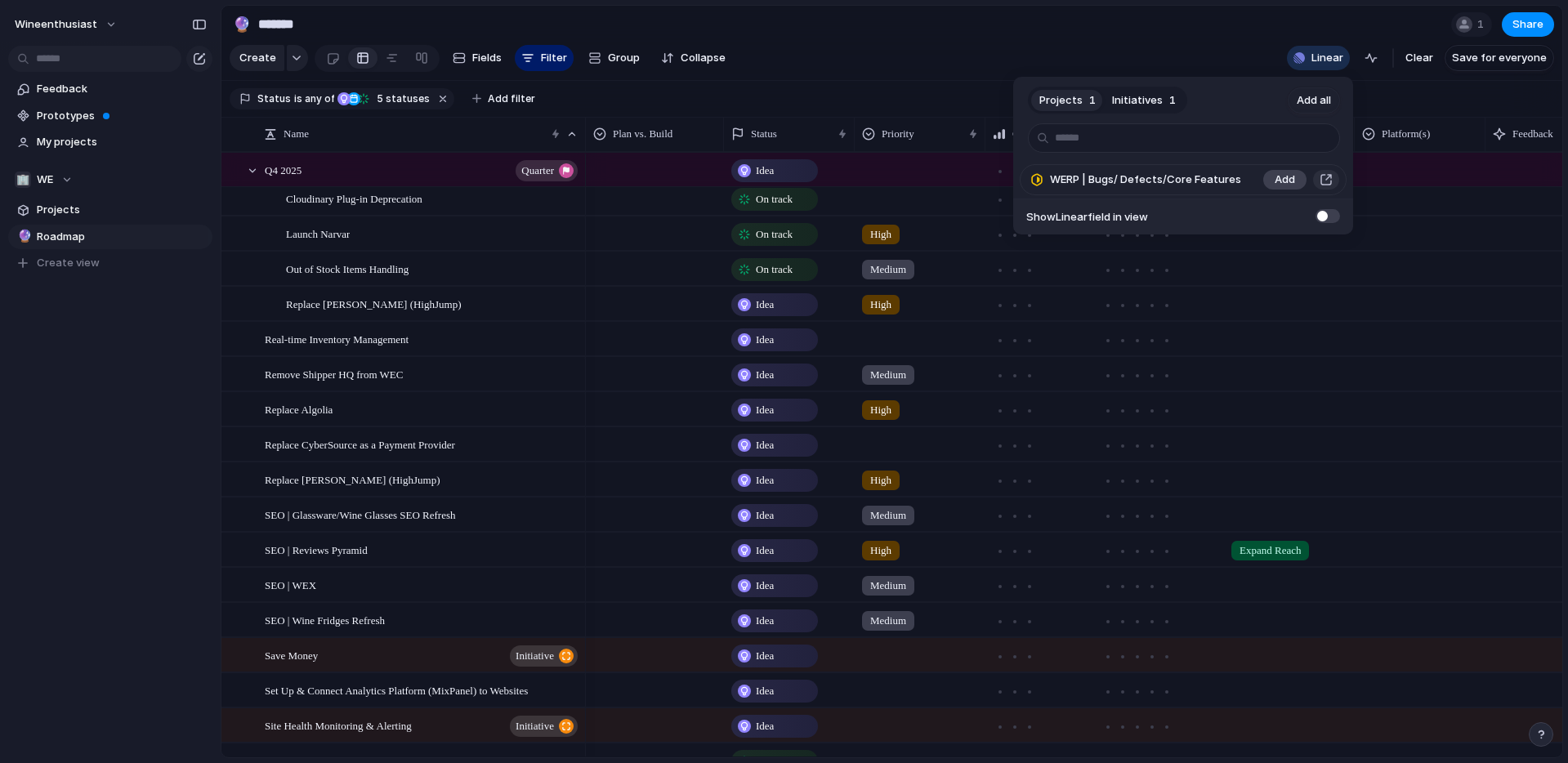
click at [1287, 175] on span "Add" at bounding box center [1284, 180] width 21 height 16
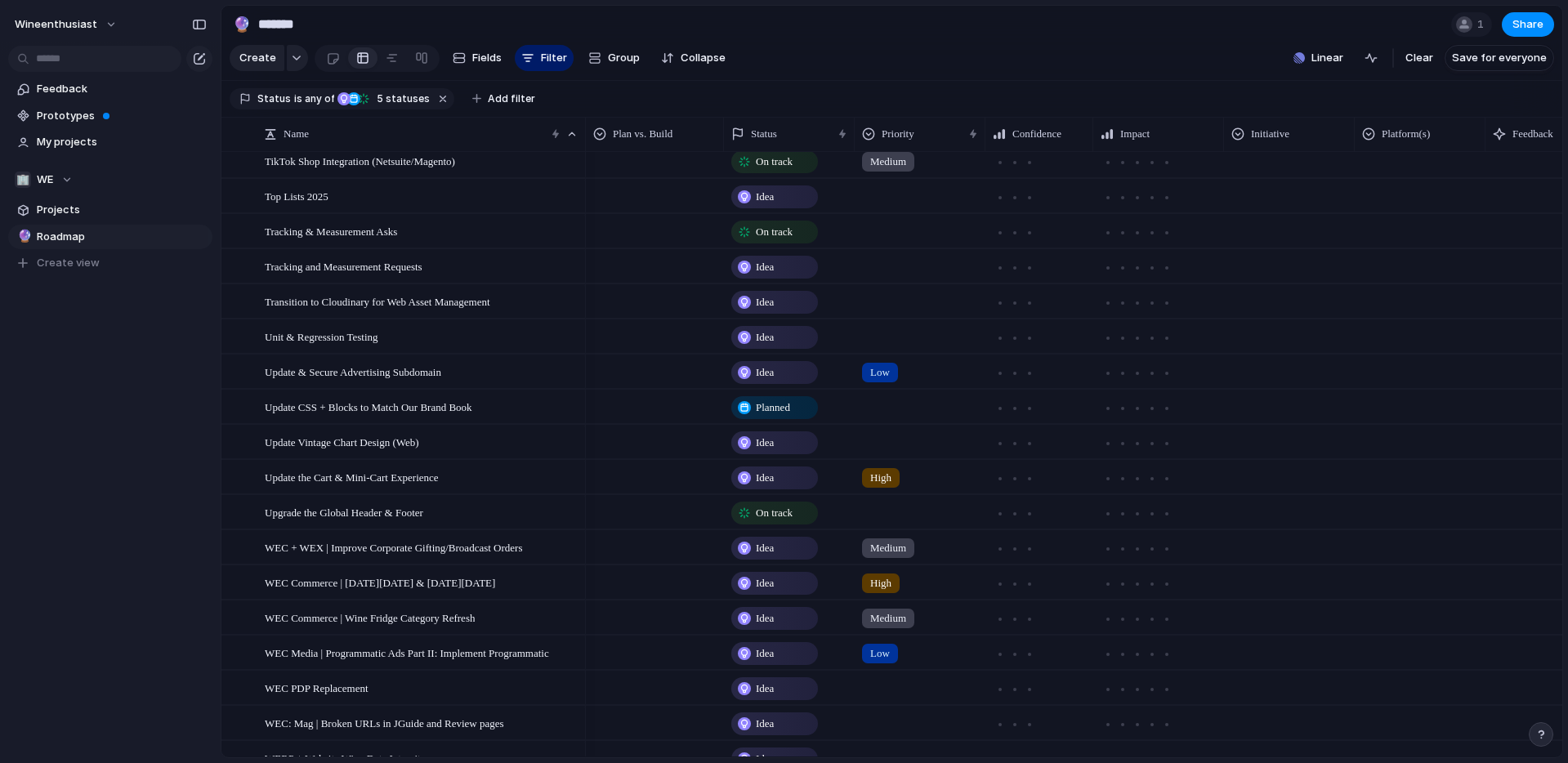
scroll to position [3930, 0]
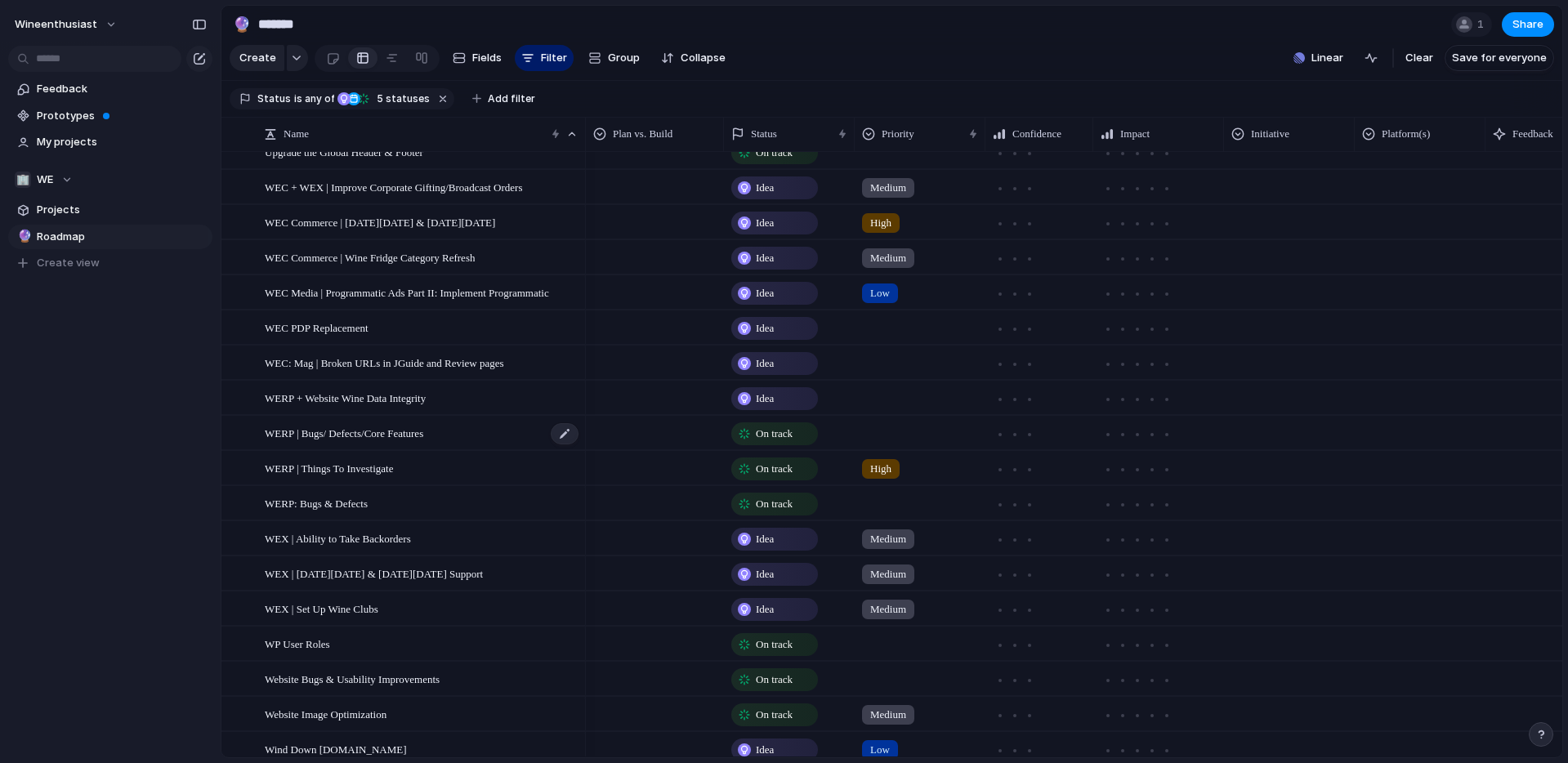
click at [543, 443] on div "WERP | Bugs/ Defects/Core Features" at bounding box center [423, 433] width 315 height 33
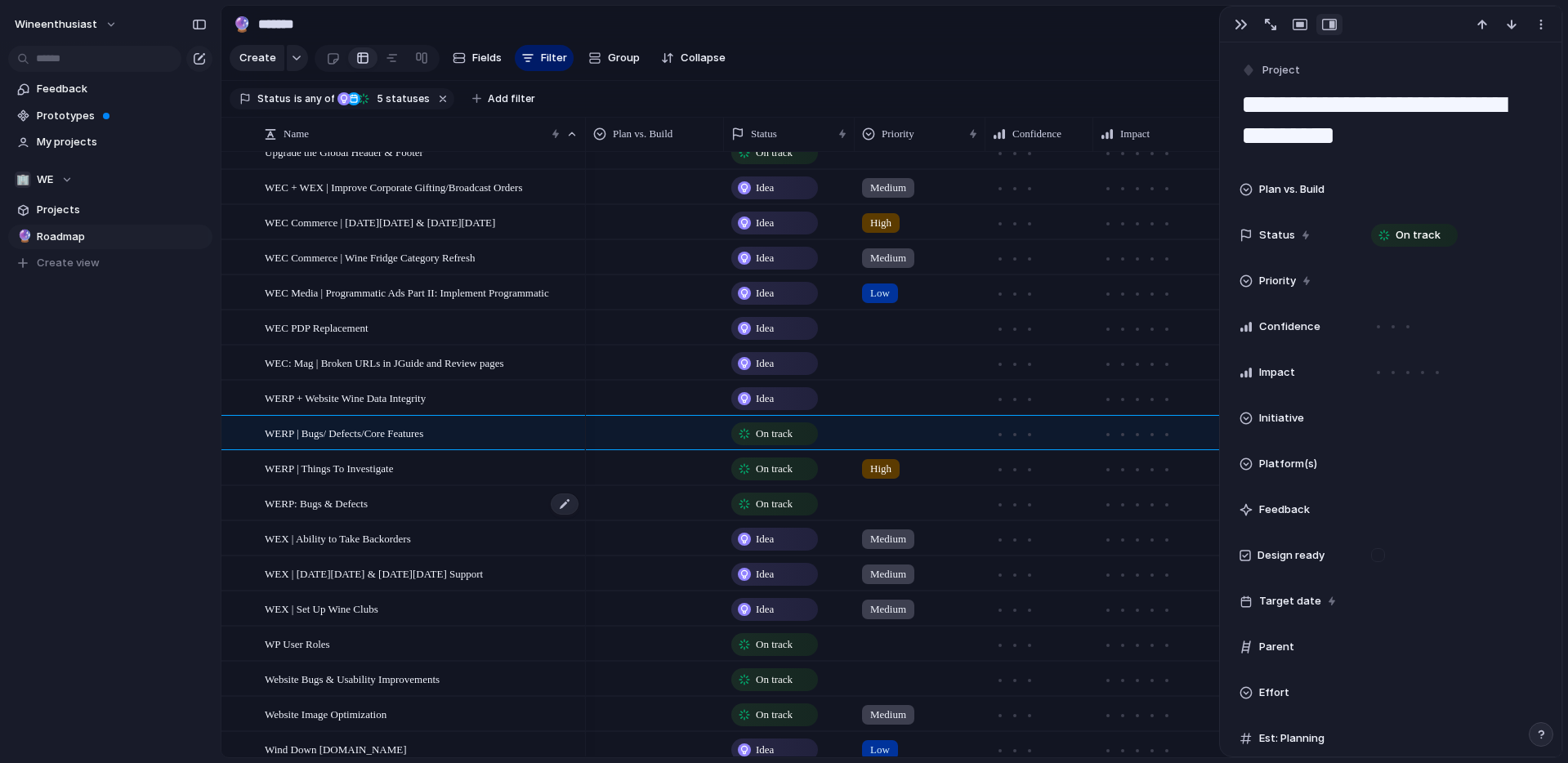
click at [490, 495] on div "WERP: Bugs & Defects" at bounding box center [423, 503] width 315 height 33
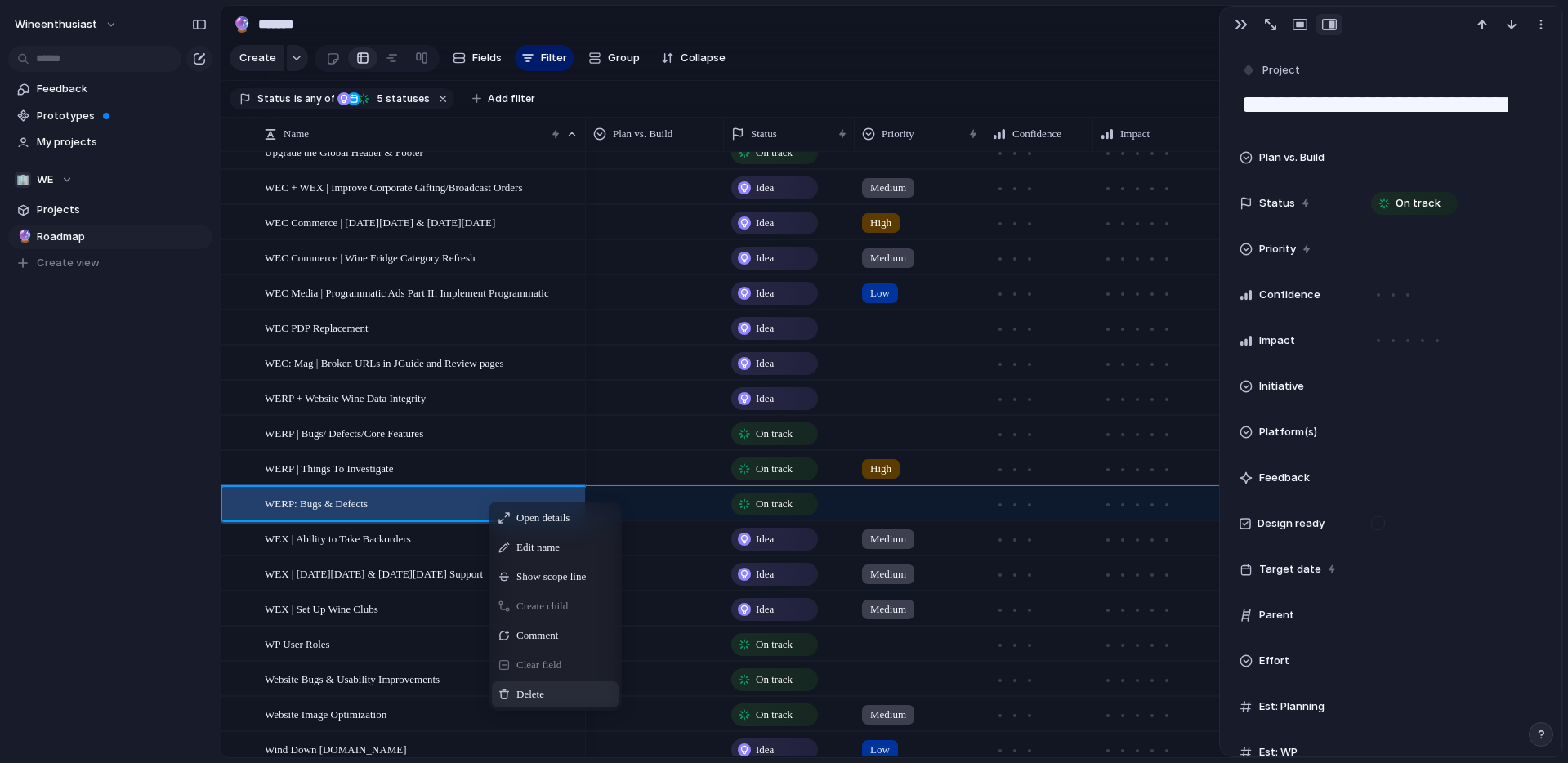
click at [544, 686] on span "Delete" at bounding box center [530, 694] width 28 height 16
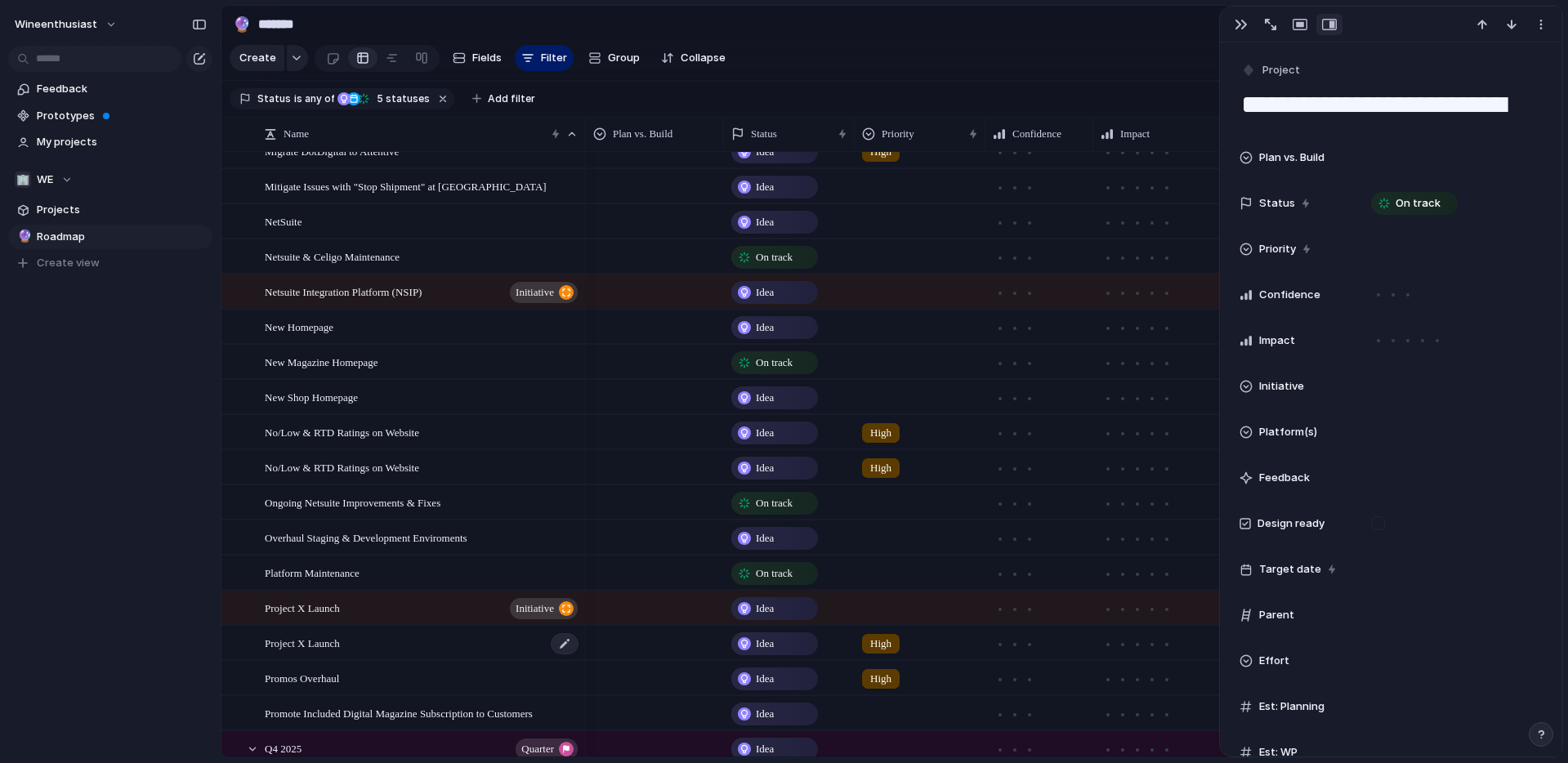
click at [384, 642] on div "Project X Launch" at bounding box center [423, 643] width 315 height 33
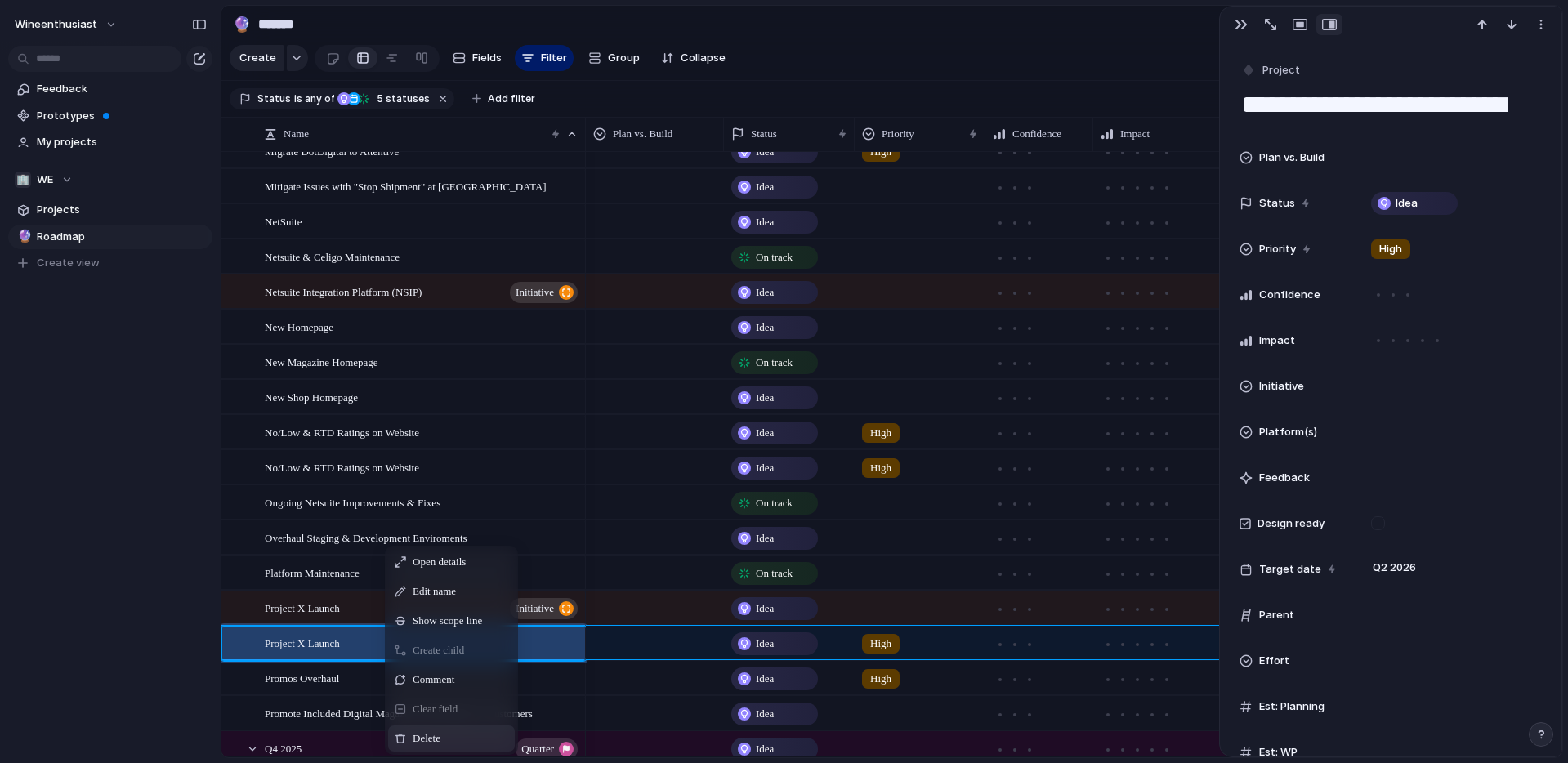
click at [427, 737] on span "Delete" at bounding box center [426, 739] width 28 height 16
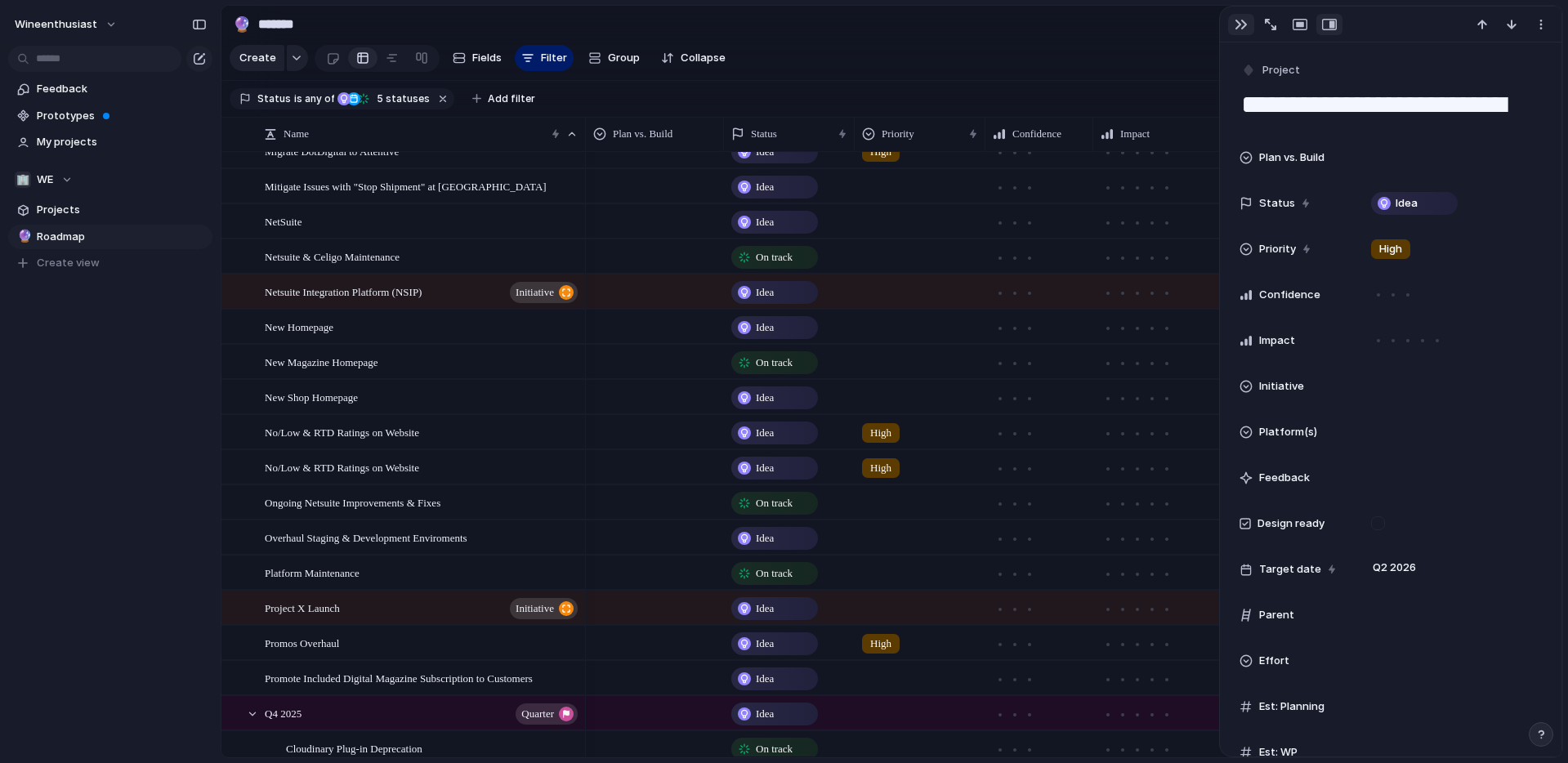
click at [1238, 19] on div "button" at bounding box center [1241, 24] width 13 height 13
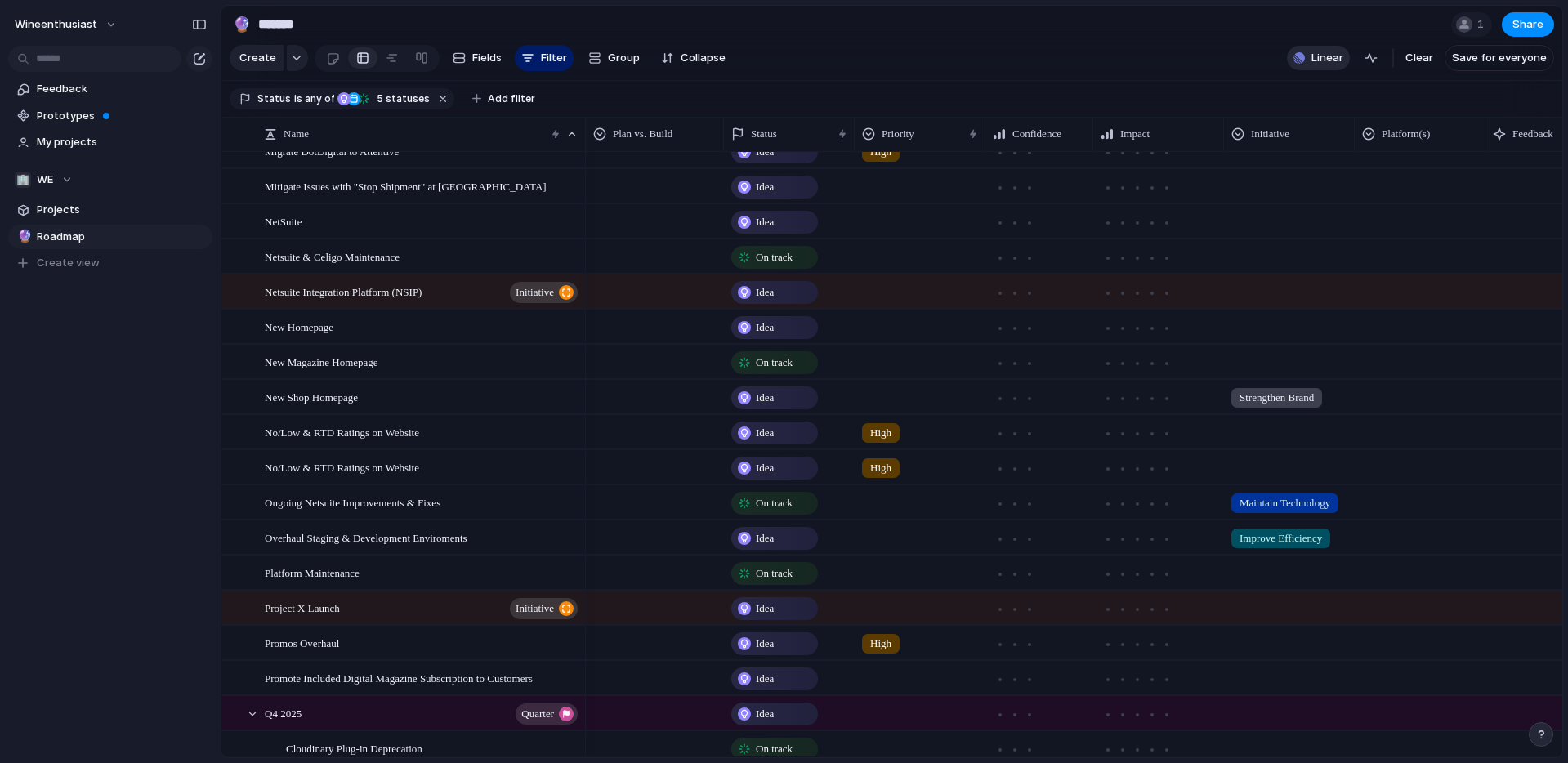
click at [1313, 61] on button "Linear" at bounding box center [1318, 57] width 63 height 24
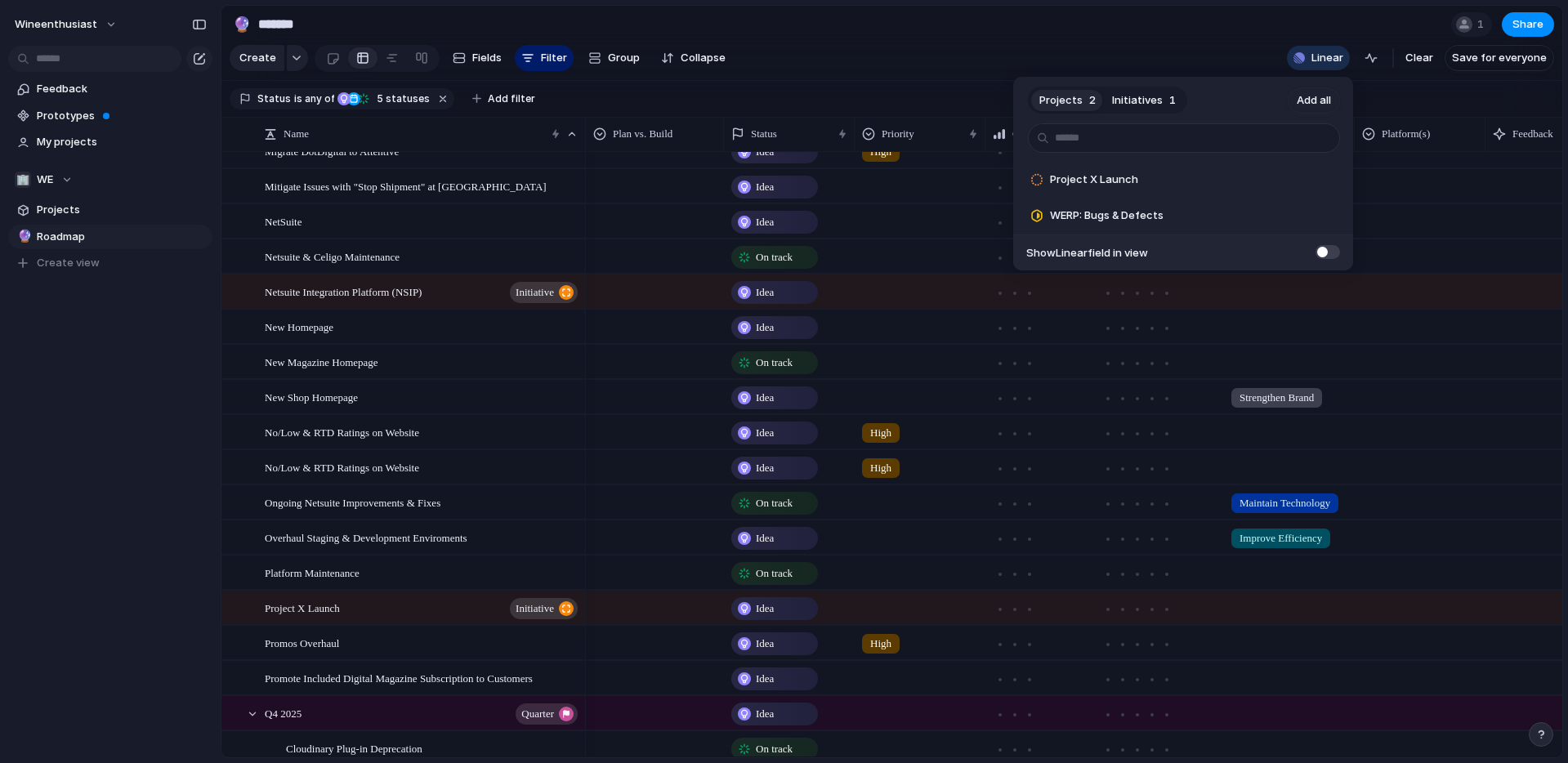
click at [1136, 107] on span "Initiatives" at bounding box center [1137, 100] width 51 height 16
click at [1057, 98] on span "Projects" at bounding box center [1061, 100] width 43 height 16
click at [1270, 175] on button "Add" at bounding box center [1285, 180] width 43 height 20
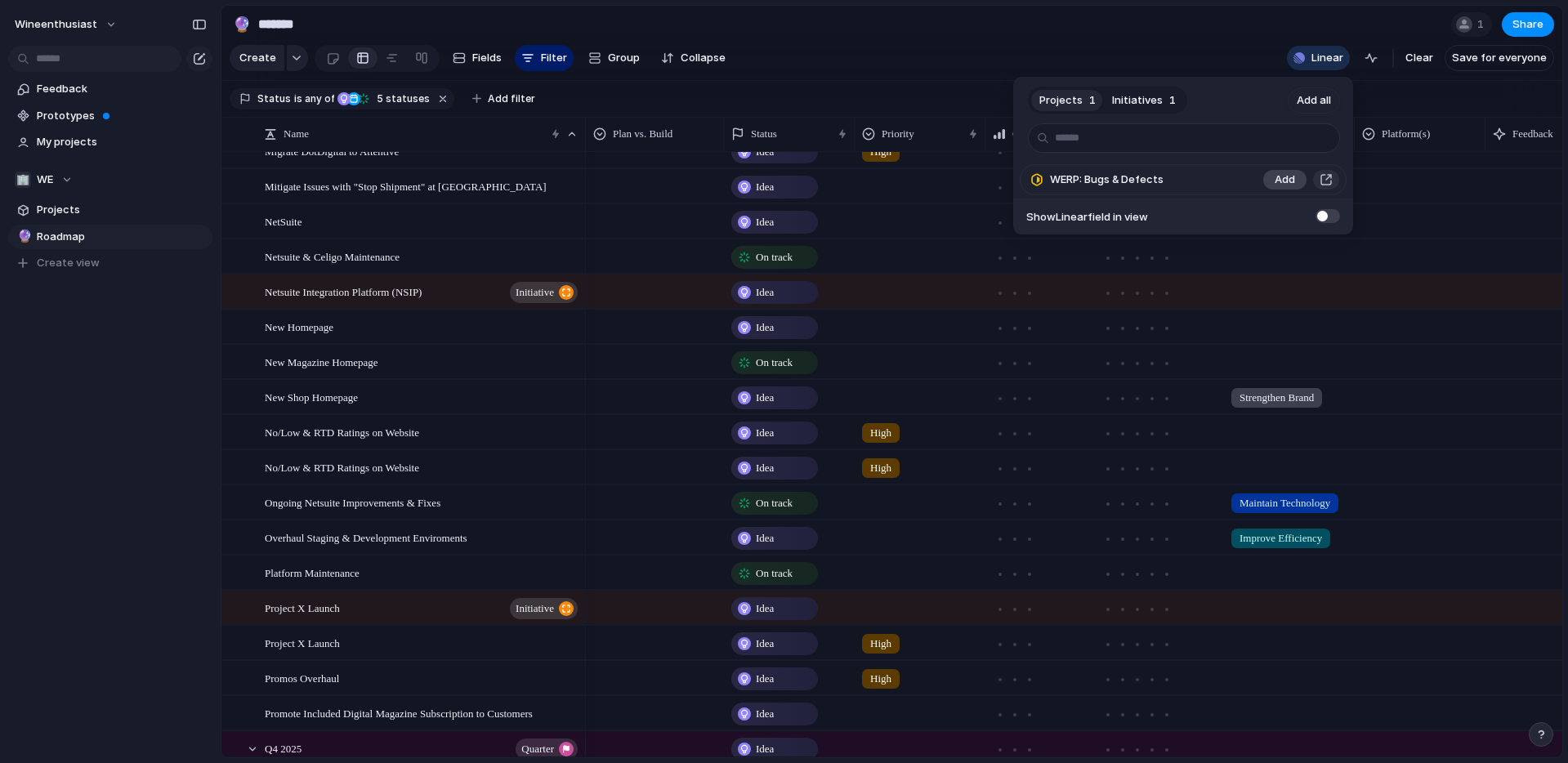
click at [1275, 178] on span "Add" at bounding box center [1284, 180] width 21 height 16
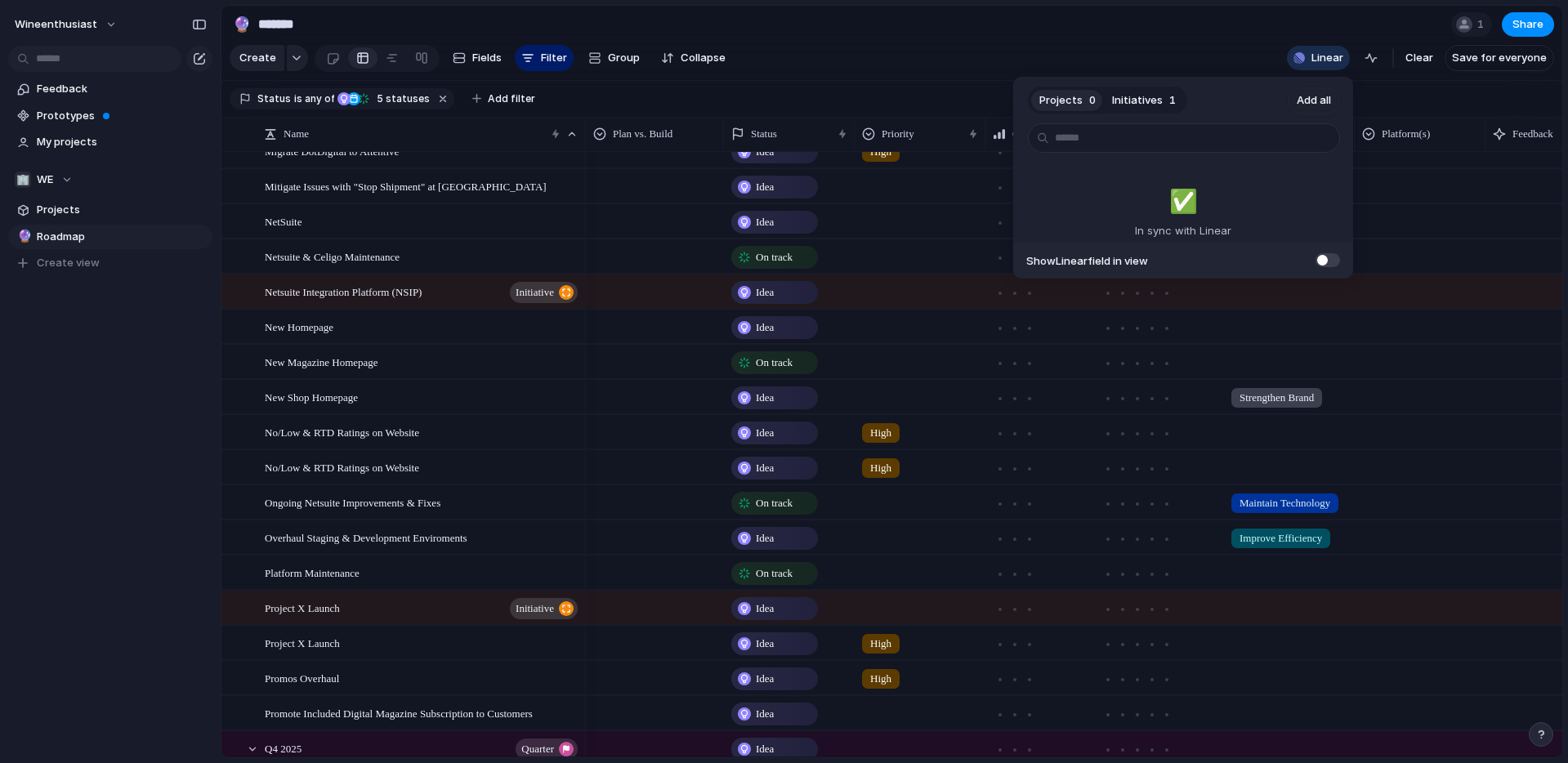
click at [1156, 25] on div "Projects 0 Initiatives 1 Add all ✅️ In sync with Linear Show Linear field in vi…" at bounding box center [784, 382] width 1568 height 763
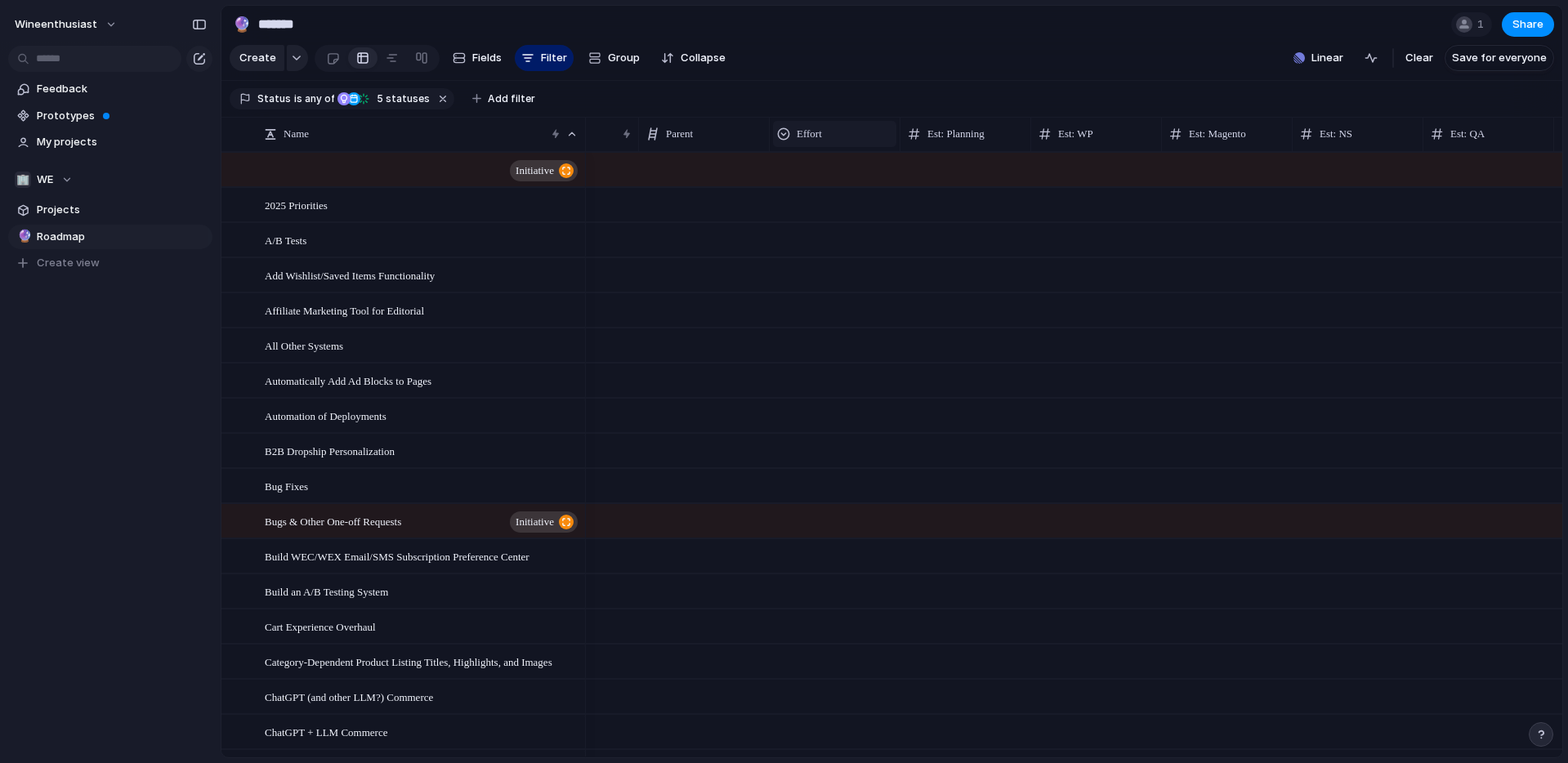
click at [783, 131] on div at bounding box center [784, 133] width 13 height 13
click at [855, 91] on div "Modify Hide Sort ascending Sort descending" at bounding box center [784, 382] width 1568 height 763
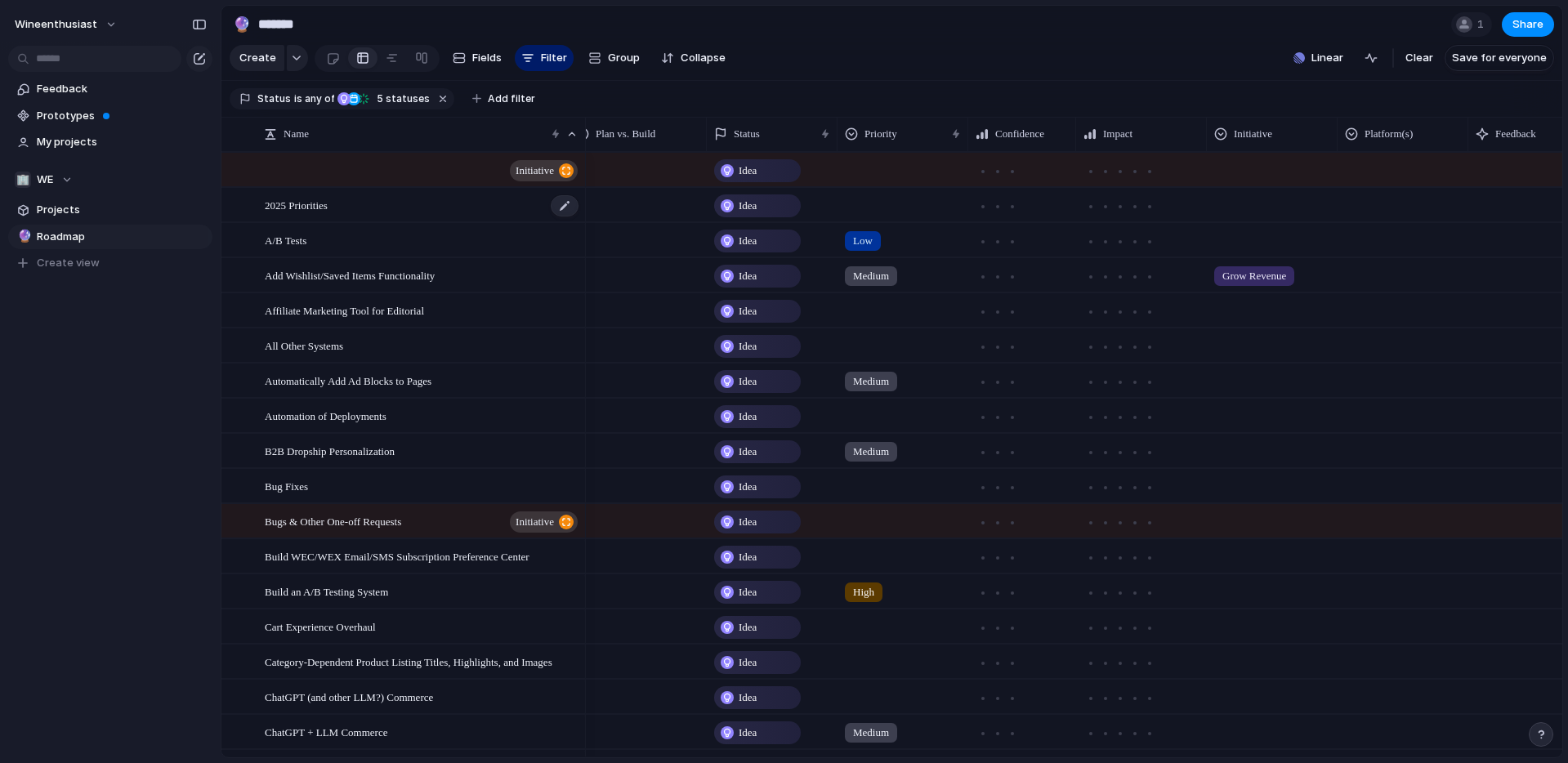
click at [387, 210] on div "2025 Priorities" at bounding box center [423, 205] width 315 height 33
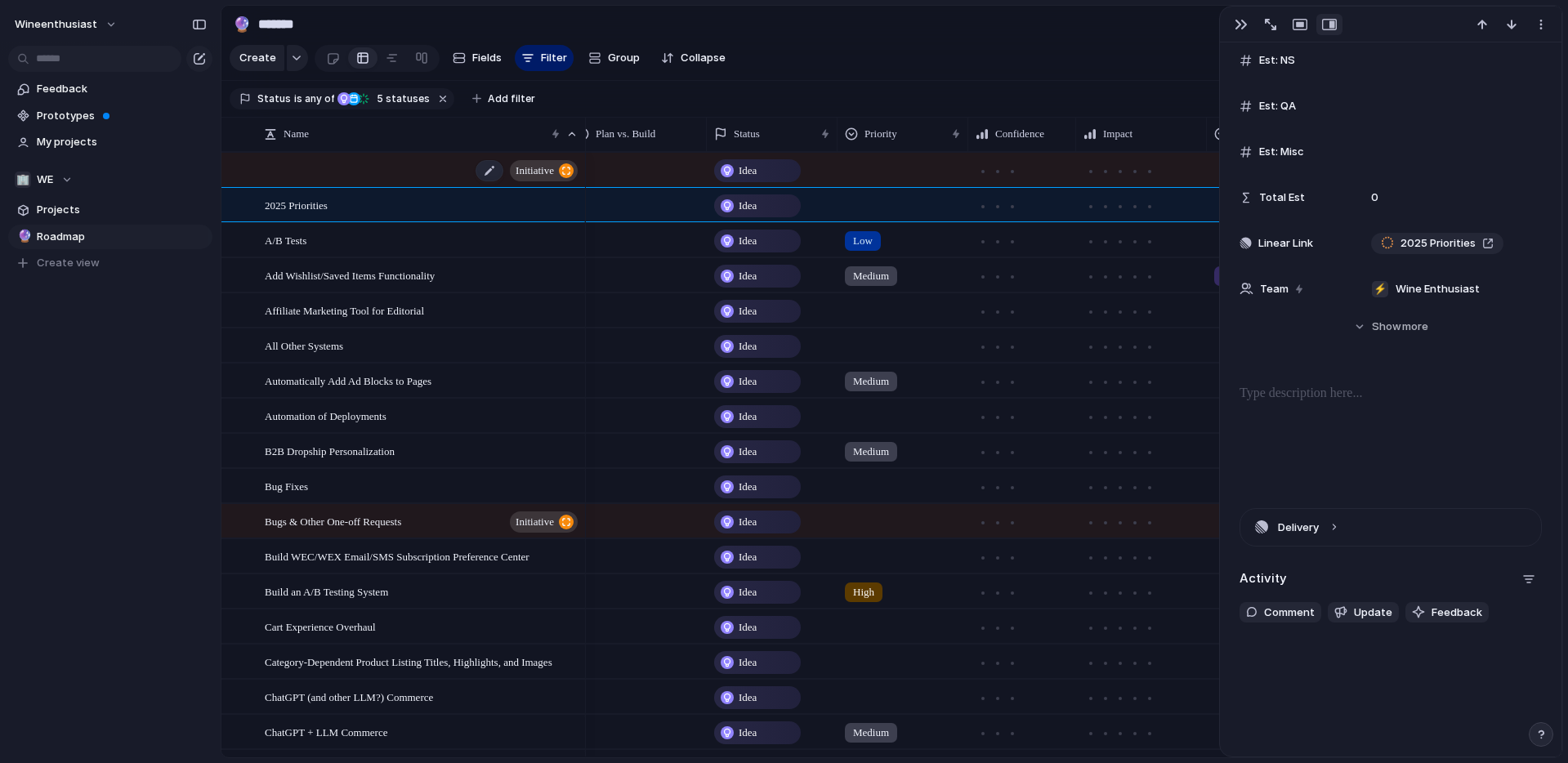
click at [403, 157] on div "initiative" at bounding box center [423, 170] width 315 height 33
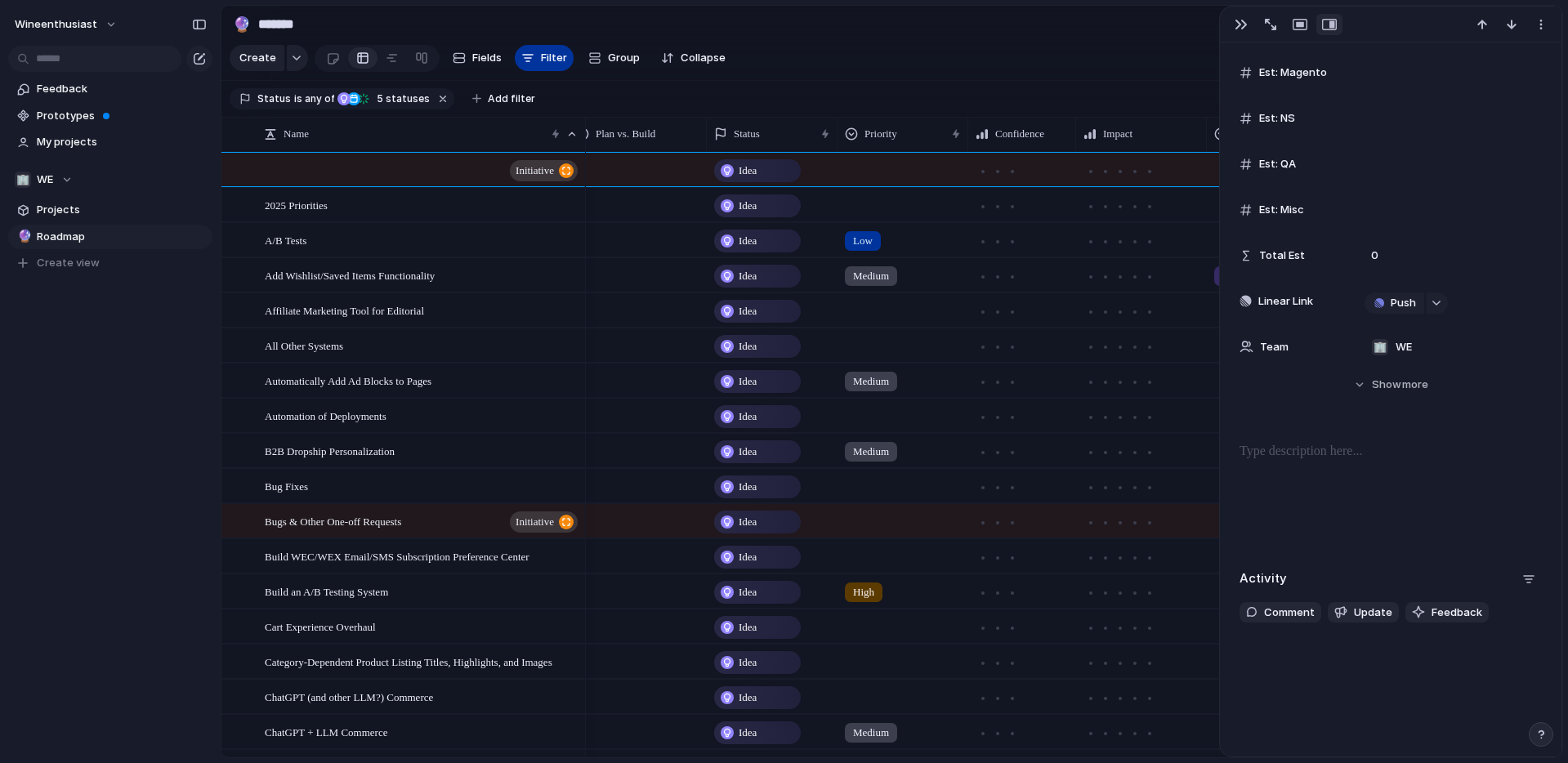
click at [541, 60] on span "Filter" at bounding box center [553, 58] width 26 height 16
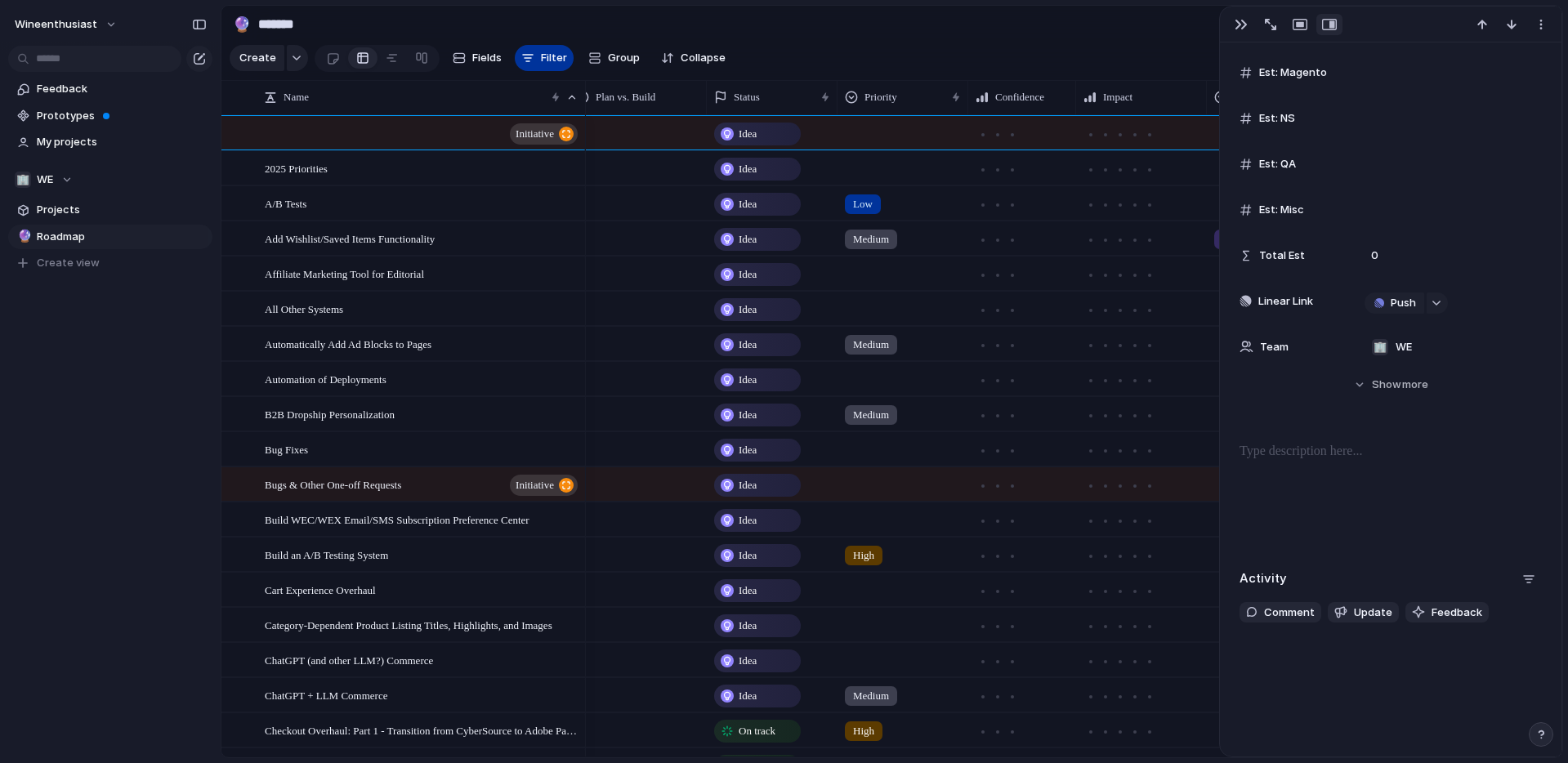
click at [541, 59] on span "Filter" at bounding box center [553, 58] width 26 height 16
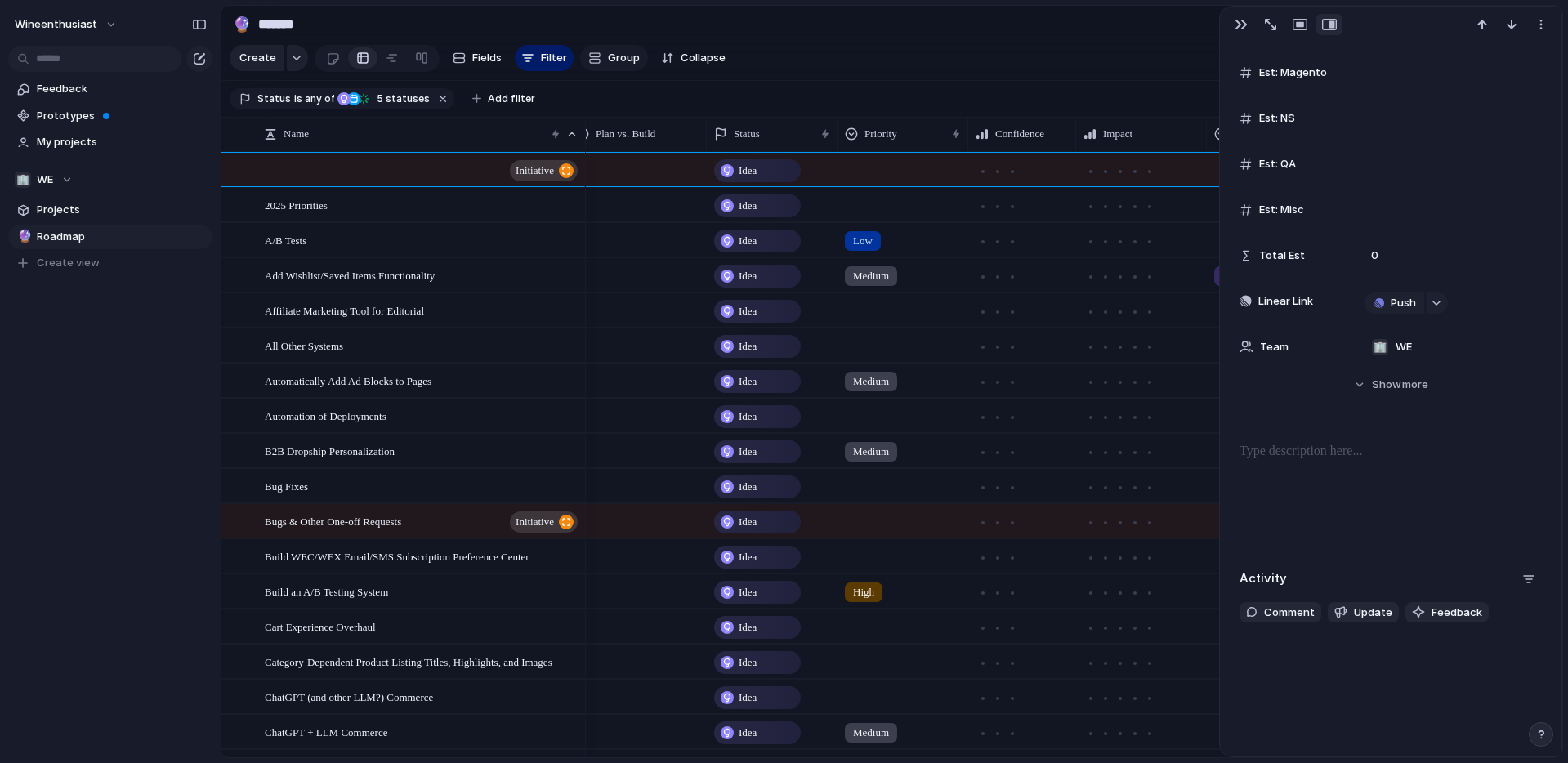
click at [613, 59] on span "Group" at bounding box center [624, 58] width 32 height 16
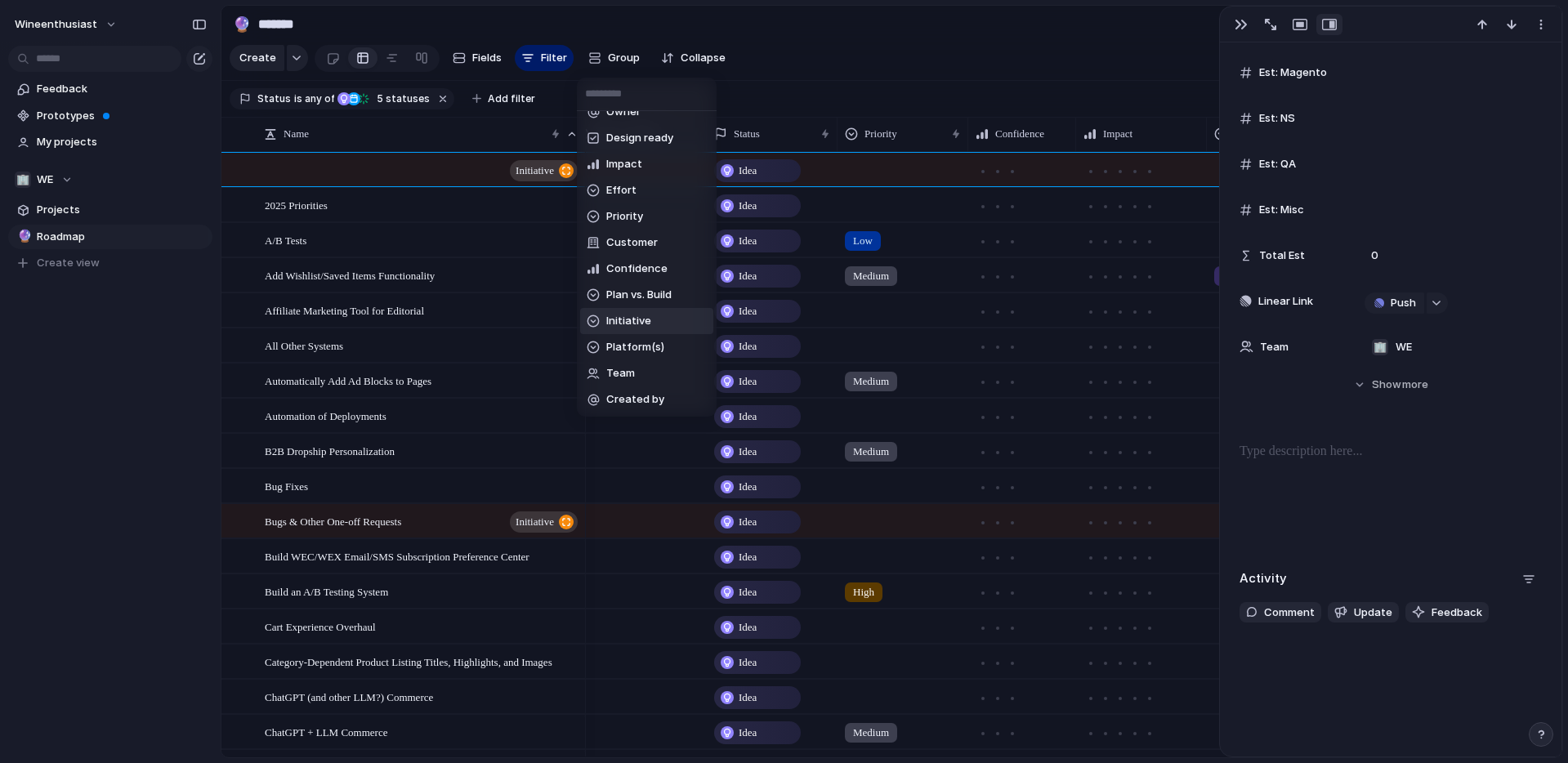
click at [625, 322] on span "Initiative" at bounding box center [629, 321] width 45 height 16
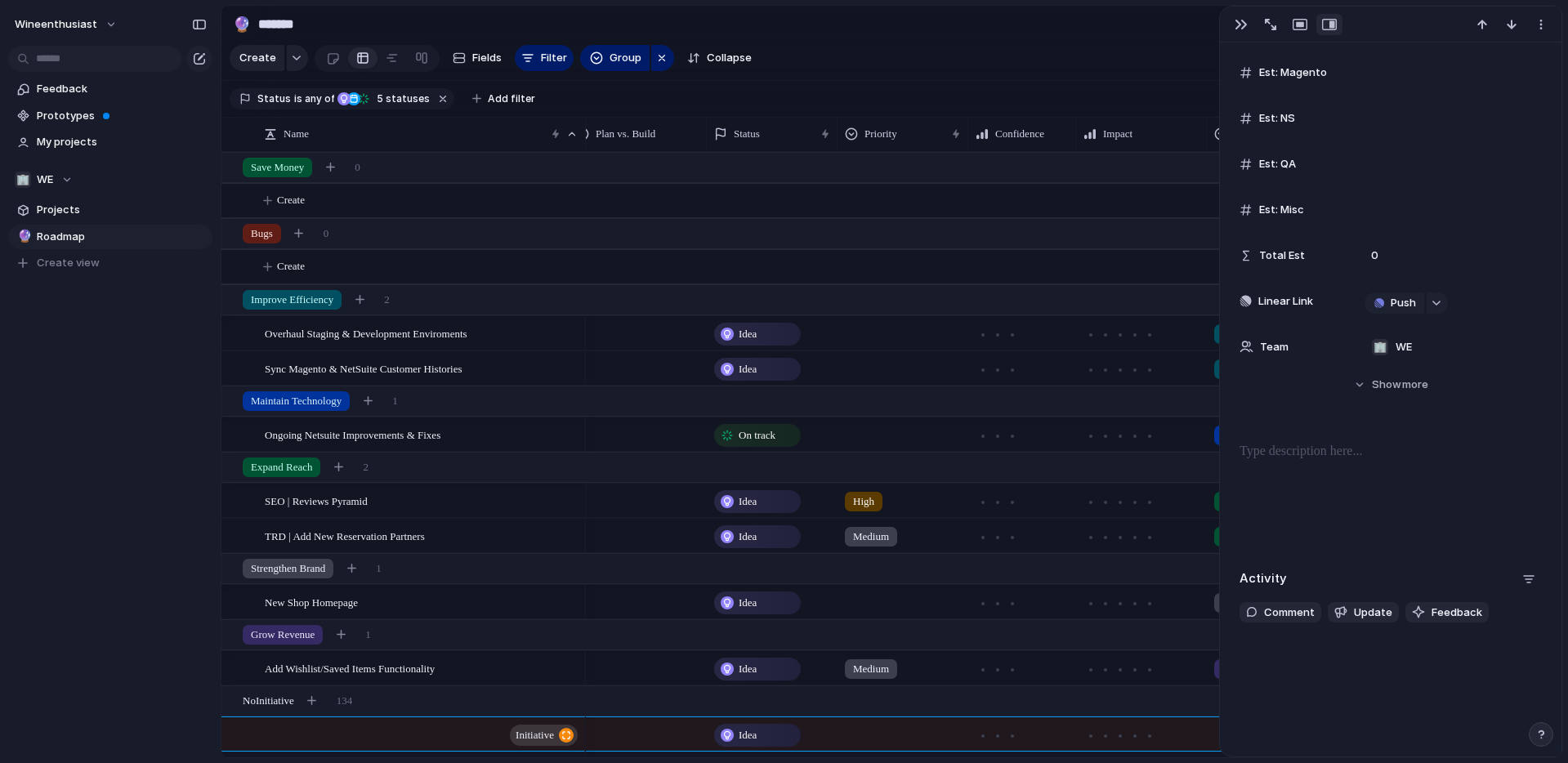
click at [647, 504] on div at bounding box center [638, 498] width 136 height 27
click at [586, 567] on div at bounding box center [587, 570] width 29 height 29
click at [687, 495] on div "Plan Only Plan & Build Build" at bounding box center [784, 382] width 1568 height 763
click at [612, 535] on div at bounding box center [638, 533] width 136 height 27
click at [747, 530] on span "Idea" at bounding box center [748, 536] width 18 height 16
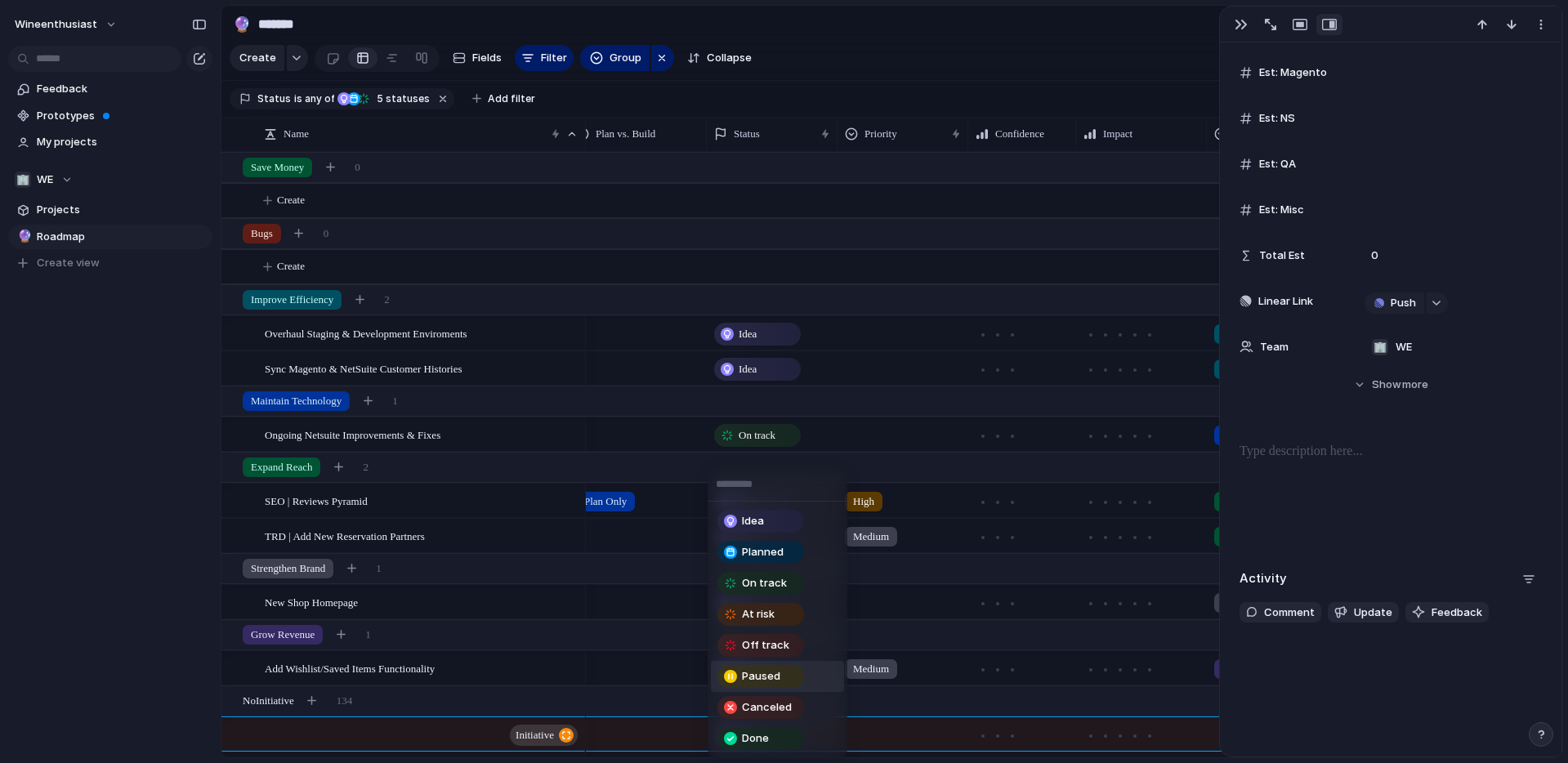
click at [771, 677] on span "Paused" at bounding box center [761, 676] width 39 height 16
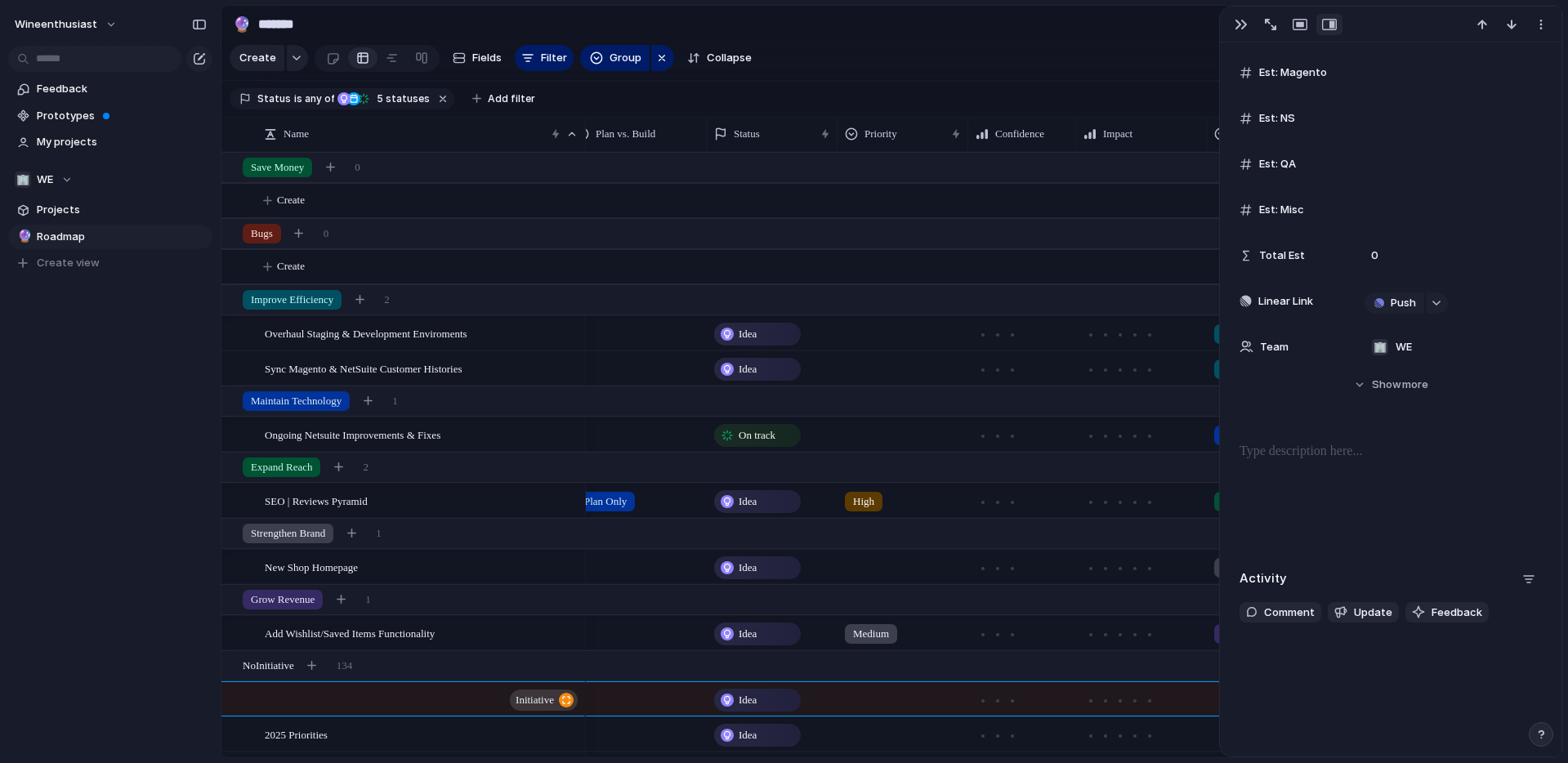
click at [620, 563] on div at bounding box center [638, 564] width 136 height 27
click at [619, 543] on div "Plan Only Plan & Build Build" at bounding box center [784, 382] width 1568 height 763
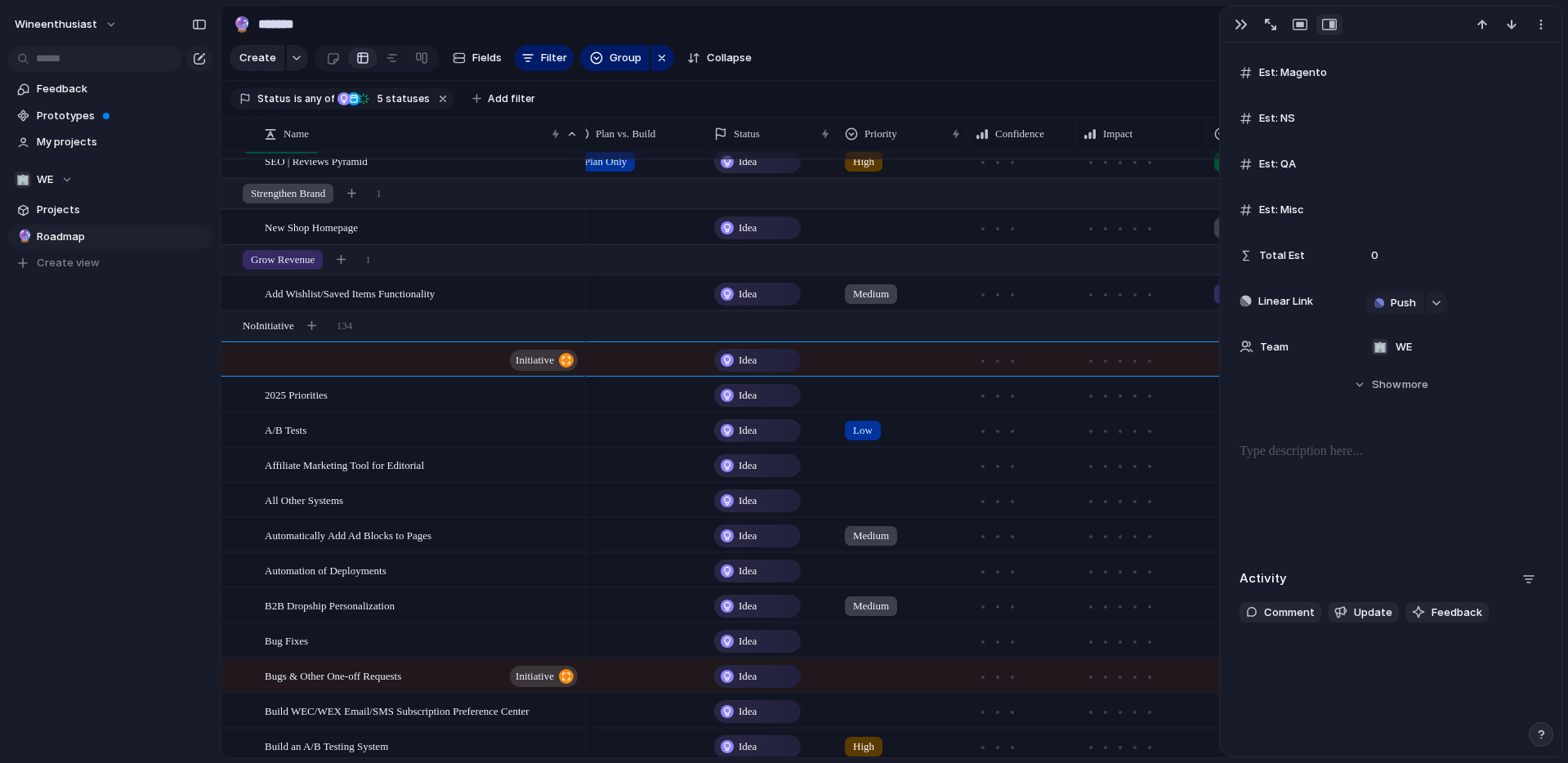
scroll to position [411, 0]
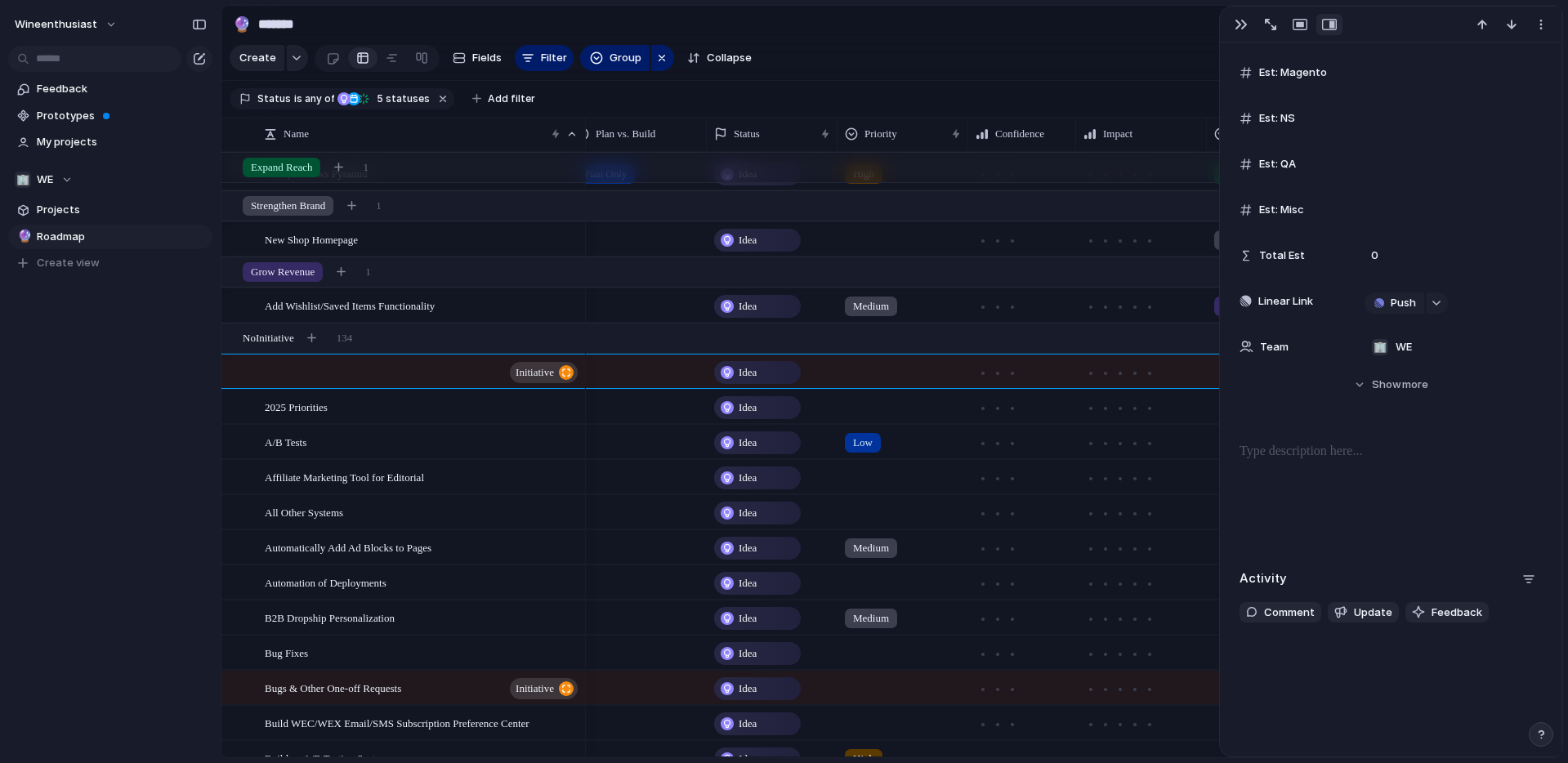
click at [884, 63] on section "Create Fields Filter Group Zoom Collapse Linear Clear Save for everyone" at bounding box center [891, 62] width 1341 height 39
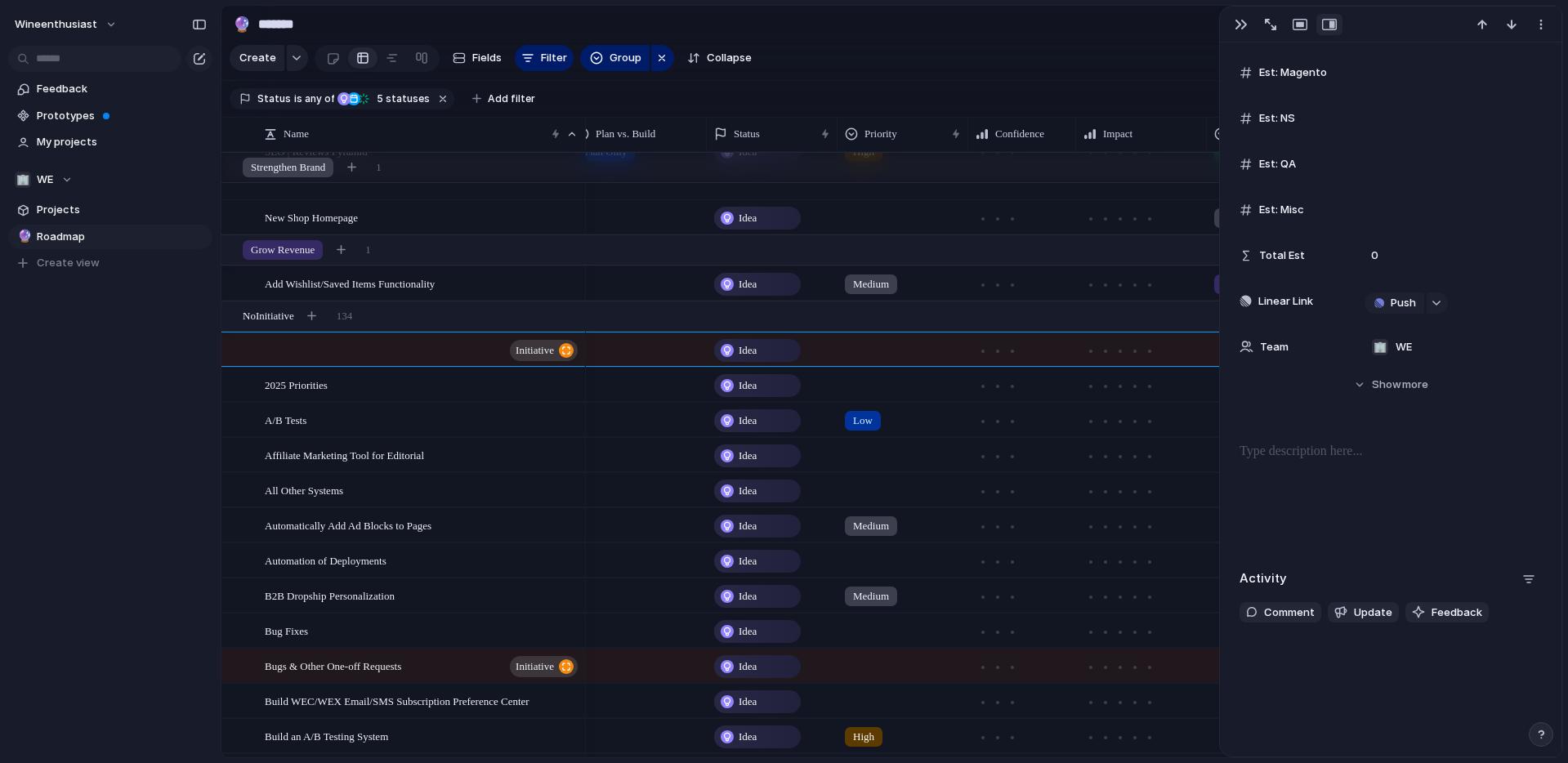
scroll to position [407, 0]
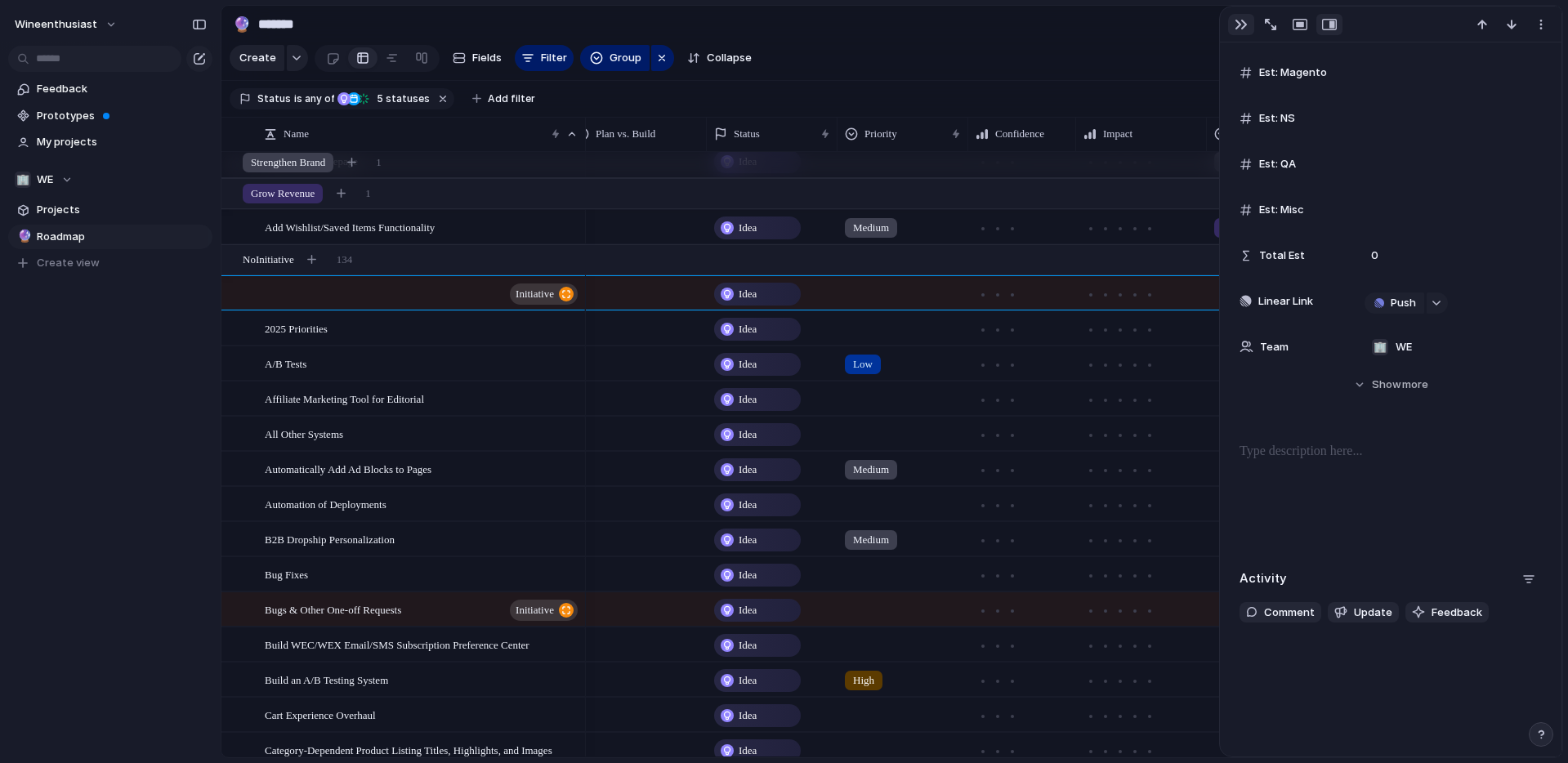
click at [1238, 32] on button "button" at bounding box center [1240, 25] width 26 height 21
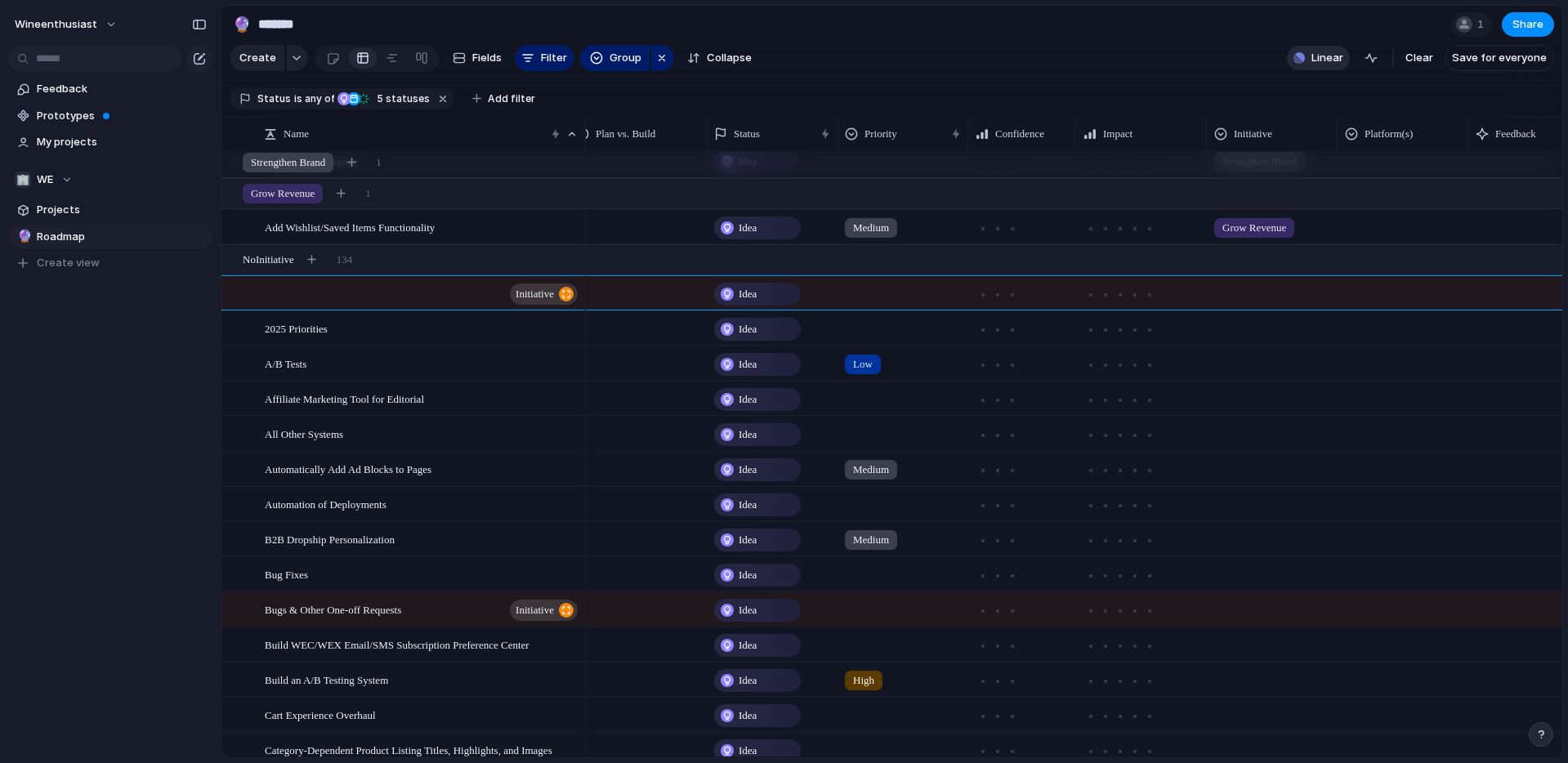
click at [1315, 63] on span "Linear" at bounding box center [1328, 58] width 32 height 16
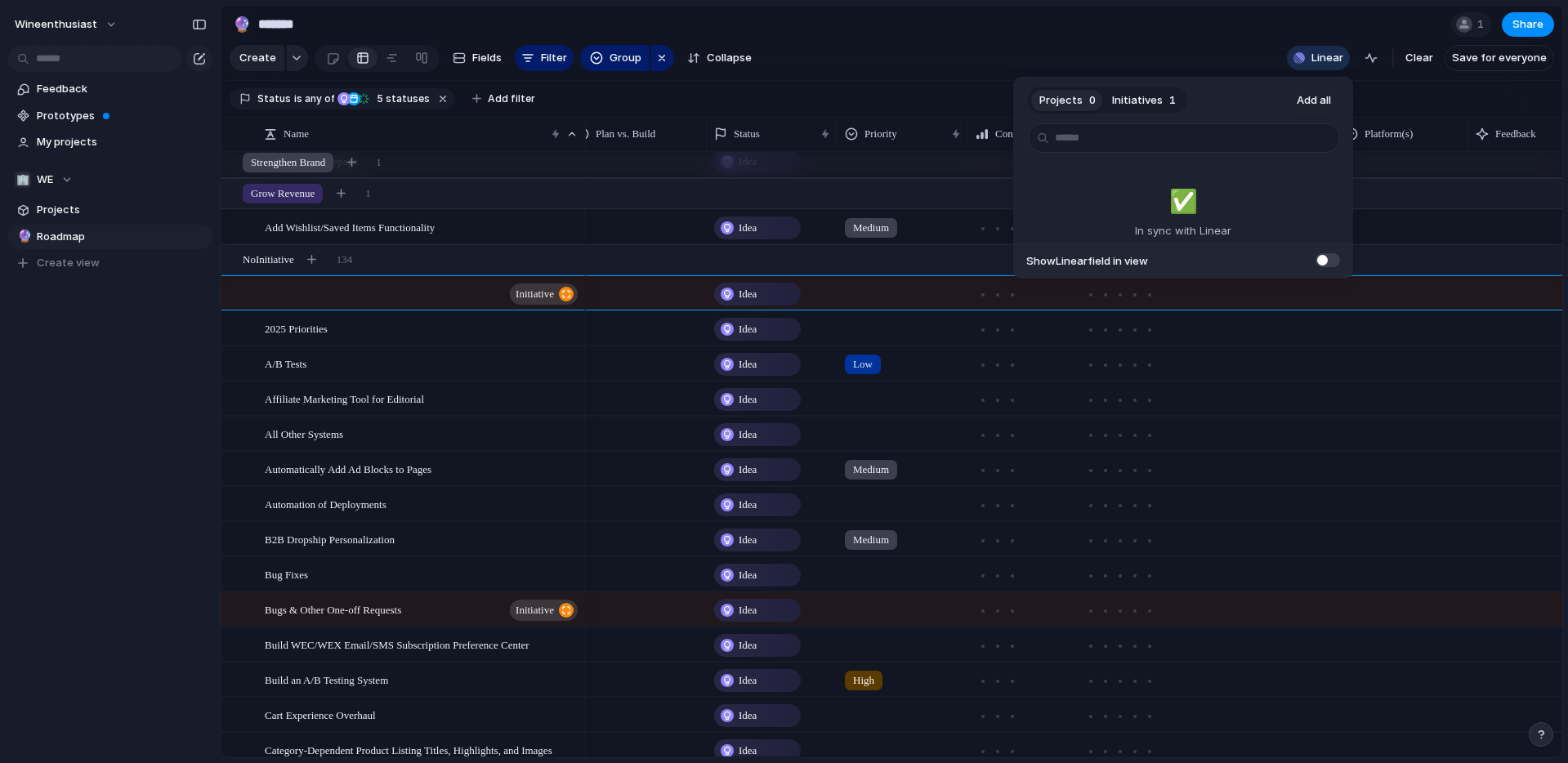
click at [1170, 98] on span "1" at bounding box center [1172, 100] width 6 height 16
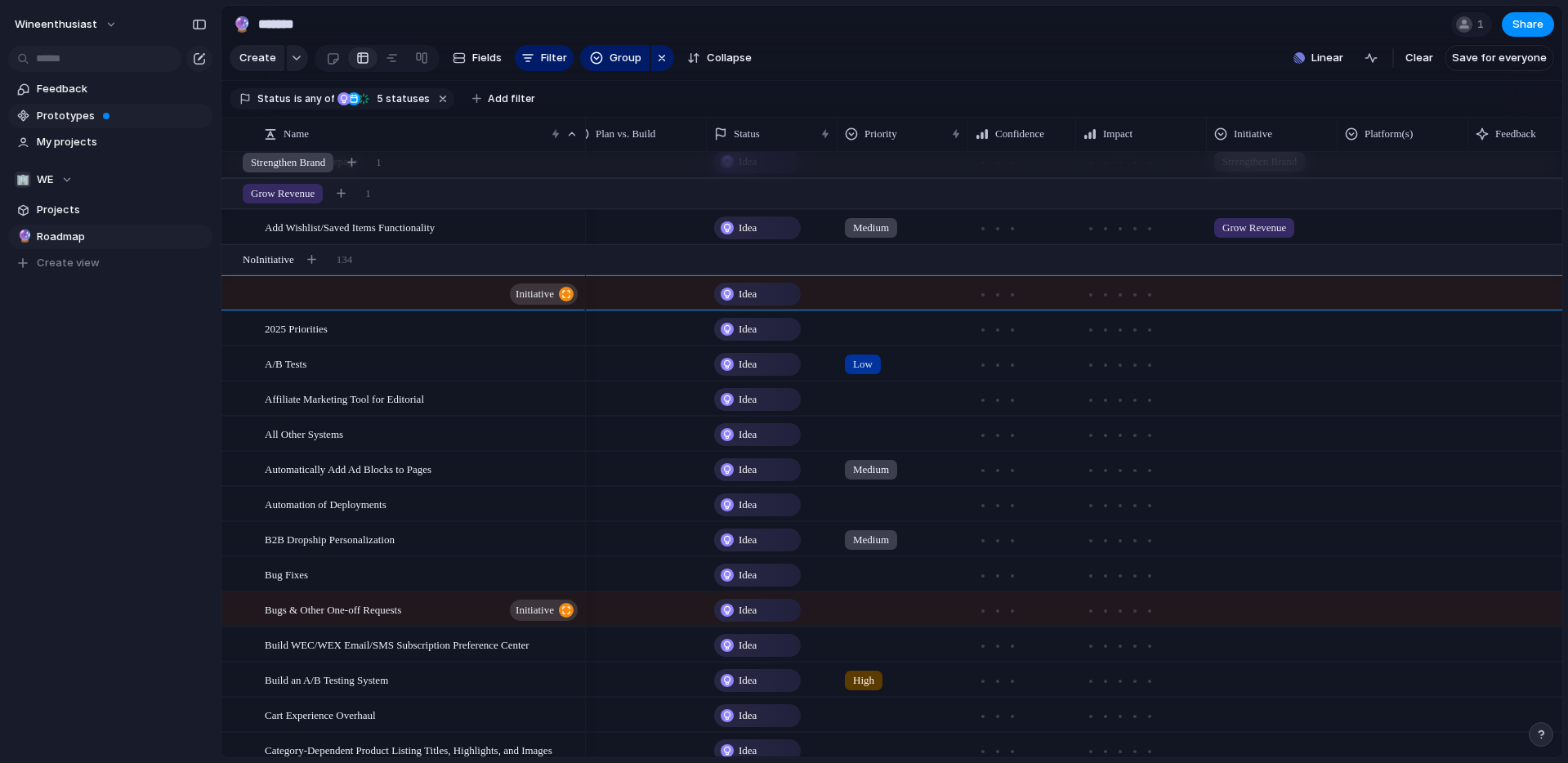
click at [66, 115] on span "Prototypes" at bounding box center [122, 116] width 170 height 16
click at [52, 210] on span "Projects" at bounding box center [122, 210] width 170 height 16
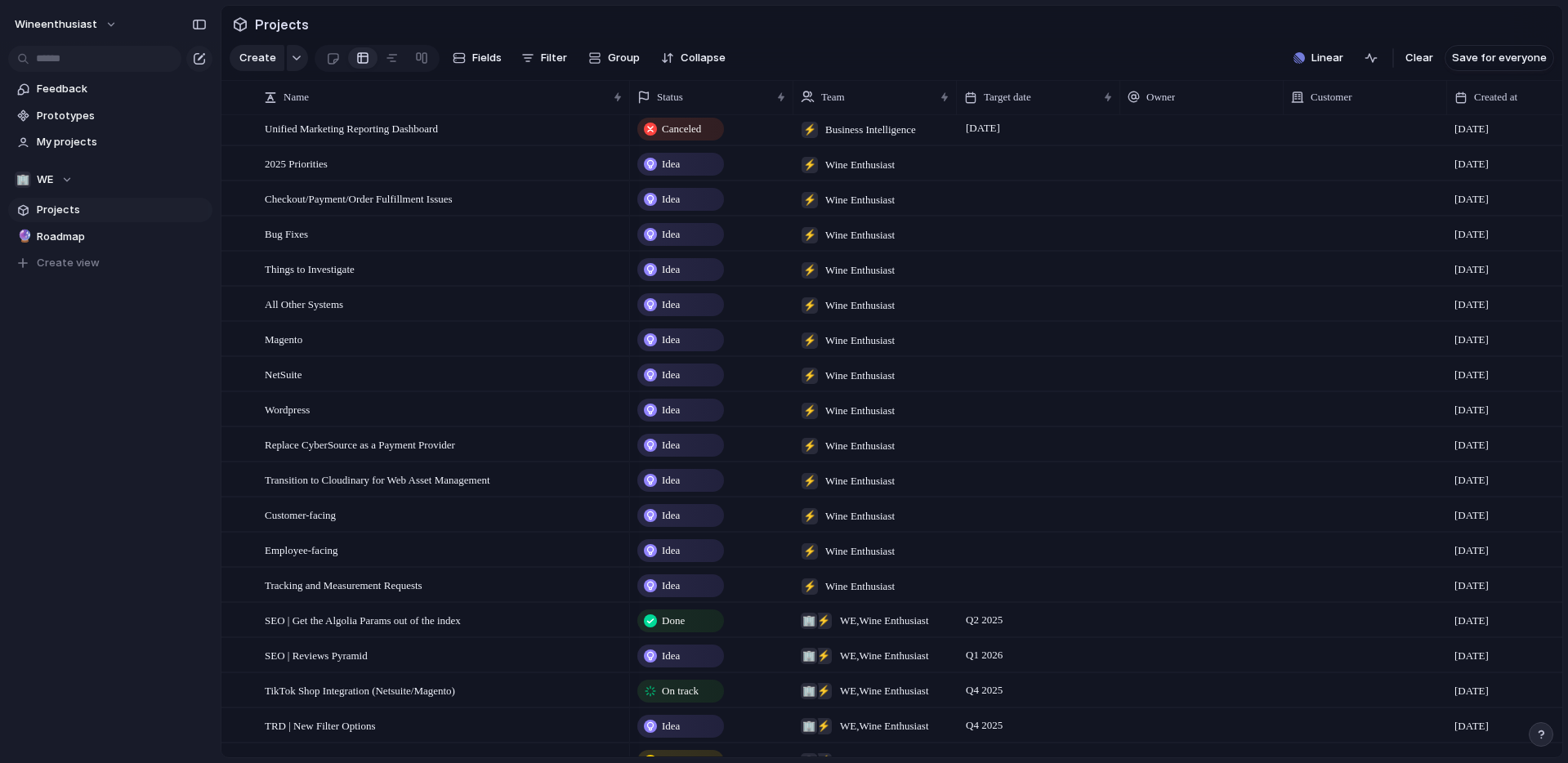
scroll to position [874, 0]
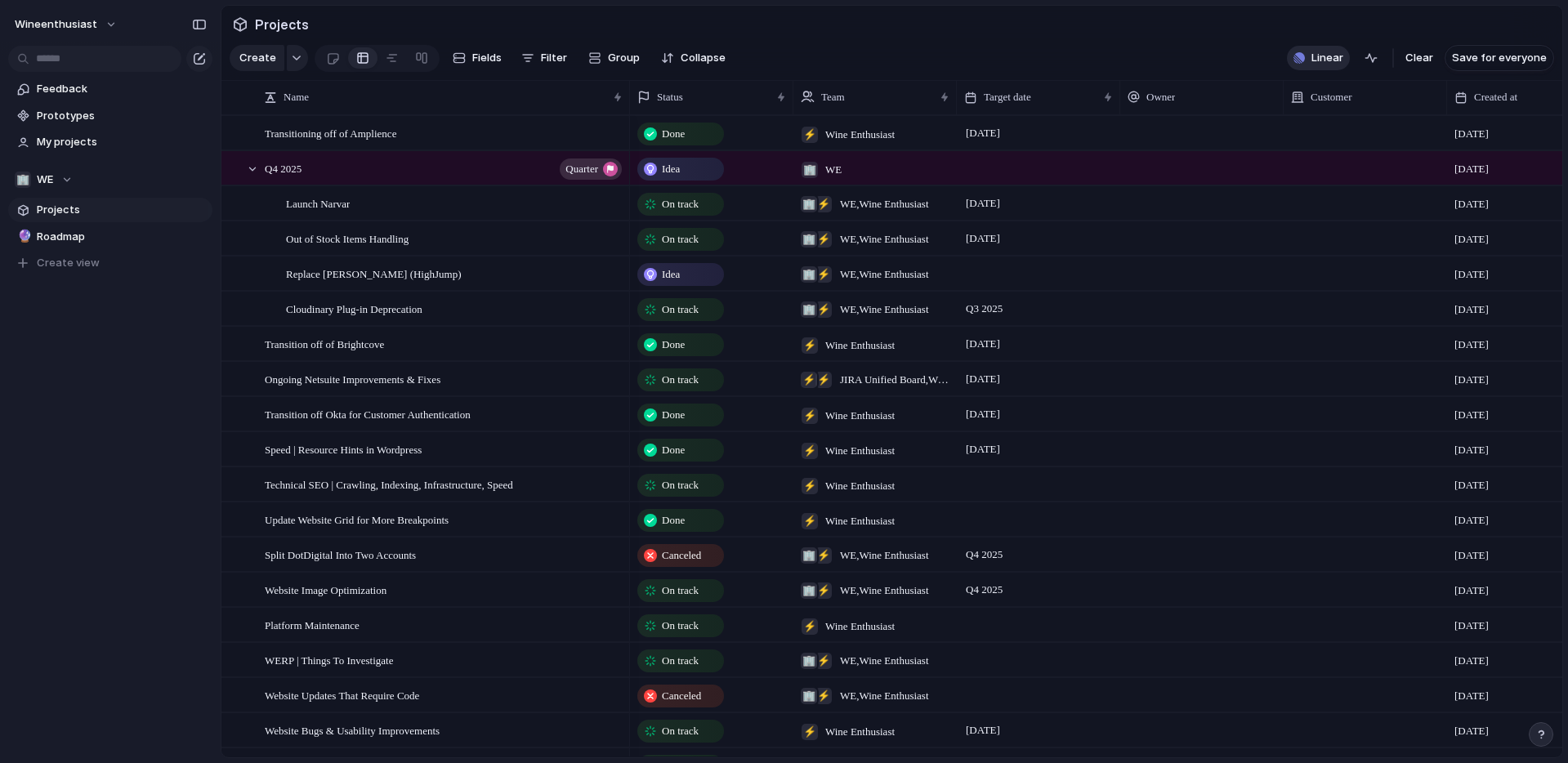
click at [1304, 59] on div "button" at bounding box center [1298, 57] width 12 height 12
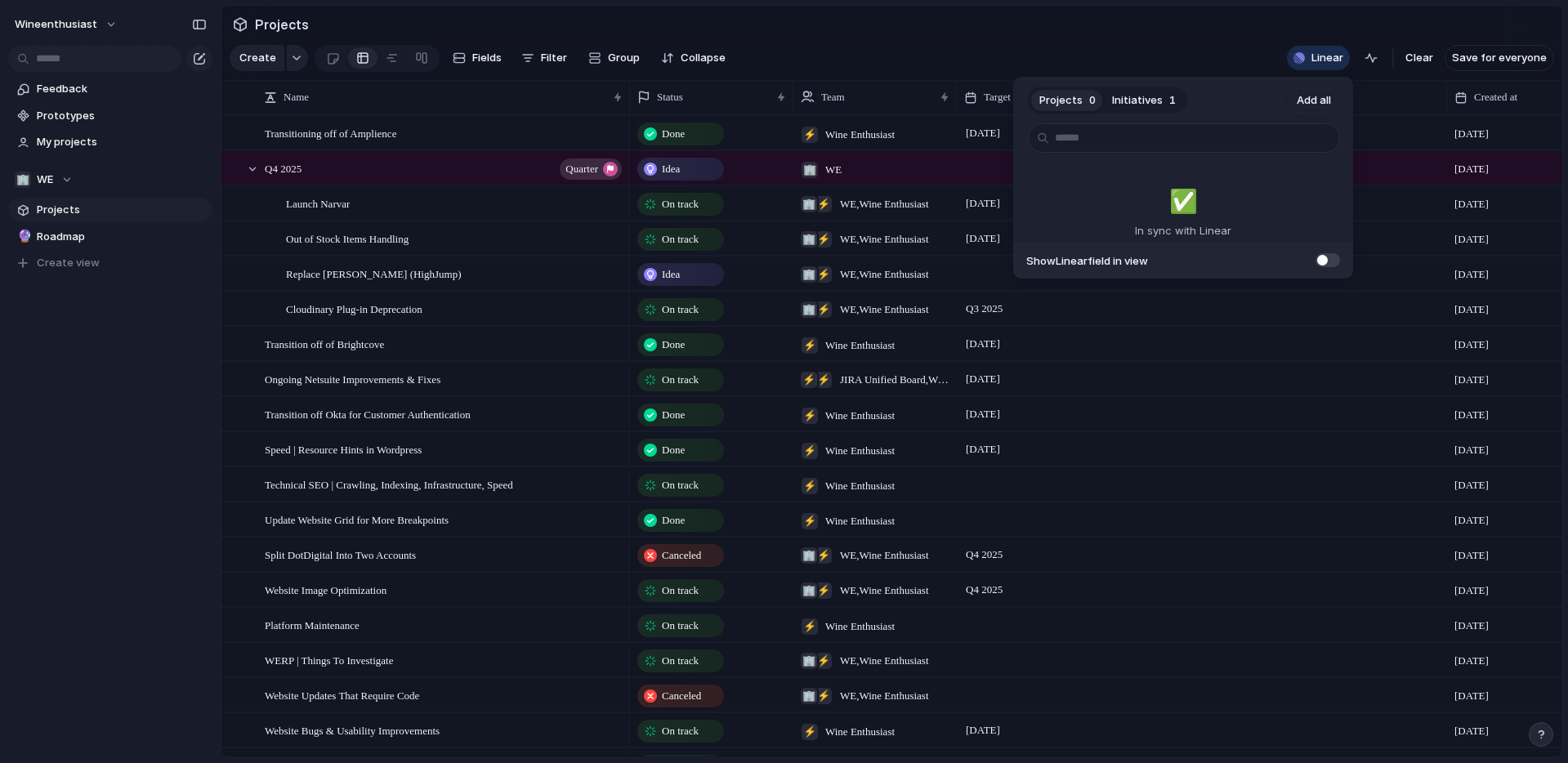
click at [1335, 265] on span at bounding box center [1327, 261] width 24 height 14
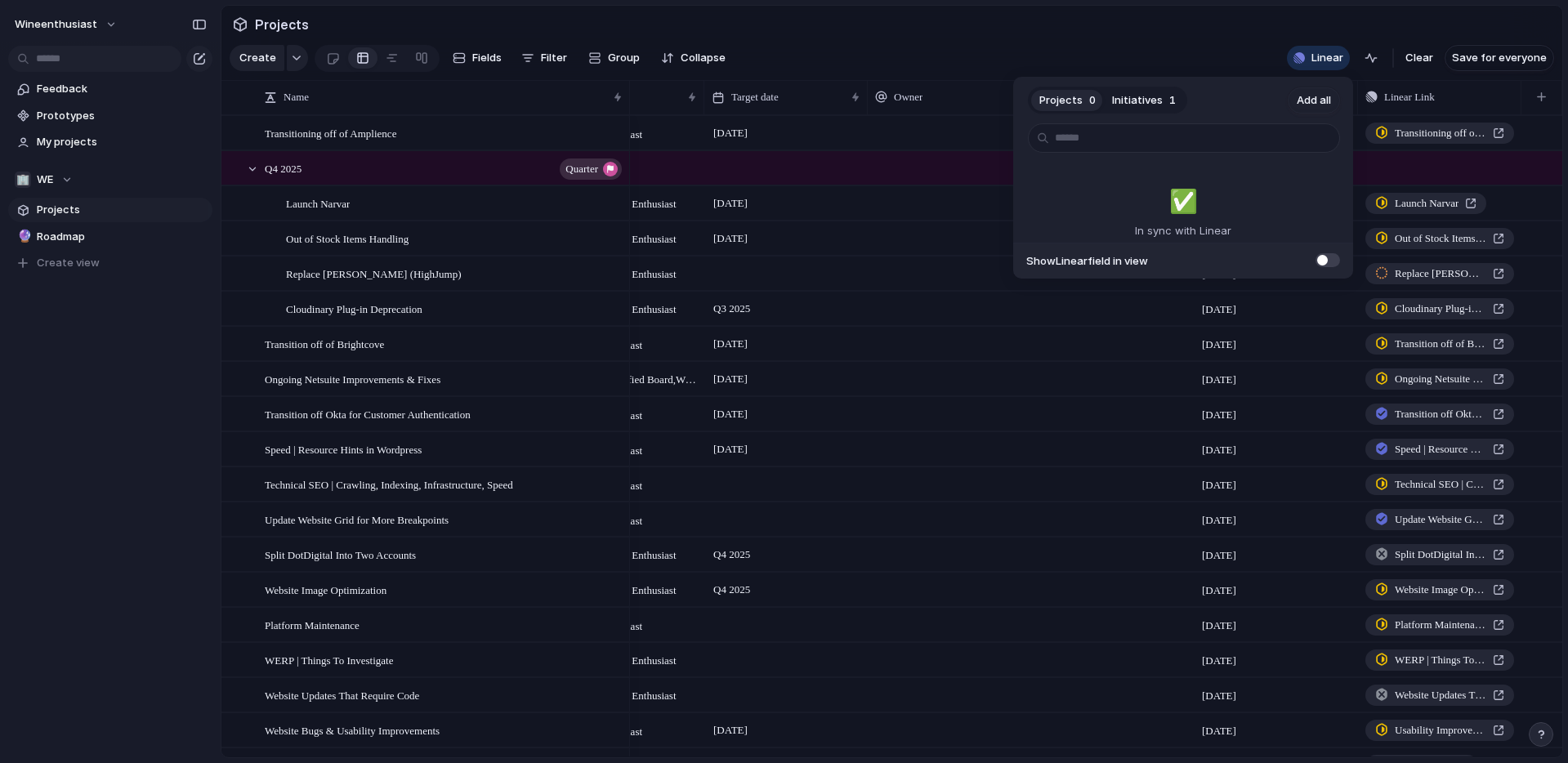
click at [1154, 103] on span "Initiatives" at bounding box center [1137, 100] width 51 height 16
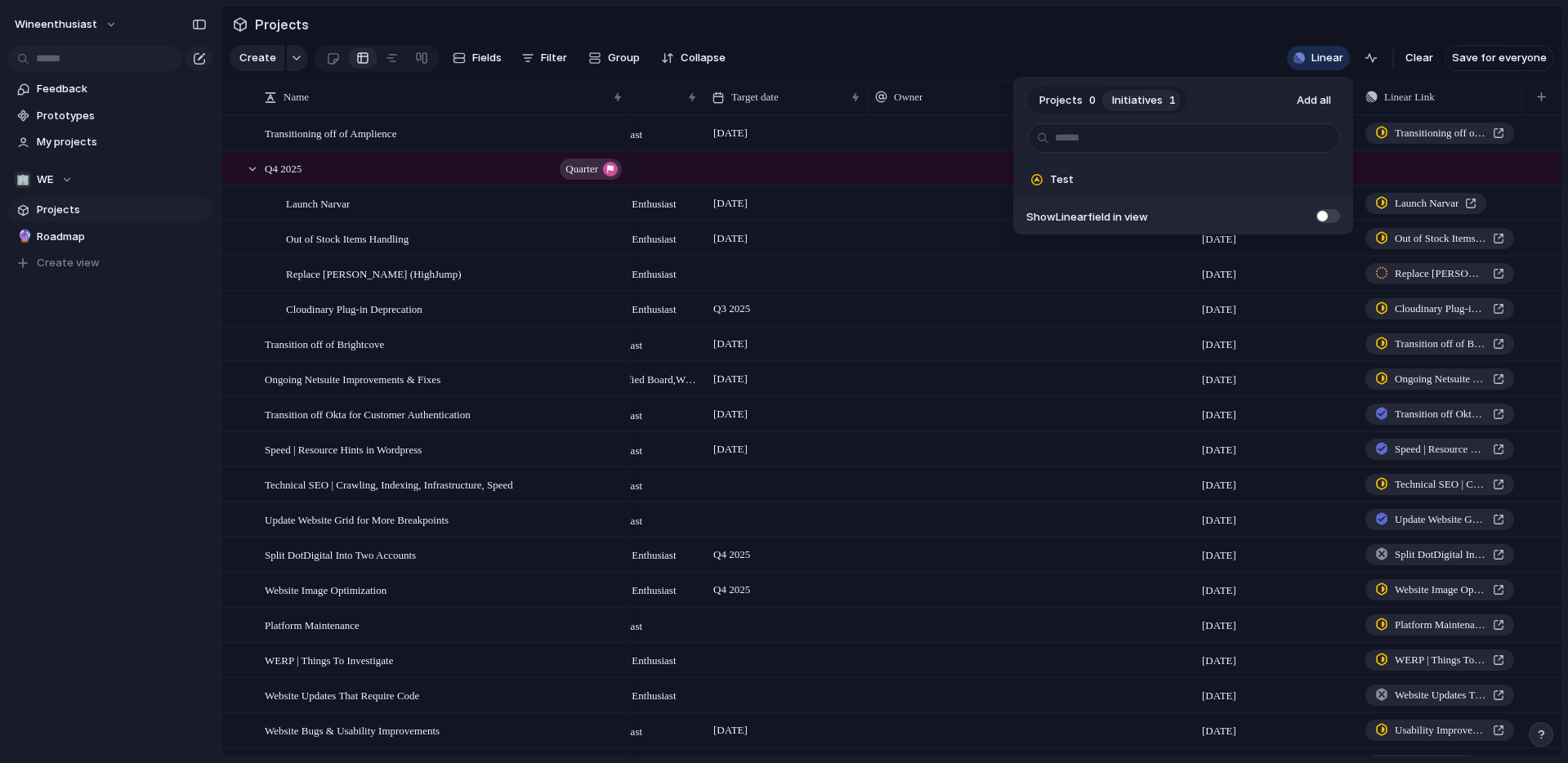
click at [1173, 50] on div "Projects 0 Initiatives 1 Add all Test Add Show Linear field in view" at bounding box center [784, 382] width 1568 height 763
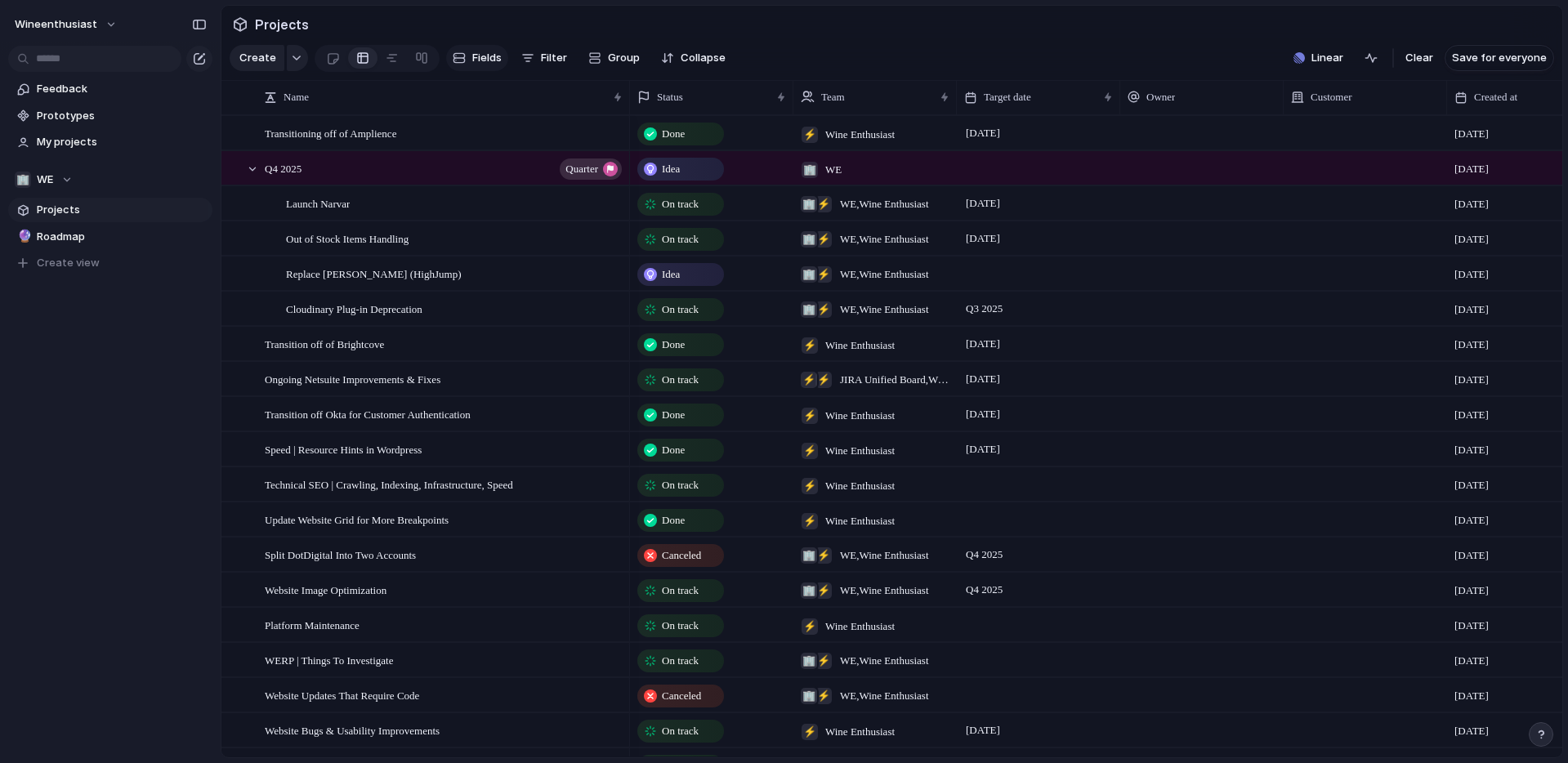
click at [482, 57] on span "Fields" at bounding box center [486, 58] width 30 height 16
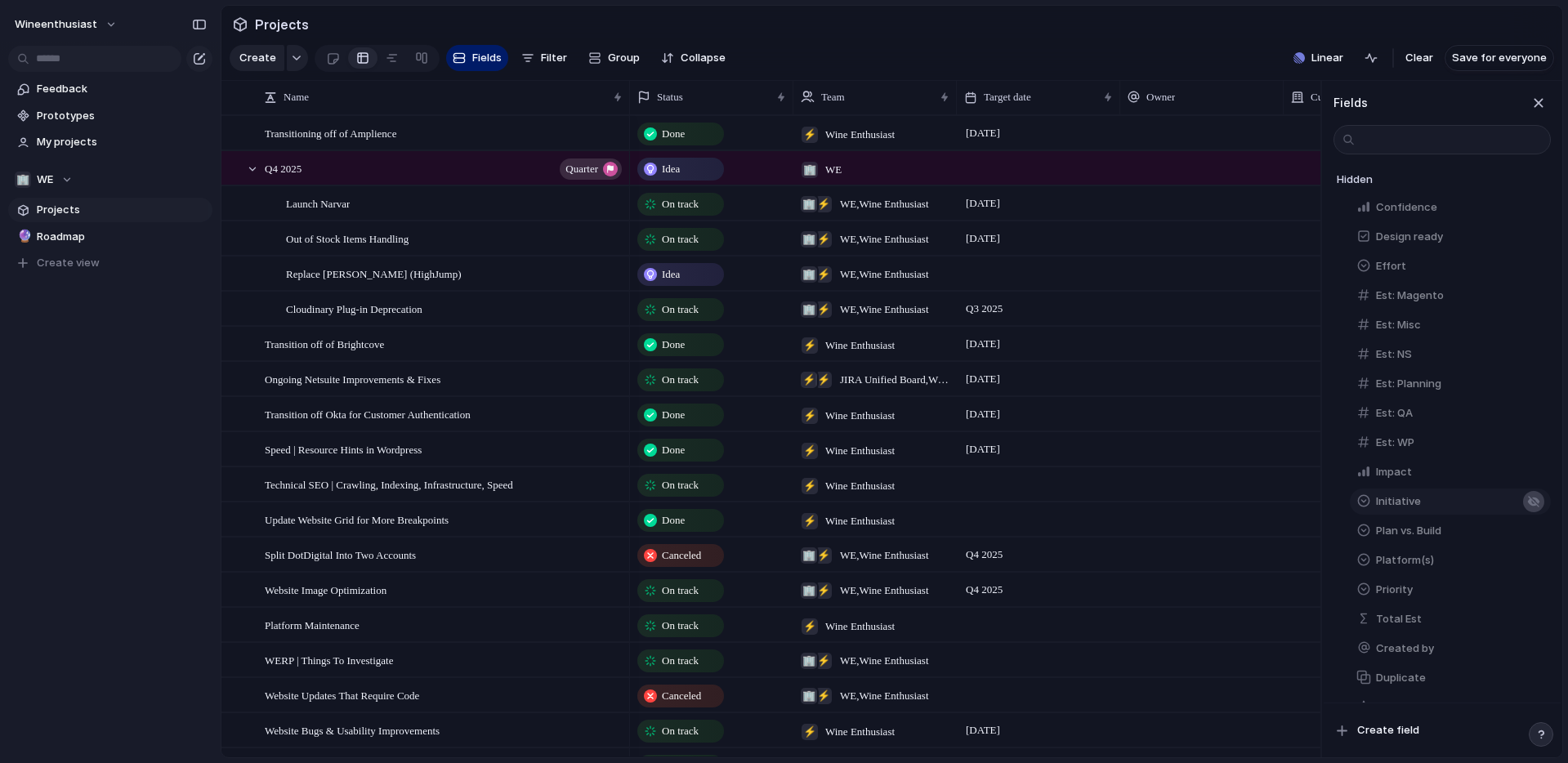
click at [1535, 501] on div "button" at bounding box center [1533, 502] width 13 height 13
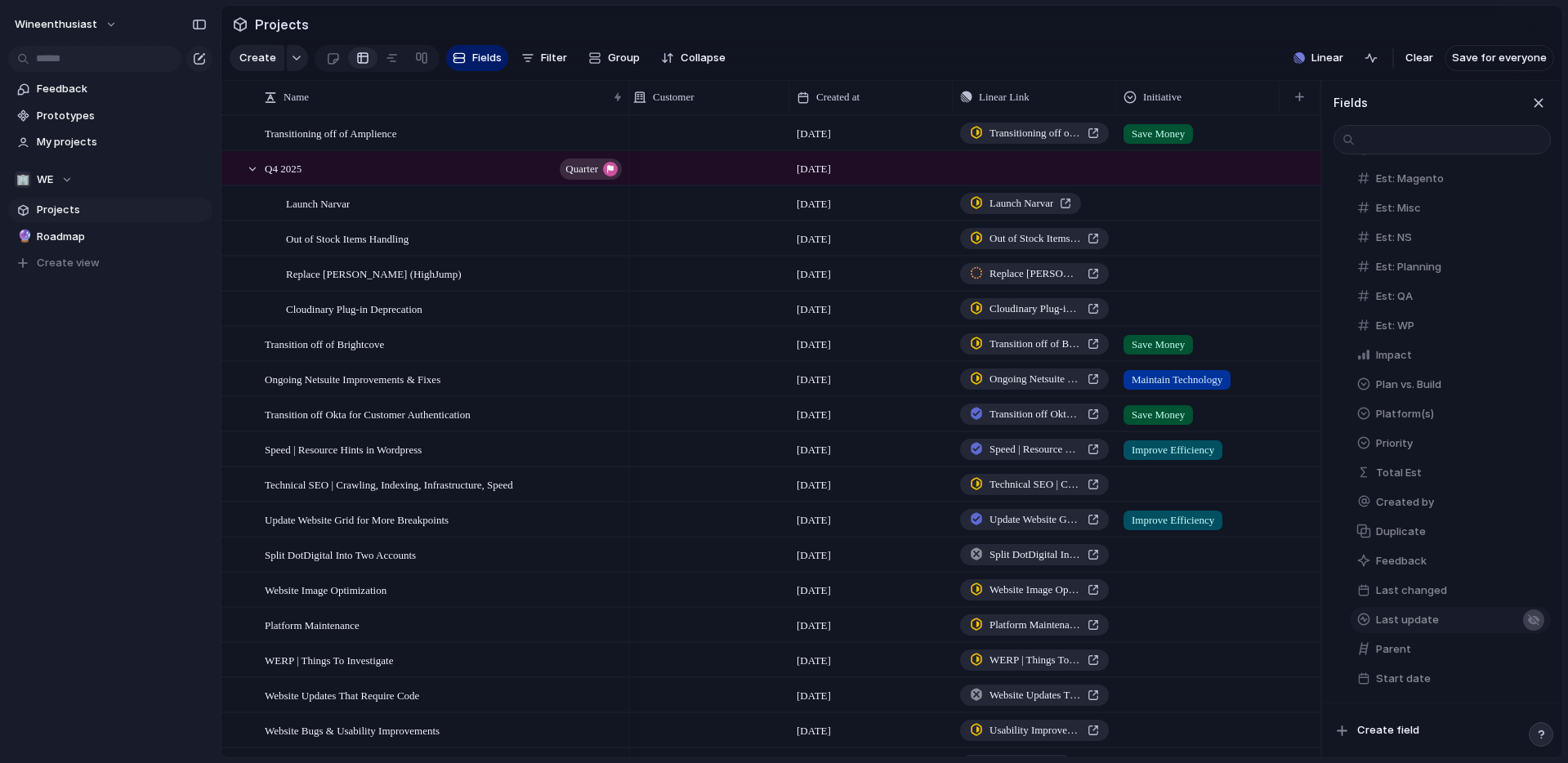
click at [1536, 618] on div "button" at bounding box center [1533, 620] width 13 height 13
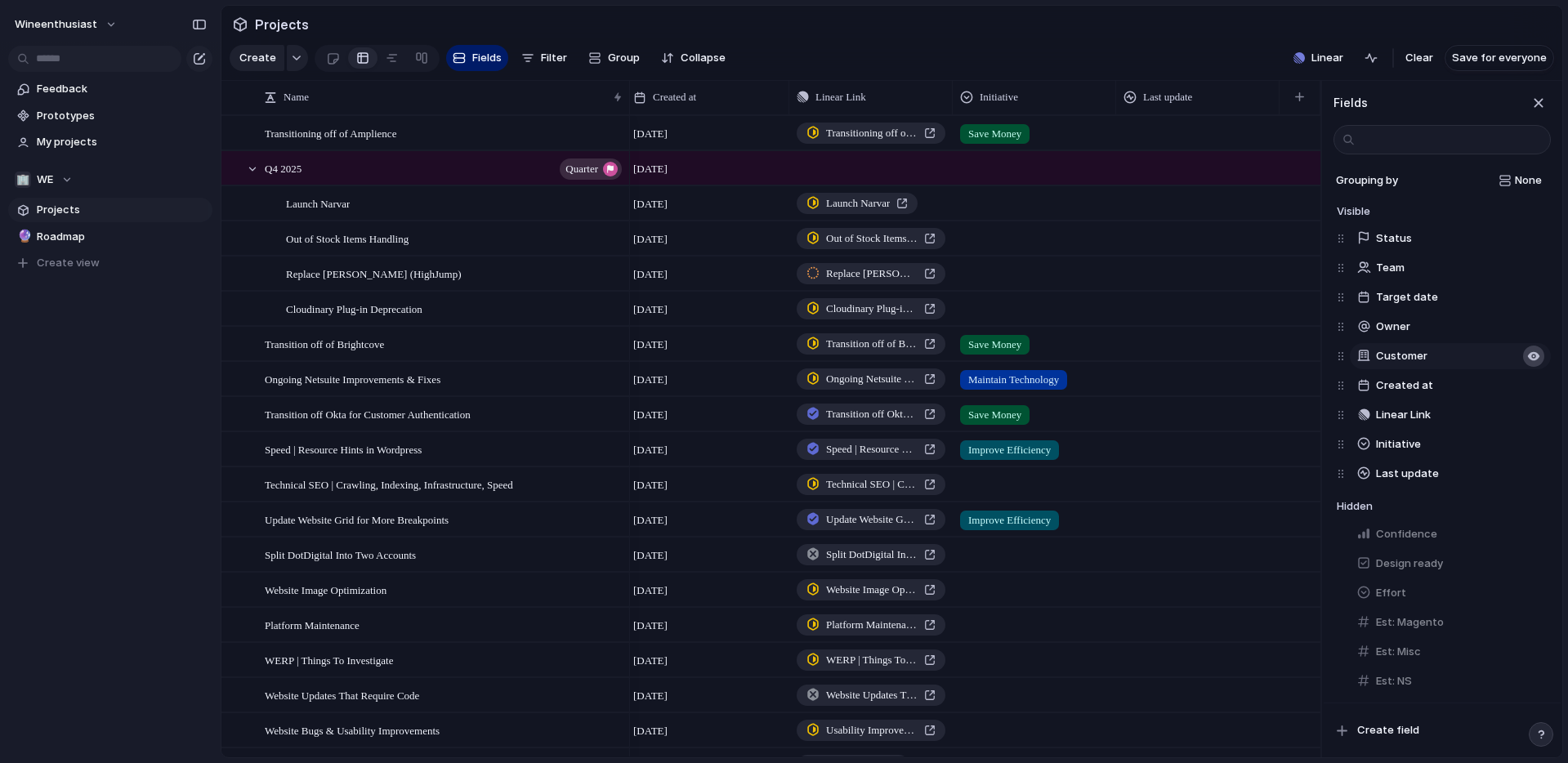
click at [1536, 354] on div "button" at bounding box center [1533, 356] width 13 height 13
click at [1535, 322] on div "button" at bounding box center [1533, 327] width 13 height 13
click at [1529, 262] on div "button" at bounding box center [1533, 268] width 13 height 13
click at [1543, 102] on div "button" at bounding box center [1538, 103] width 18 height 18
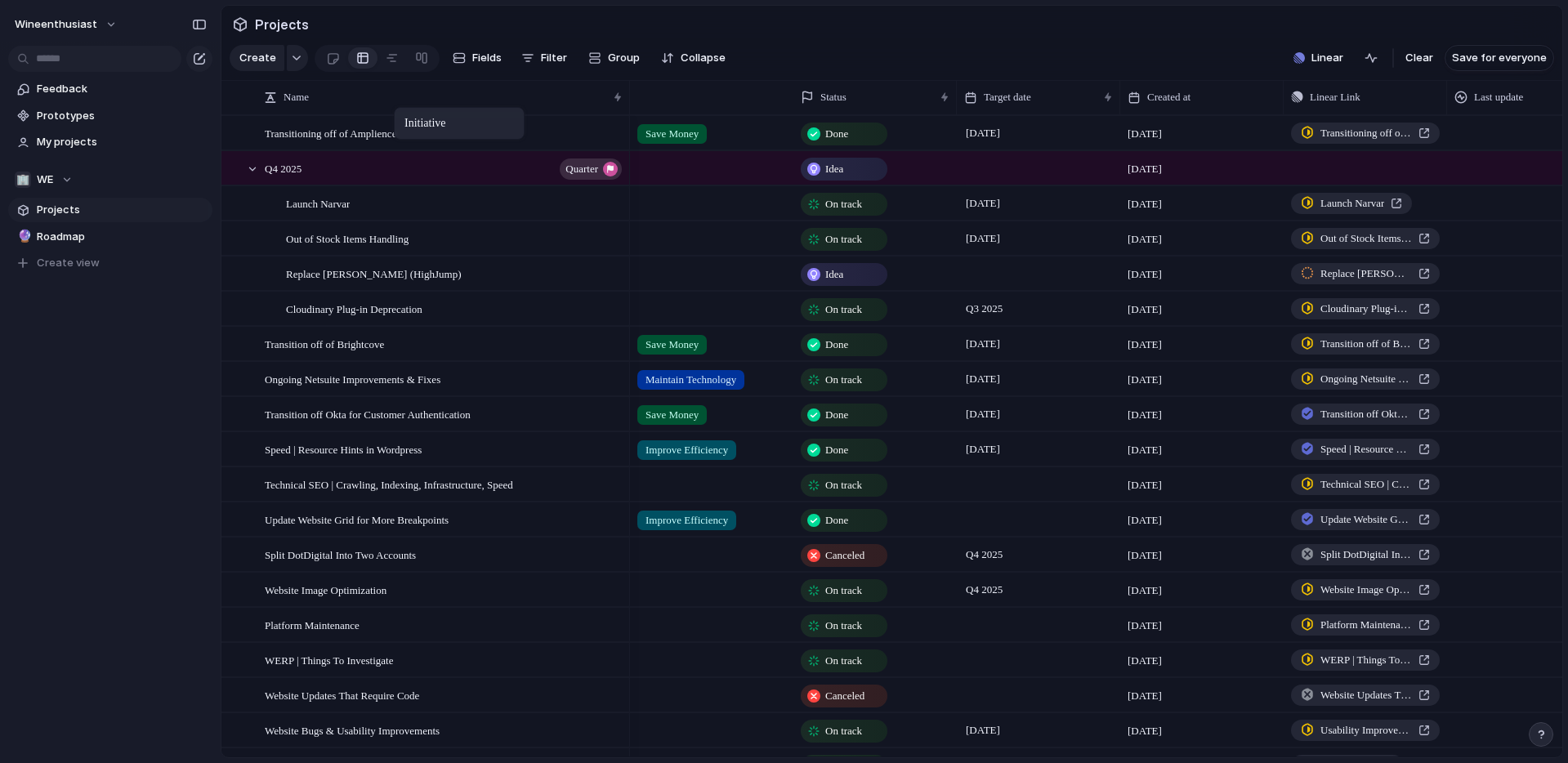
drag, startPoint x: 1372, startPoint y: 96, endPoint x: 402, endPoint y: 110, distance: 970.1
click at [524, 67] on button "Filter" at bounding box center [544, 57] width 59 height 26
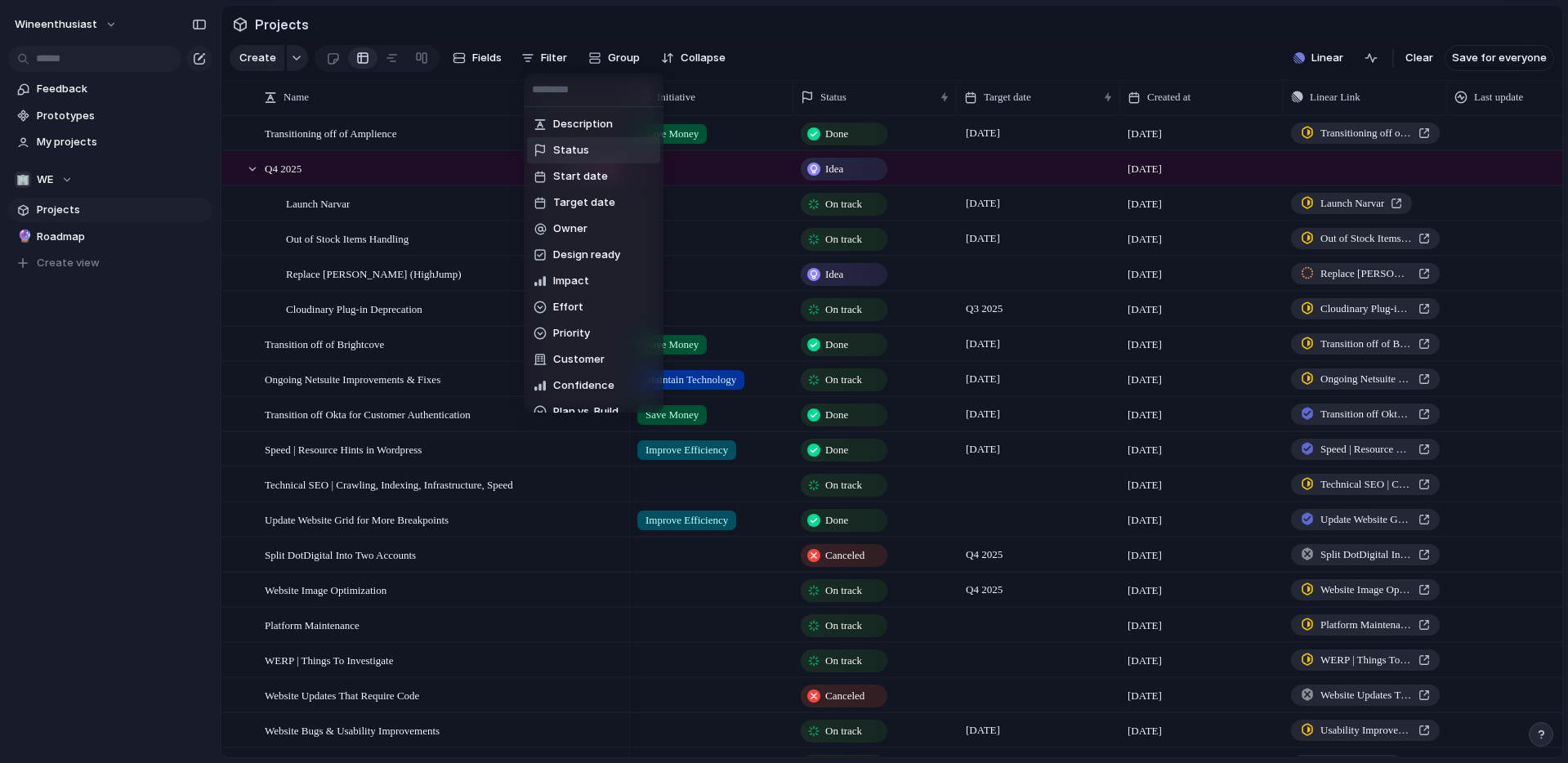
click at [560, 145] on span "Status" at bounding box center [571, 150] width 36 height 16
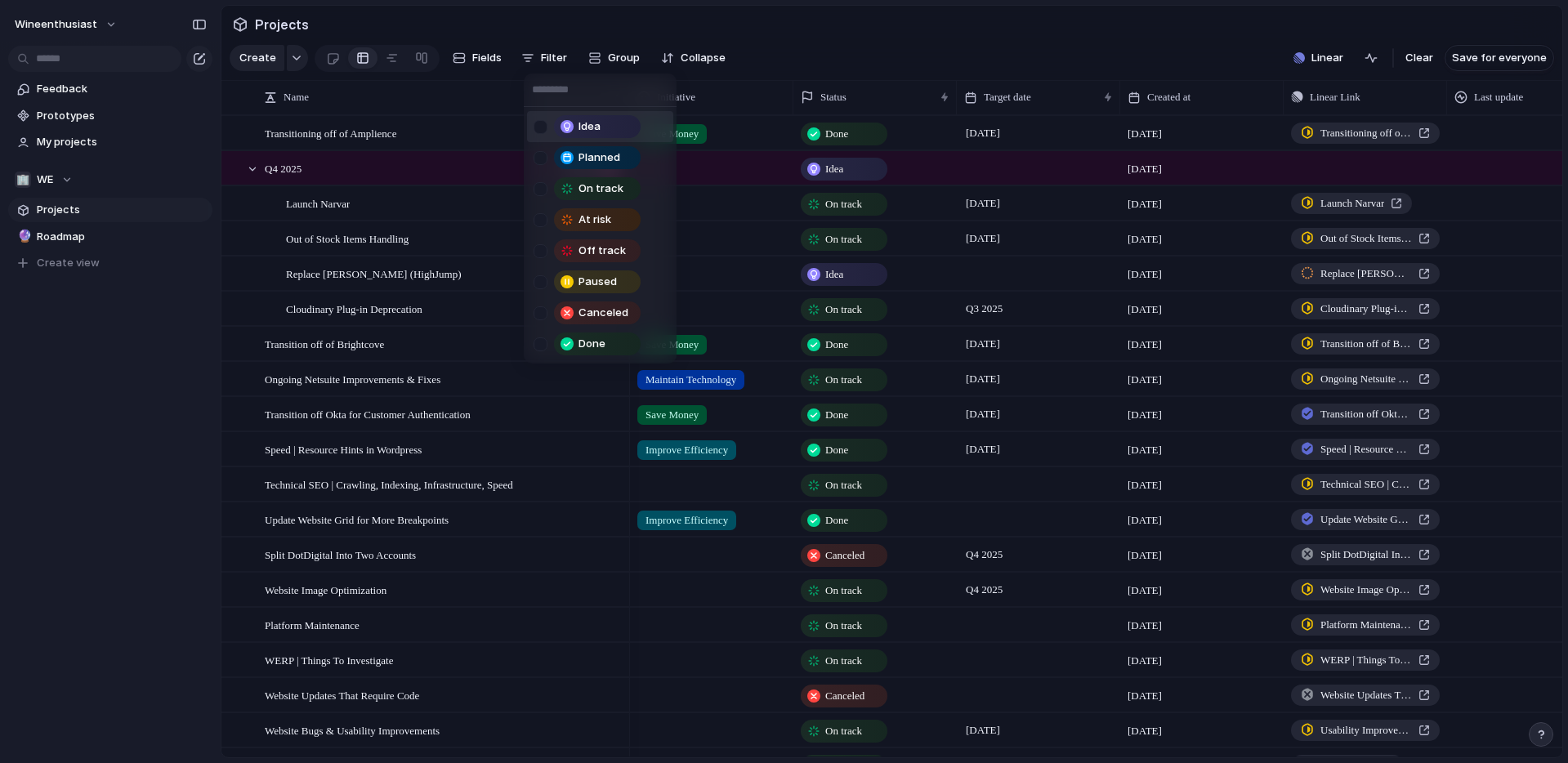
click at [535, 121] on div at bounding box center [541, 127] width 14 height 14
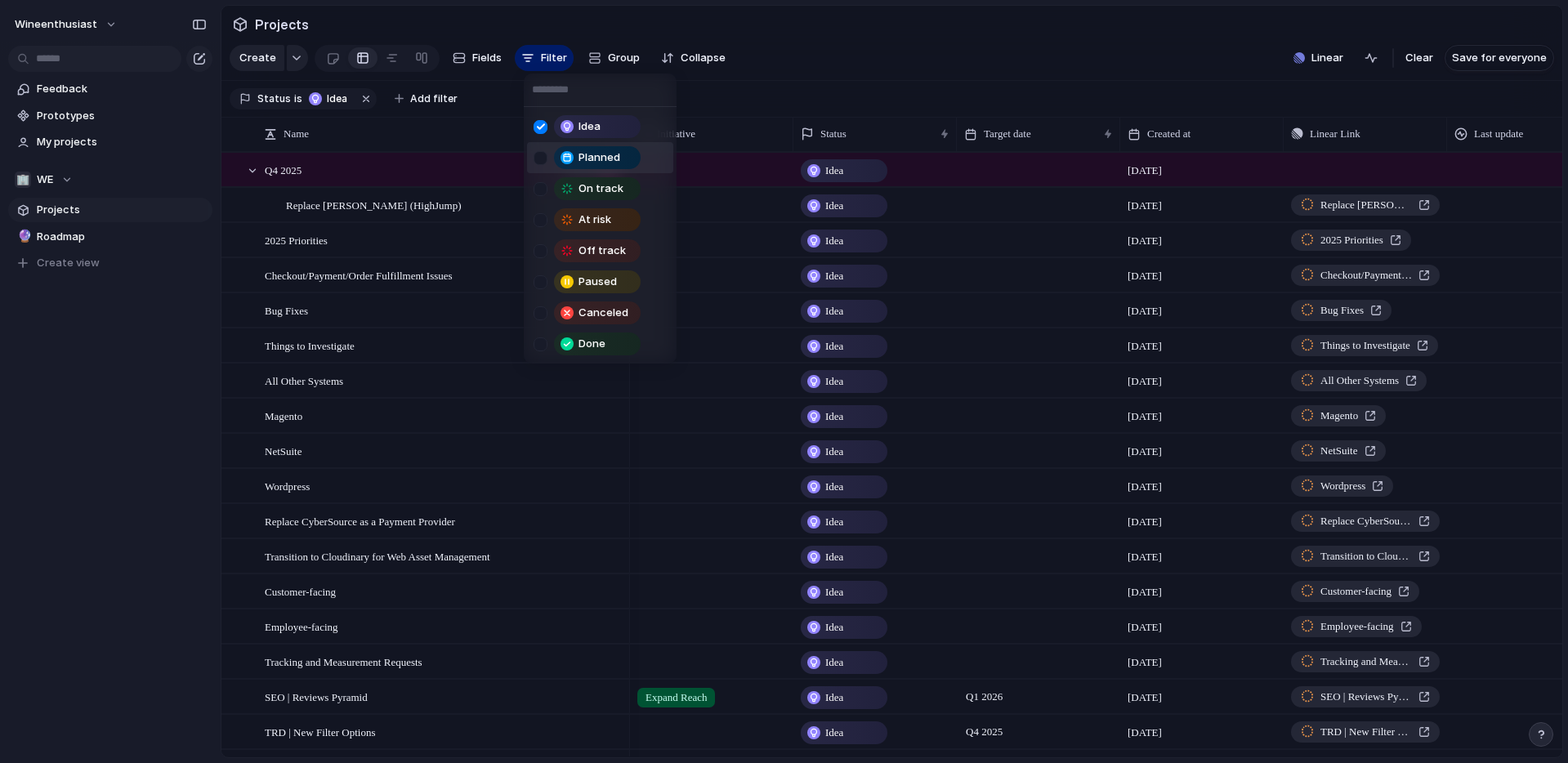
click at [539, 153] on div at bounding box center [541, 159] width 14 height 14
click at [536, 191] on div at bounding box center [541, 189] width 14 height 14
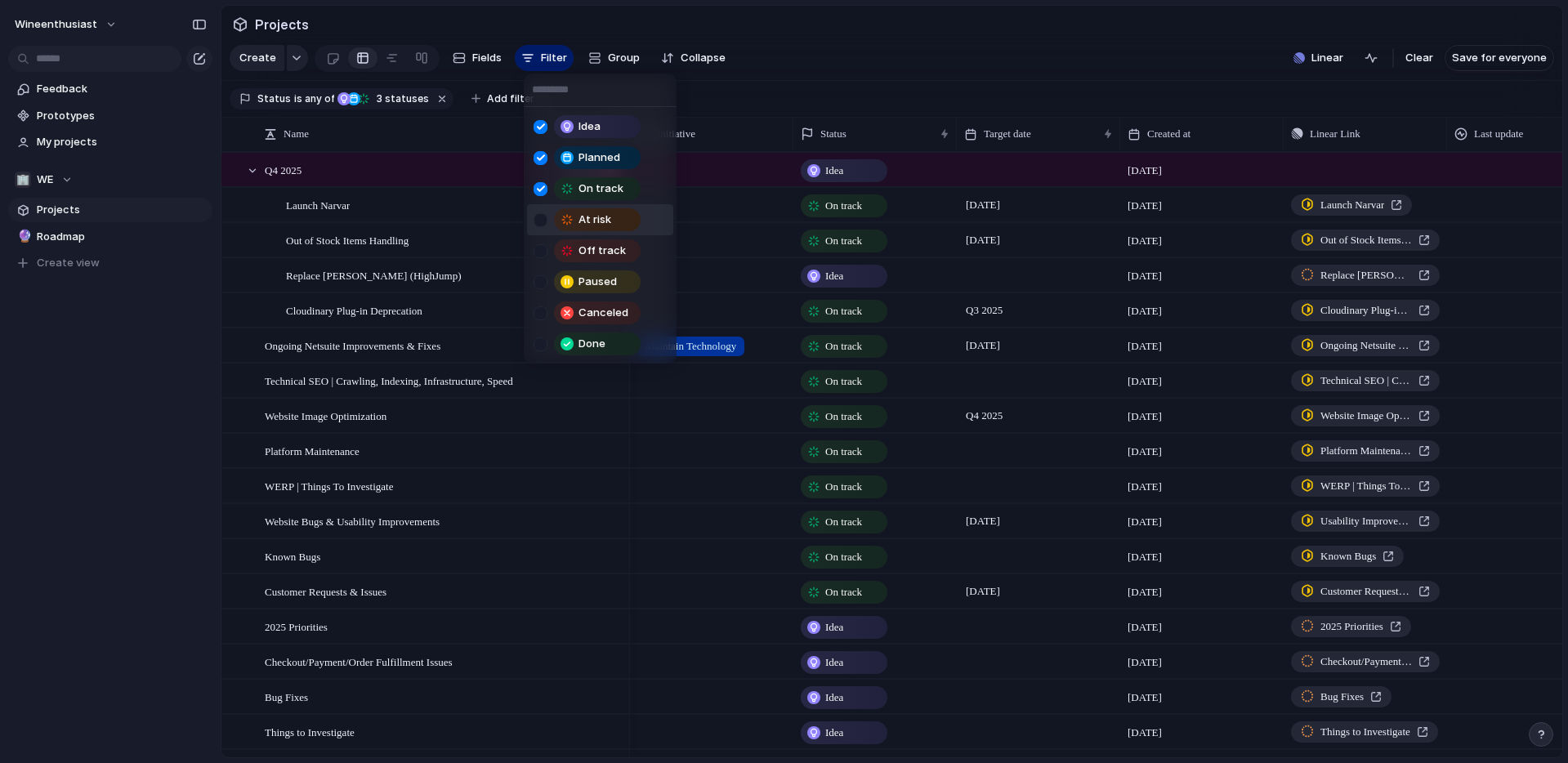
click at [537, 216] on div at bounding box center [541, 220] width 14 height 14
click at [537, 247] on div at bounding box center [541, 252] width 14 height 14
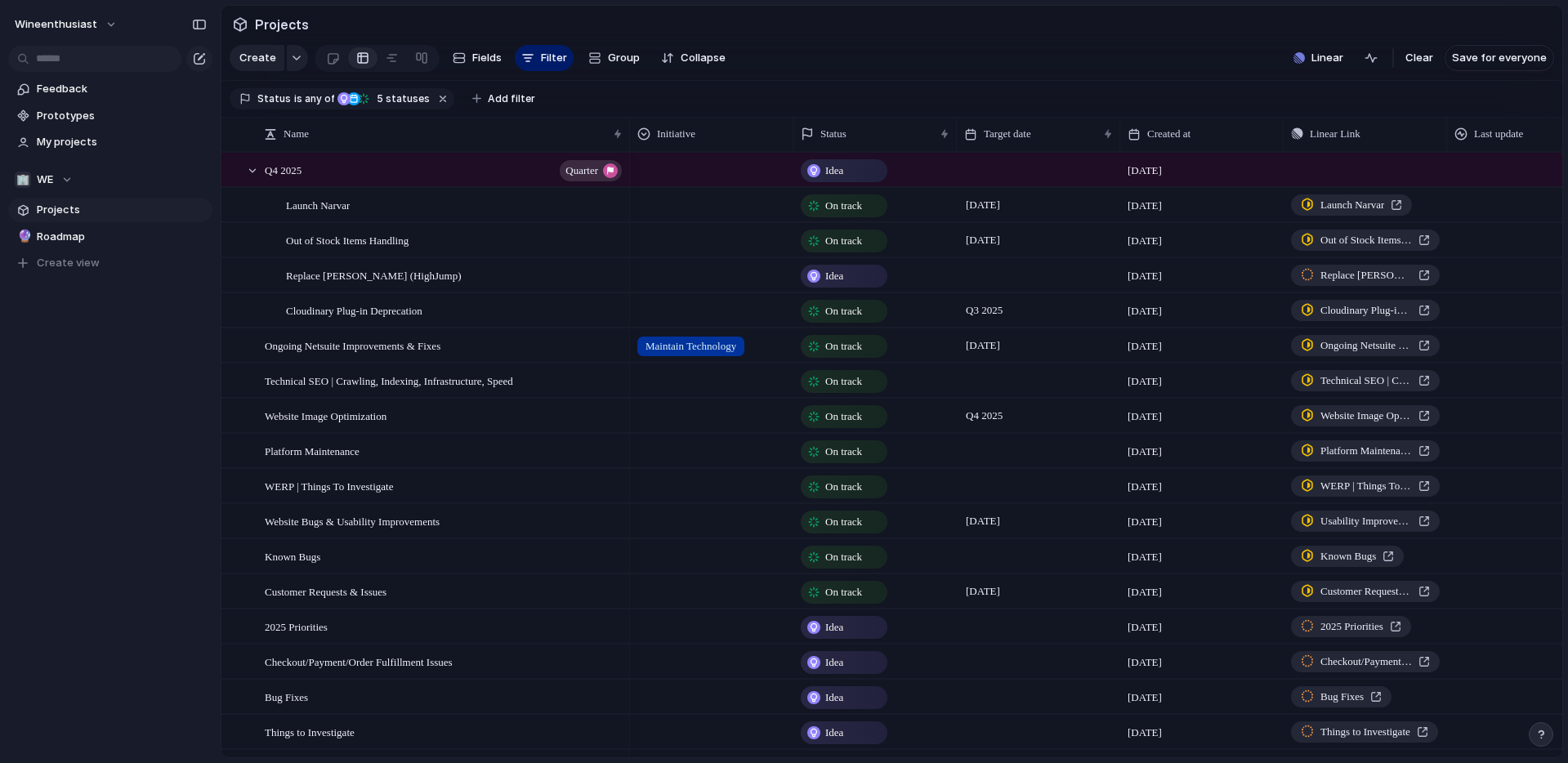
click at [816, 42] on div "Idea Planned On track At risk Off track Paused Canceled Done" at bounding box center [784, 382] width 1568 height 763
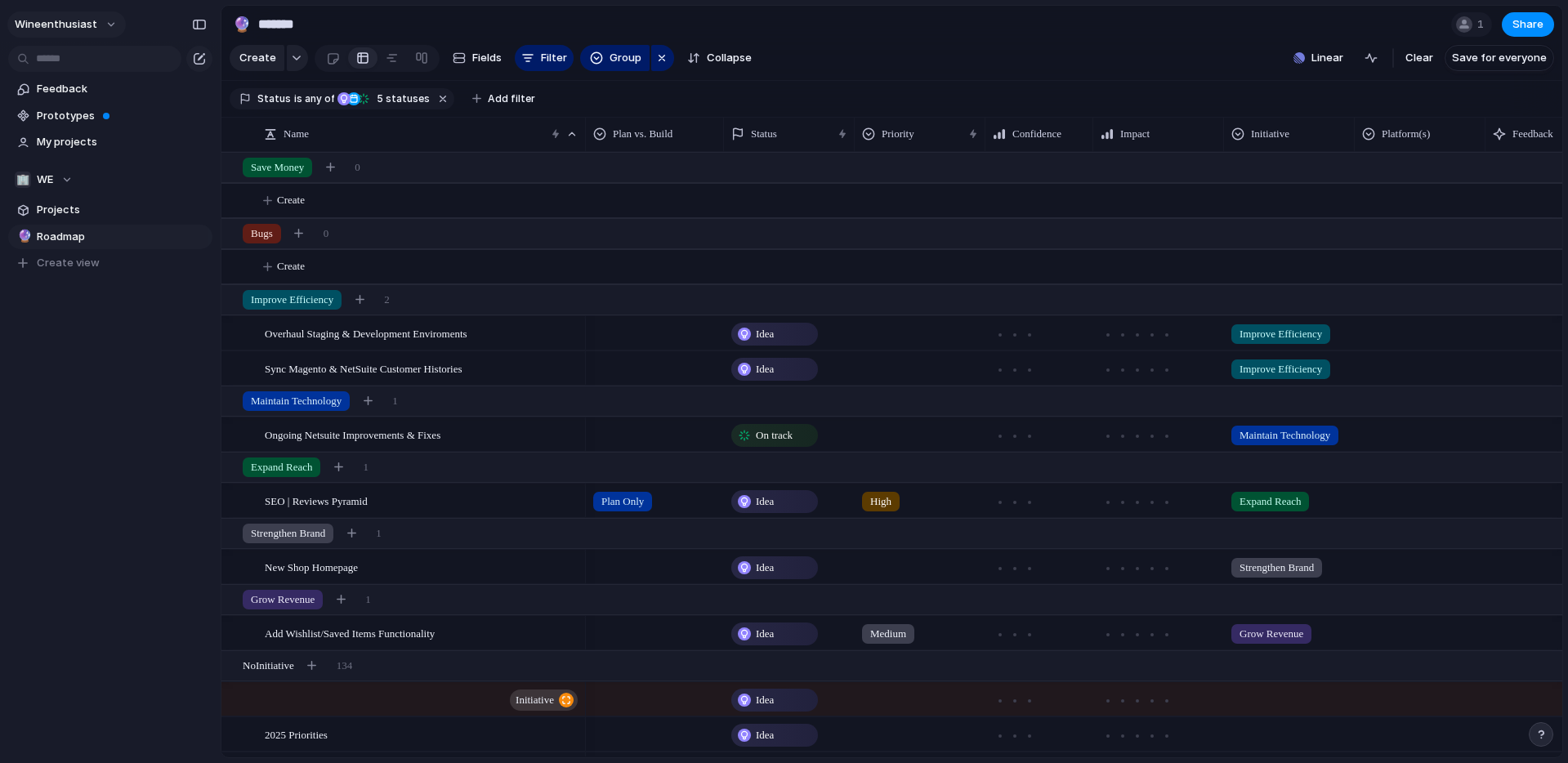
click at [107, 21] on button "wineenthusiast" at bounding box center [66, 24] width 118 height 26
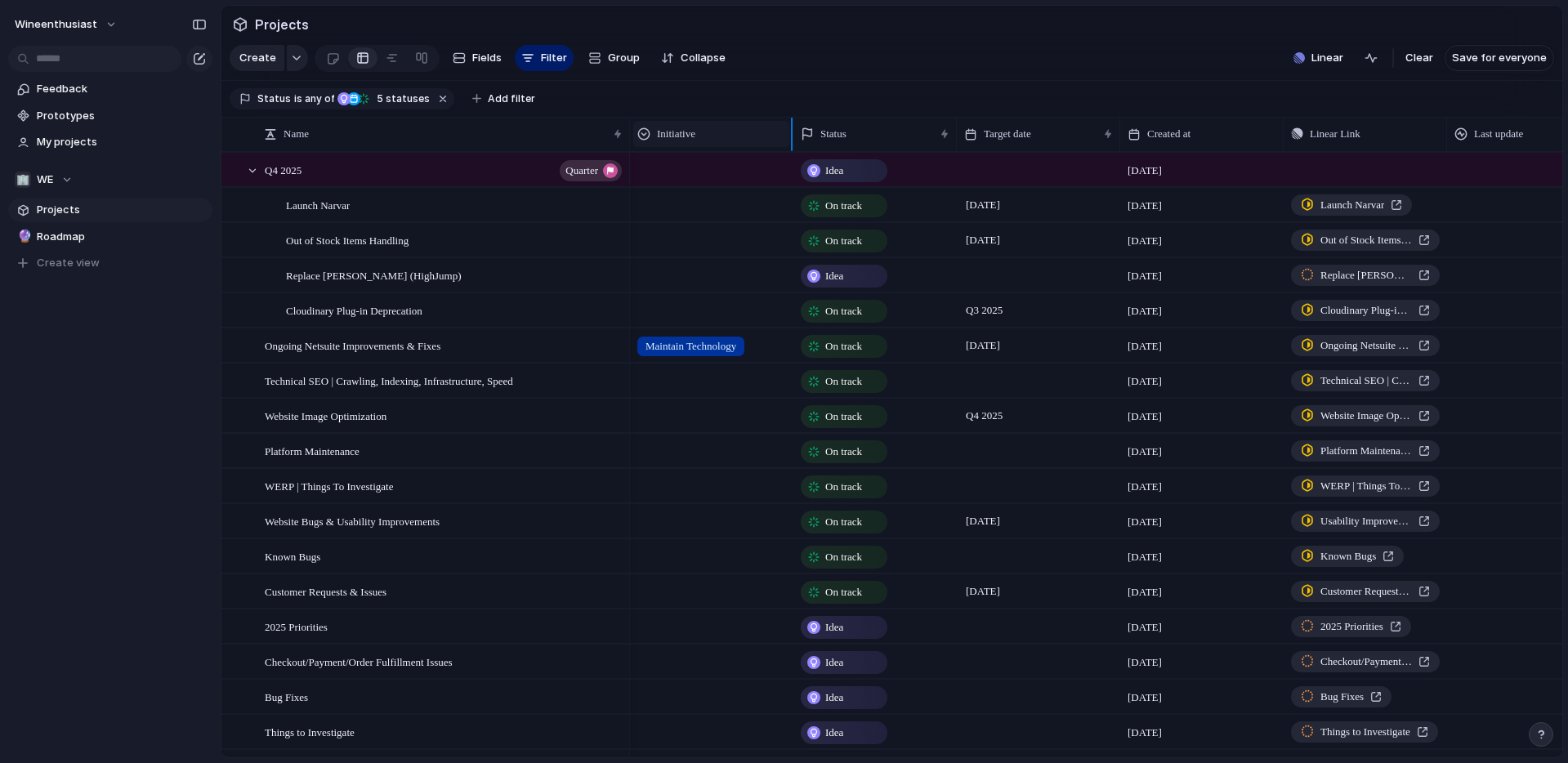
click at [696, 139] on span "Initiative" at bounding box center [676, 134] width 39 height 16
click at [810, 101] on div "Modify Hide Sort ascending Sort descending" at bounding box center [784, 382] width 1568 height 763
click at [378, 60] on link at bounding box center [392, 57] width 30 height 26
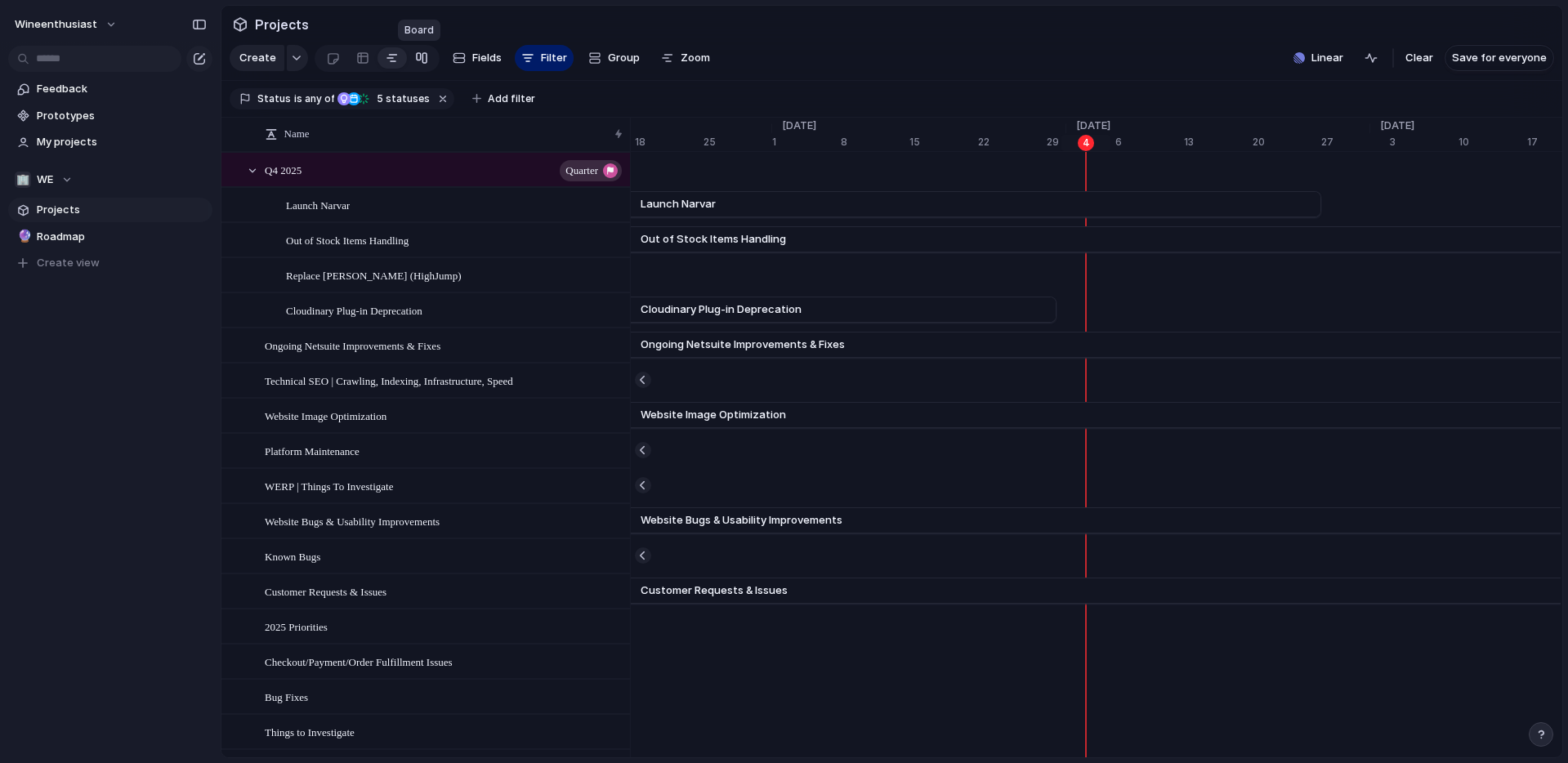
click at [417, 59] on div at bounding box center [422, 57] width 13 height 26
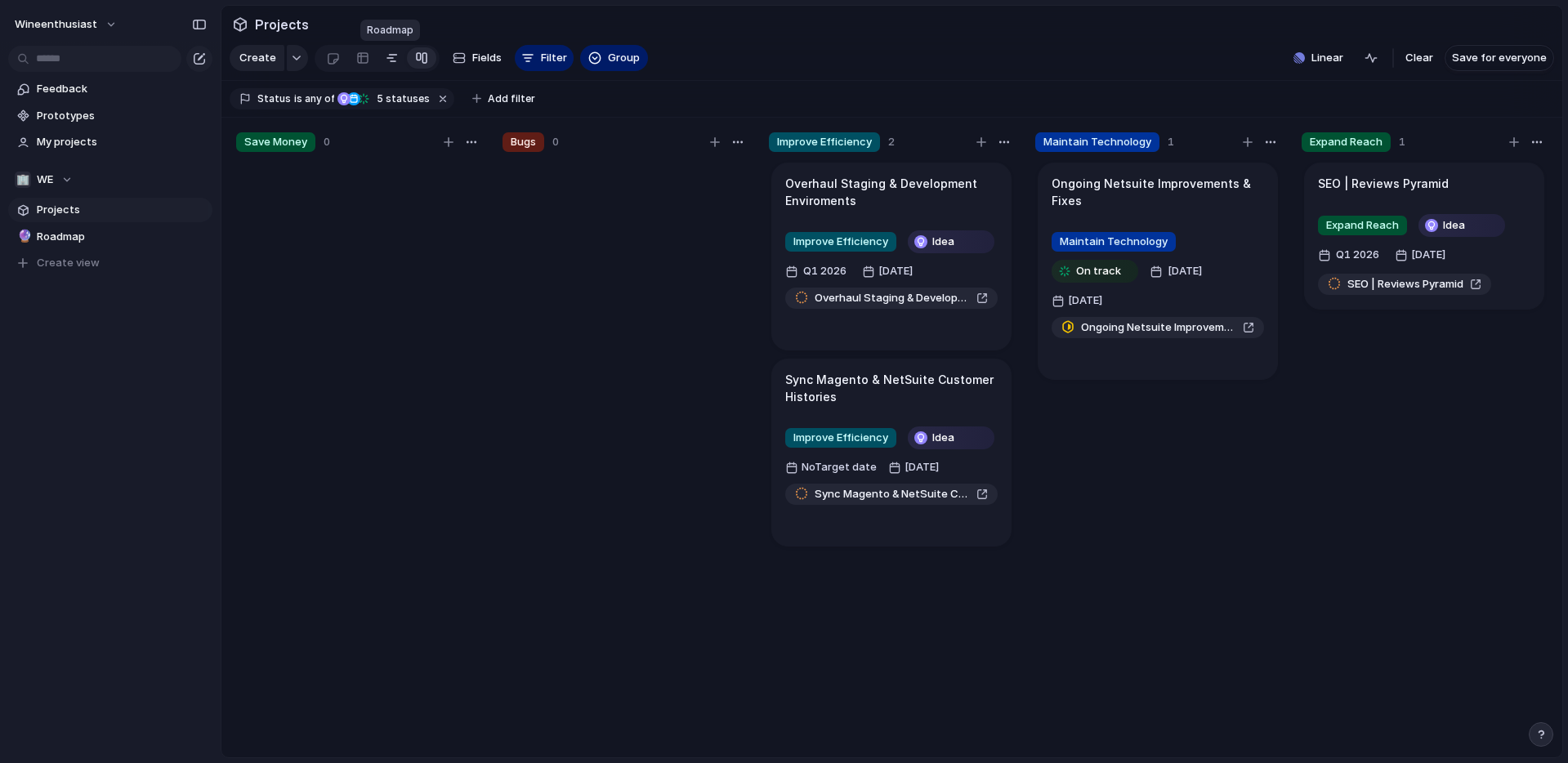
click at [390, 60] on div at bounding box center [392, 57] width 13 height 26
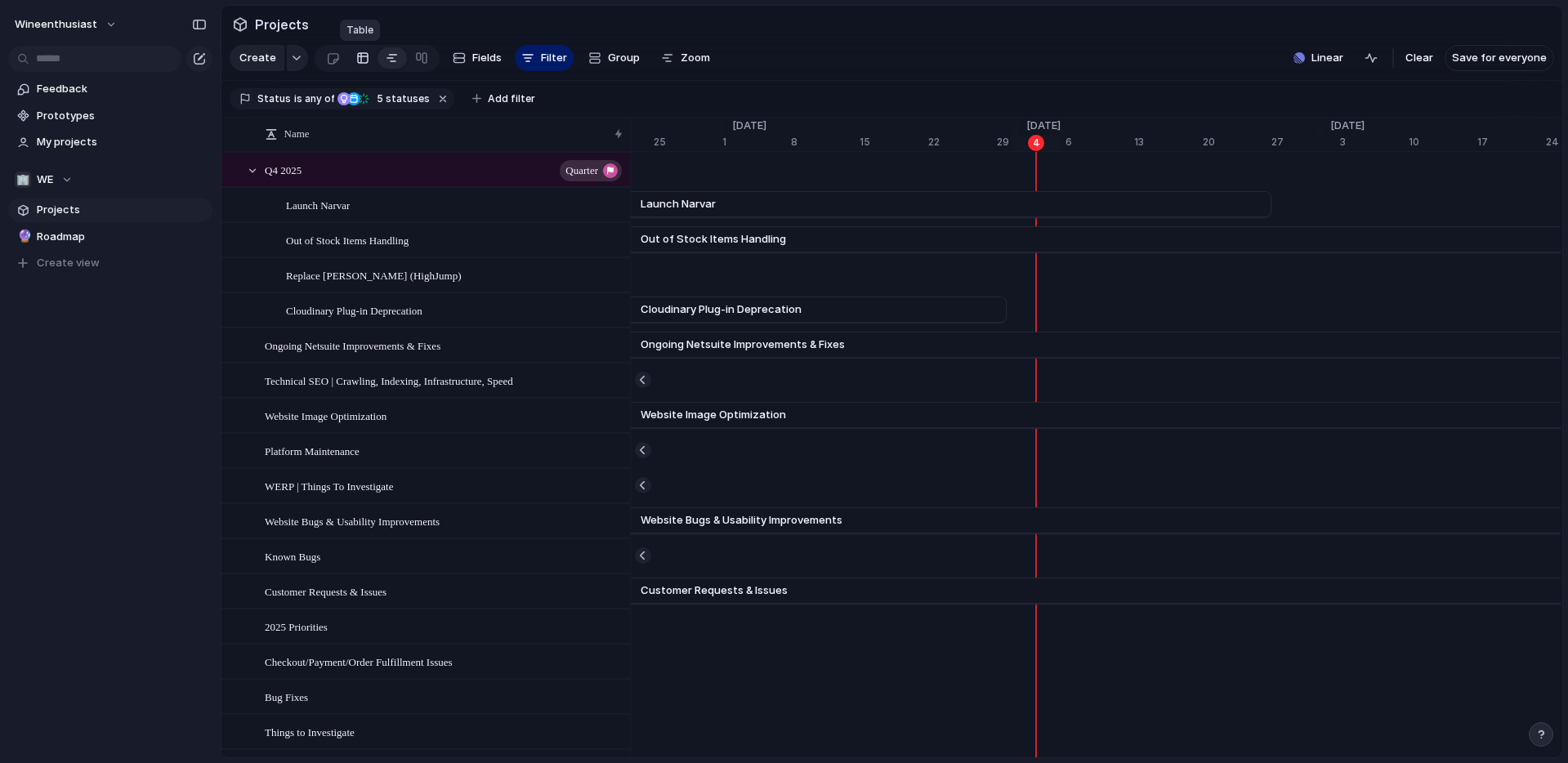
click at [356, 58] on div at bounding box center [363, 57] width 13 height 26
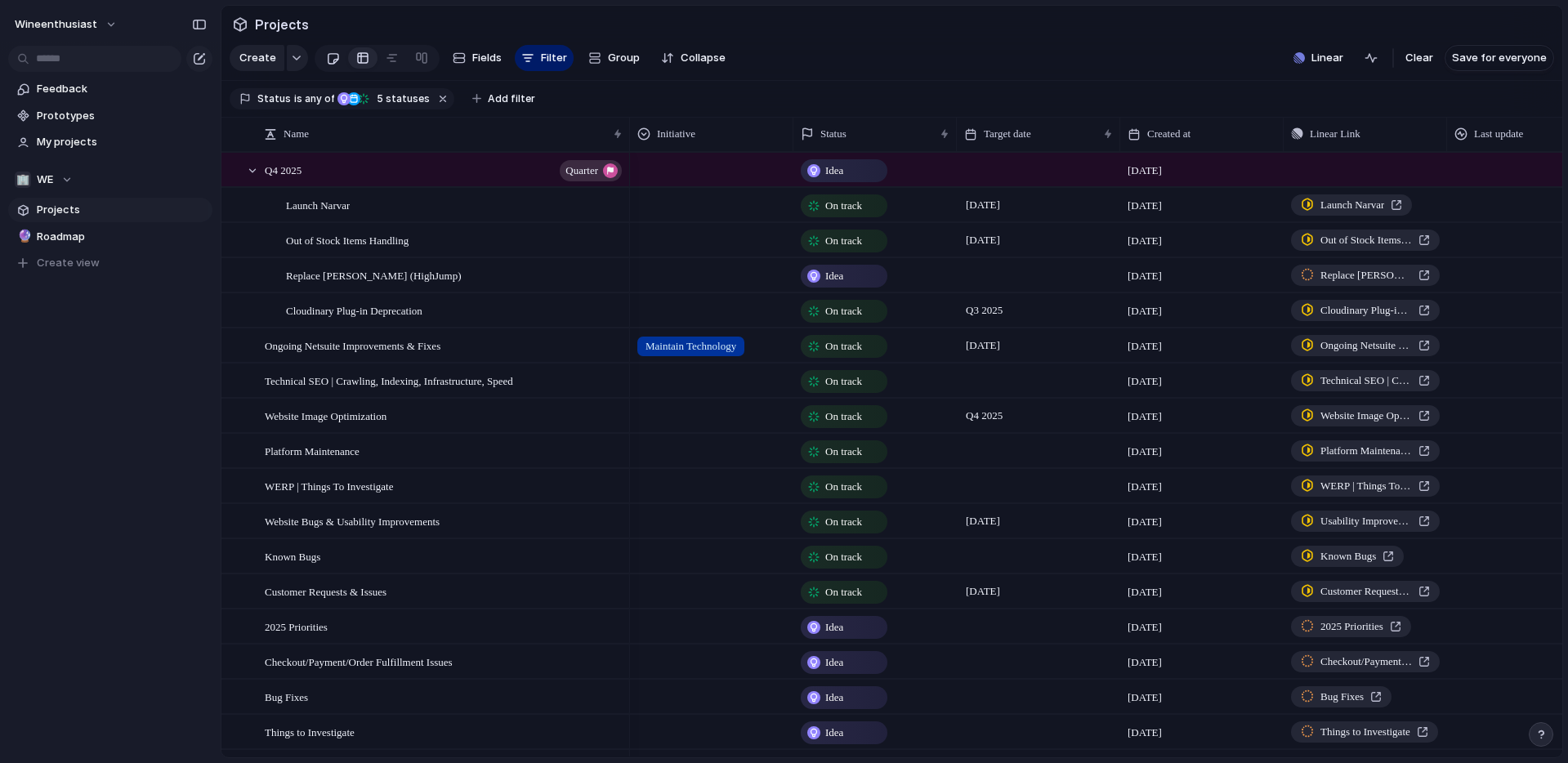
click at [329, 59] on div at bounding box center [333, 58] width 14 height 27
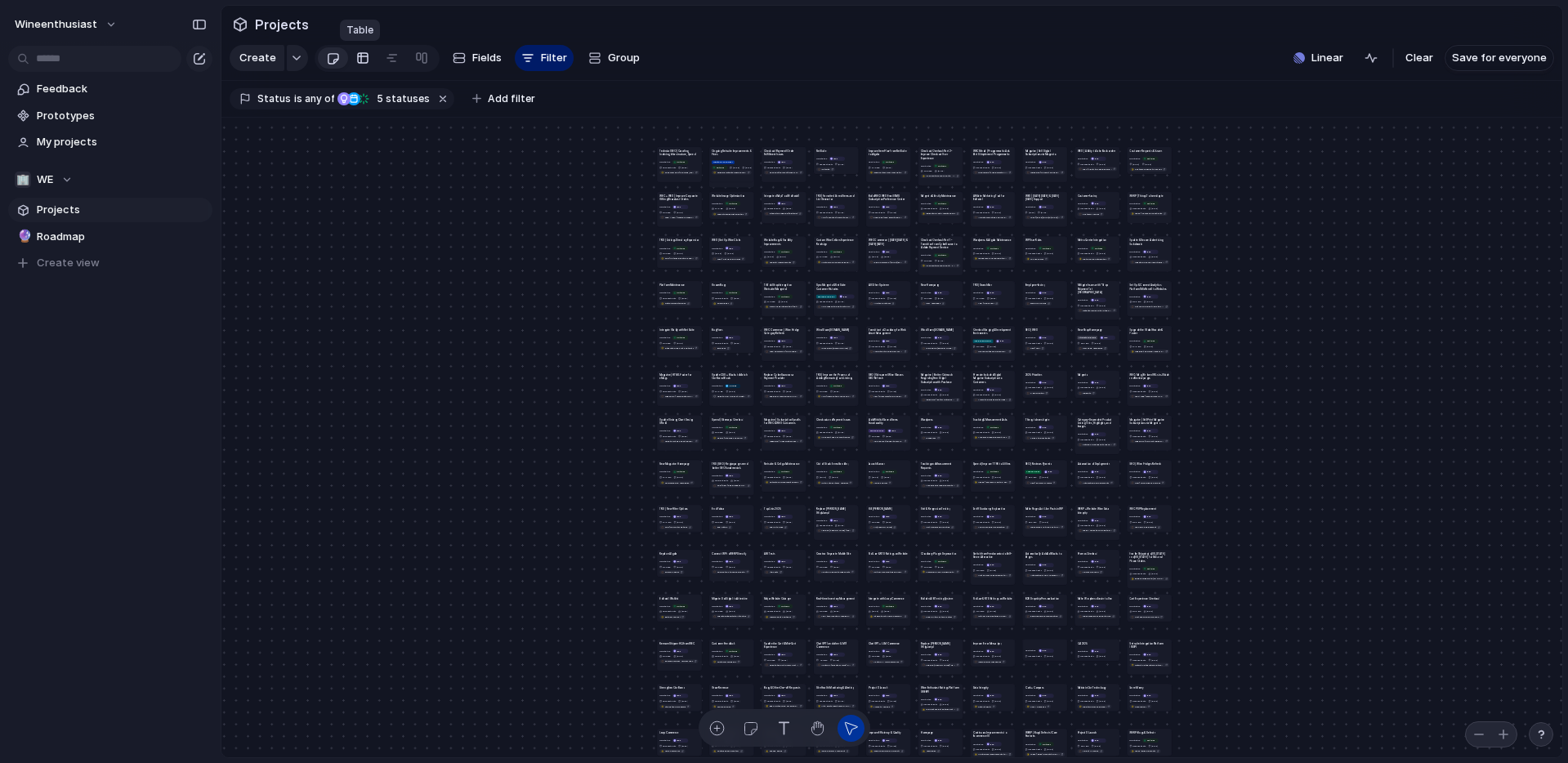
click at [364, 56] on div at bounding box center [363, 57] width 13 height 26
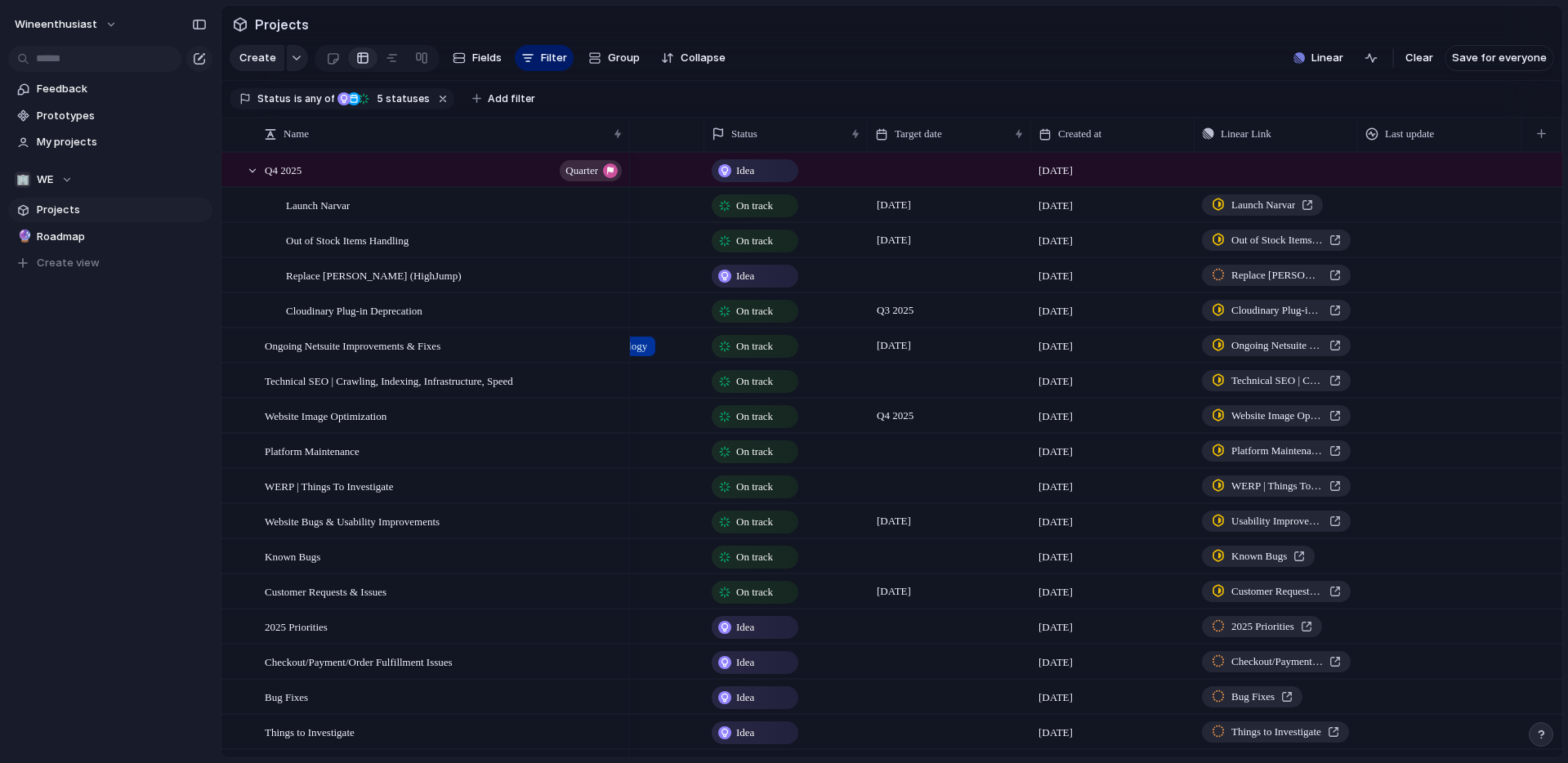
click at [973, 45] on section "Create Fields Filter Group Zoom Collapse Linear Clear Save for everyone" at bounding box center [891, 62] width 1341 height 39
click at [48, 233] on span "Roadmap" at bounding box center [122, 236] width 170 height 16
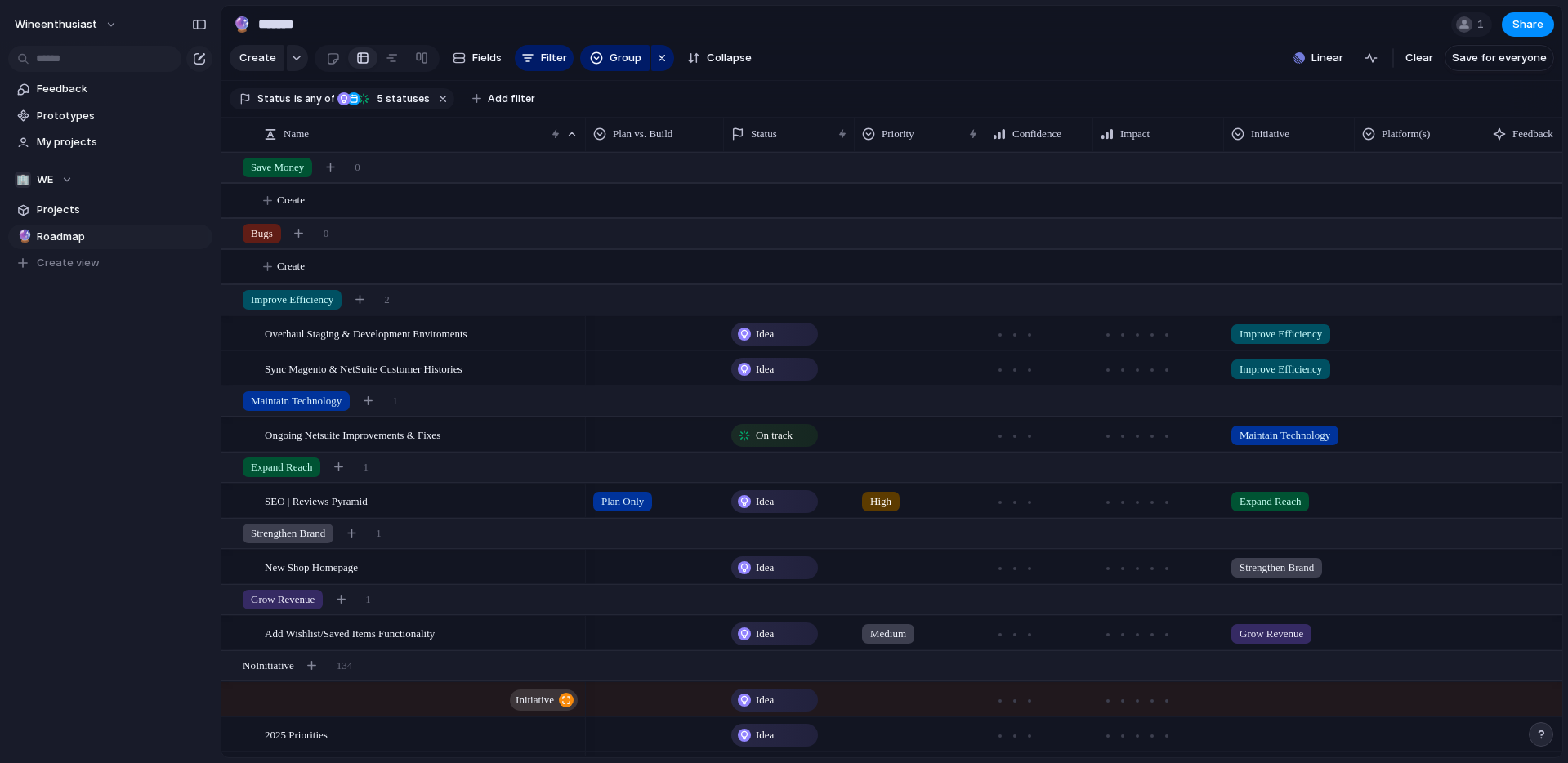
click at [362, 61] on div at bounding box center [363, 57] width 13 height 26
click at [390, 57] on div at bounding box center [392, 57] width 13 height 26
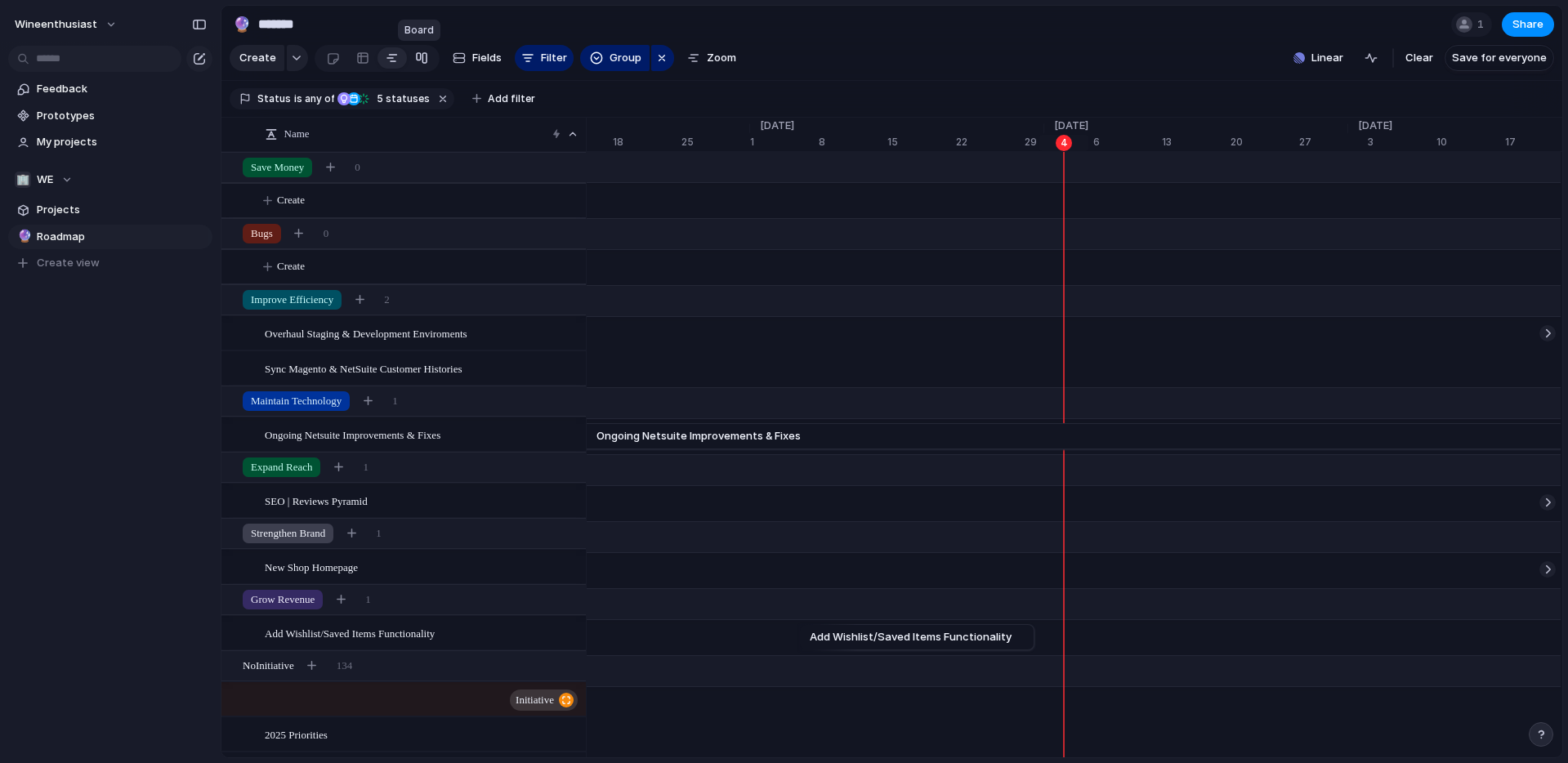
click at [424, 58] on div at bounding box center [422, 57] width 13 height 26
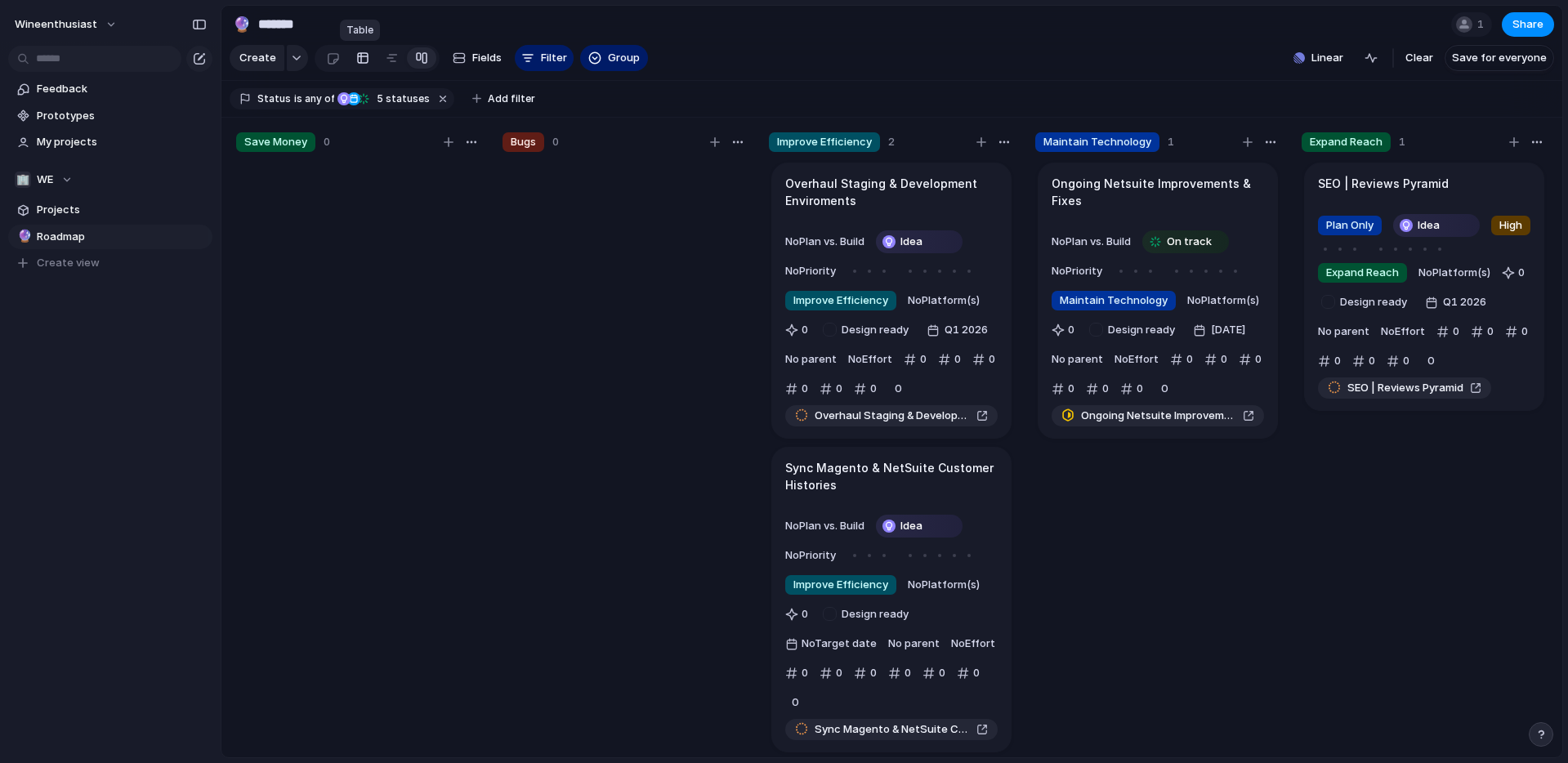
click at [358, 61] on div at bounding box center [363, 57] width 13 height 26
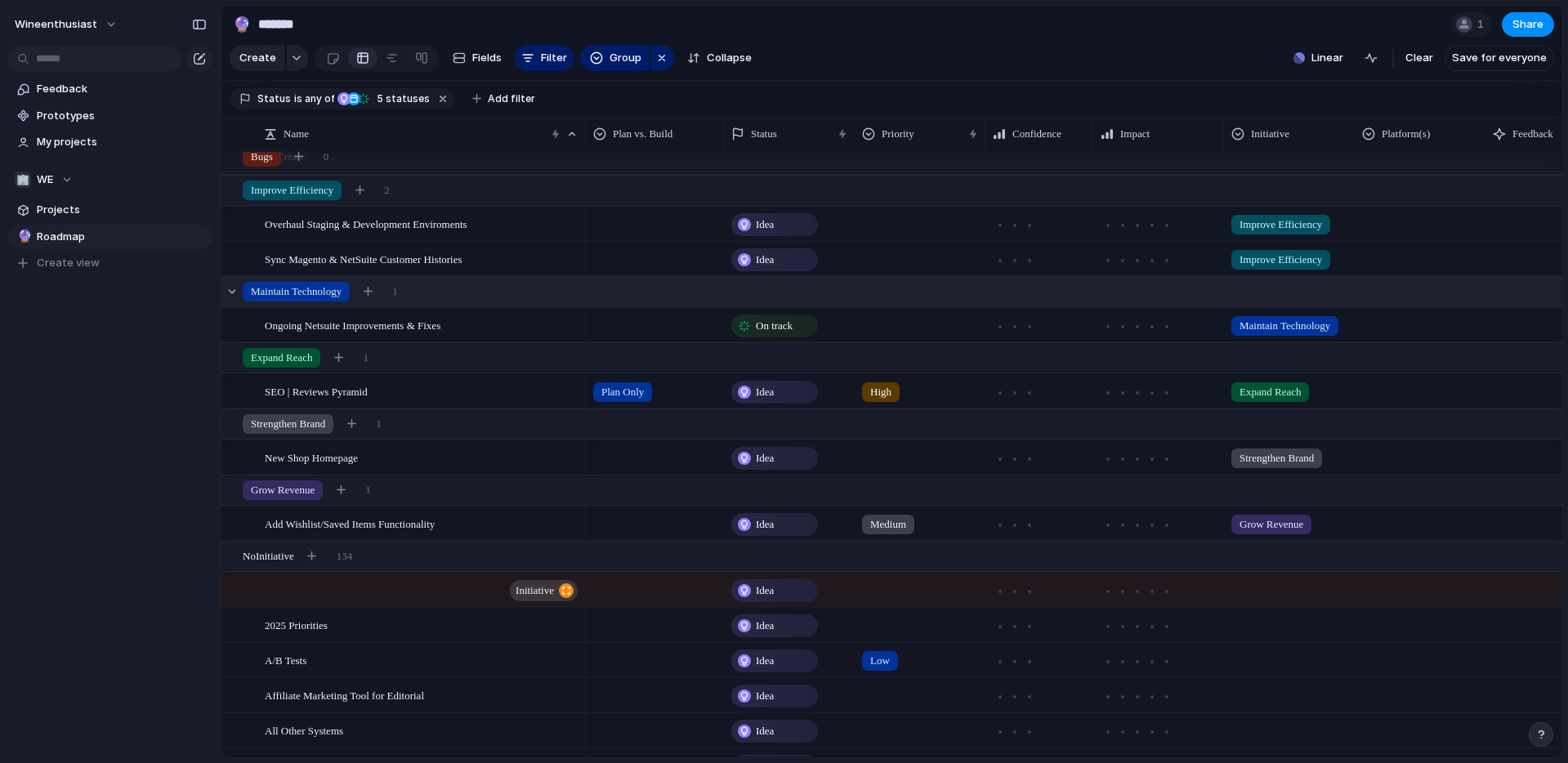
scroll to position [161, 0]
